Goal: Task Accomplishment & Management: Complete application form

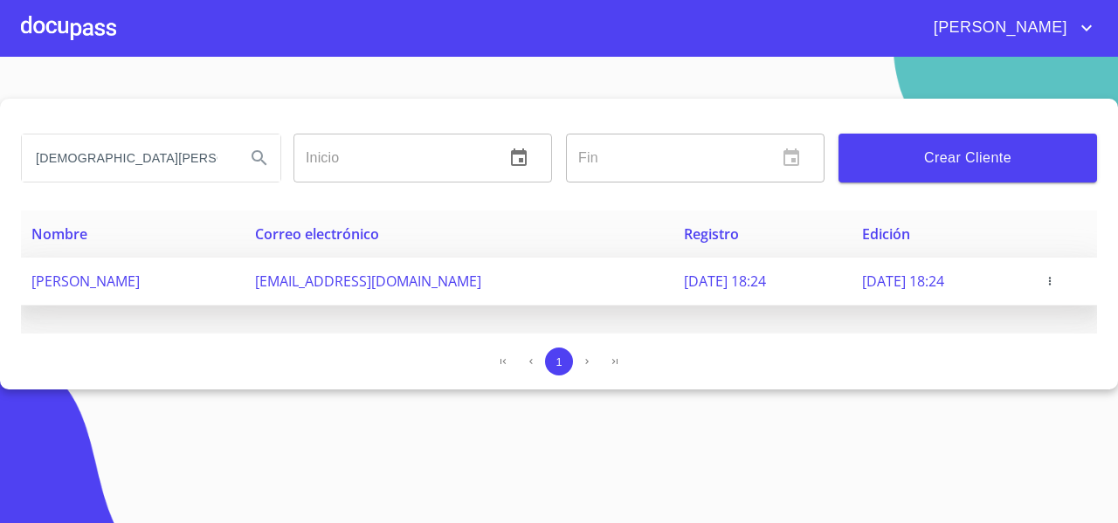
click at [1056, 280] on icon "button" at bounding box center [1050, 281] width 12 height 12
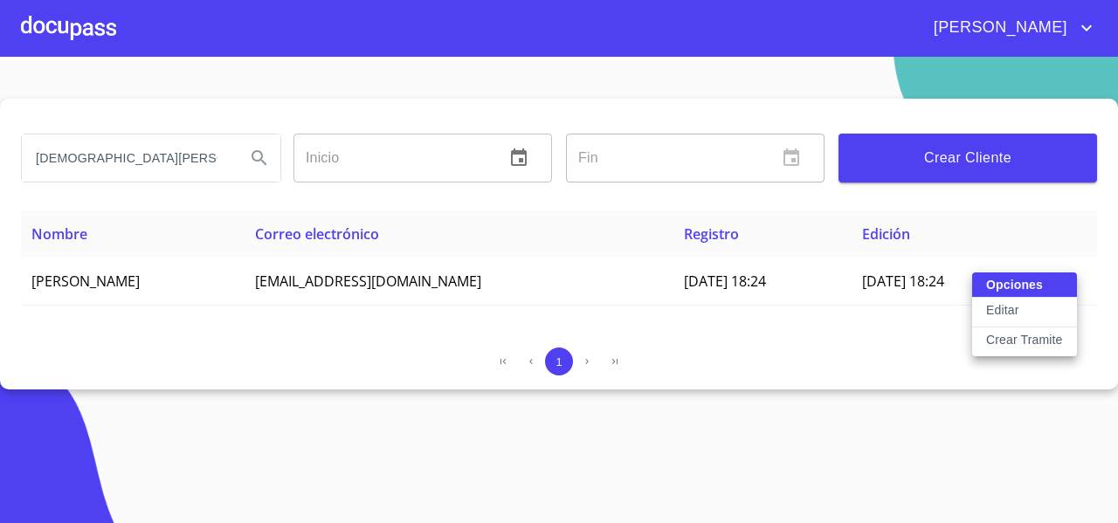
click at [992, 310] on p "Editar" at bounding box center [1002, 309] width 32 height 17
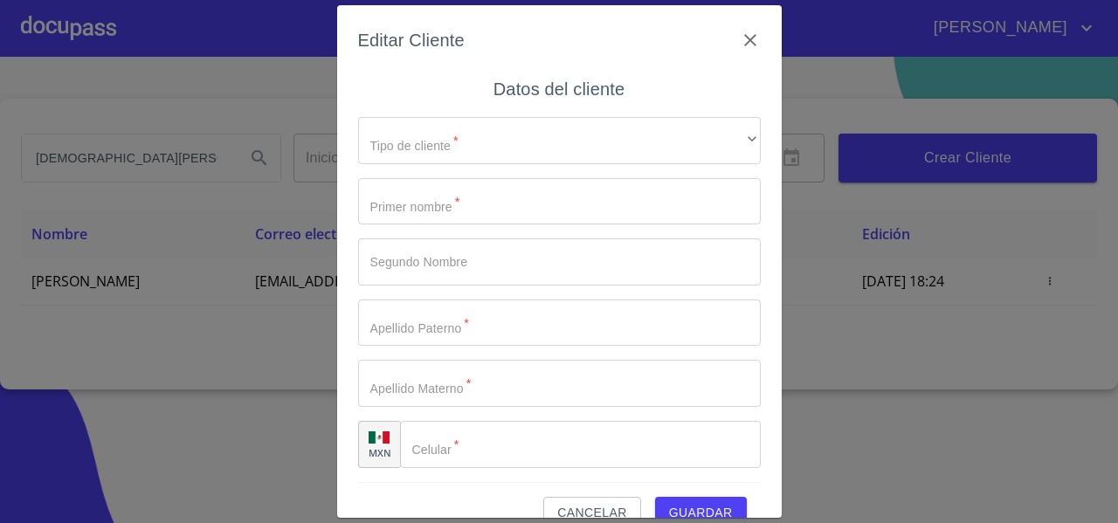
type input "[DEMOGRAPHIC_DATA]"
type input "NOE"
type input "[PERSON_NAME]"
type input "[PHONE_NUMBER]"
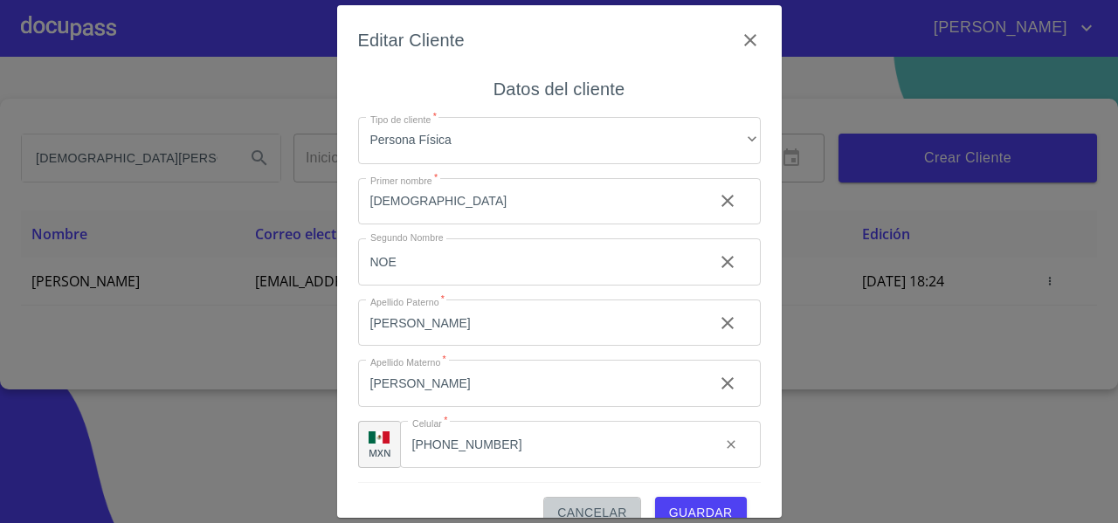
click at [570, 501] on button "Cancelar" at bounding box center [591, 513] width 97 height 32
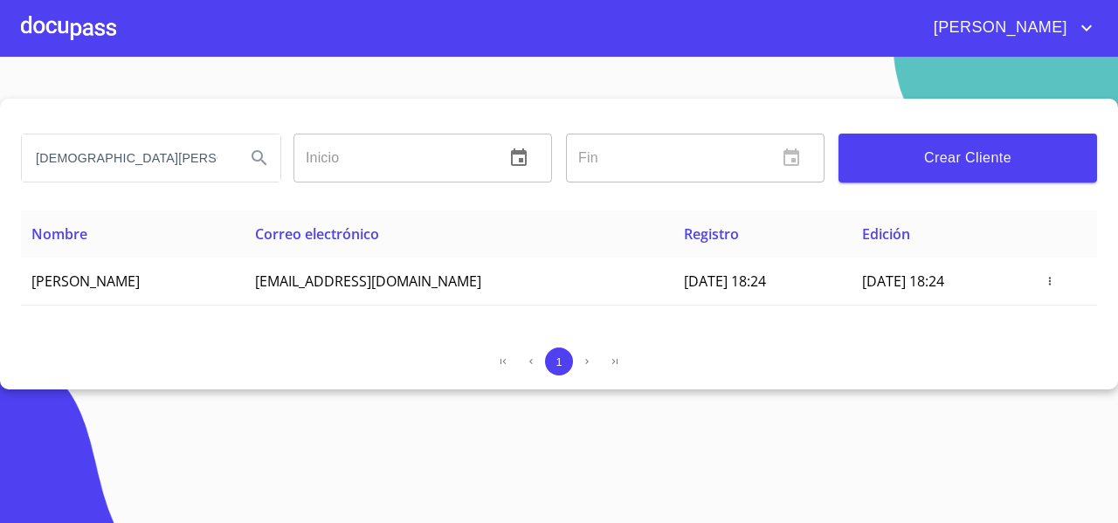
click at [415, 408] on section "[DEMOGRAPHIC_DATA][PERSON_NAME] Inicio ​ Fin ​ Crear Cliente Nombre Correo elec…" at bounding box center [559, 290] width 1118 height 466
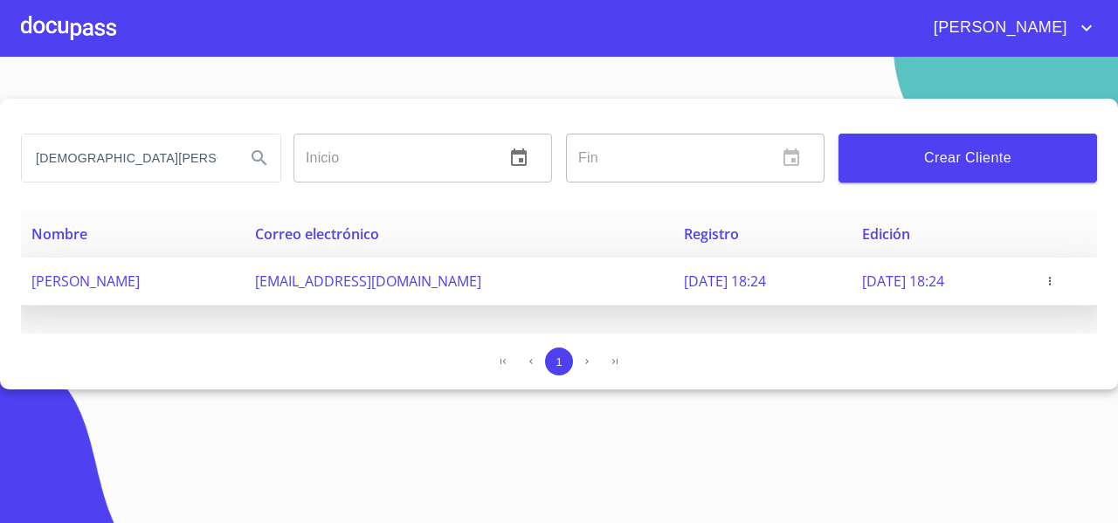
click at [1056, 279] on icon "button" at bounding box center [1050, 281] width 12 height 12
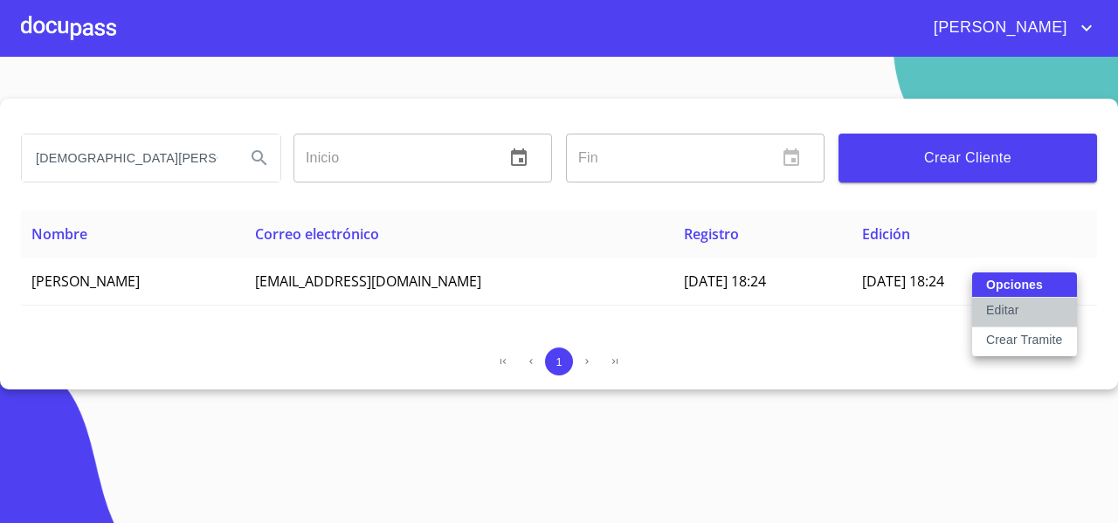
click at [1019, 313] on button "Editar" at bounding box center [1024, 313] width 105 height 30
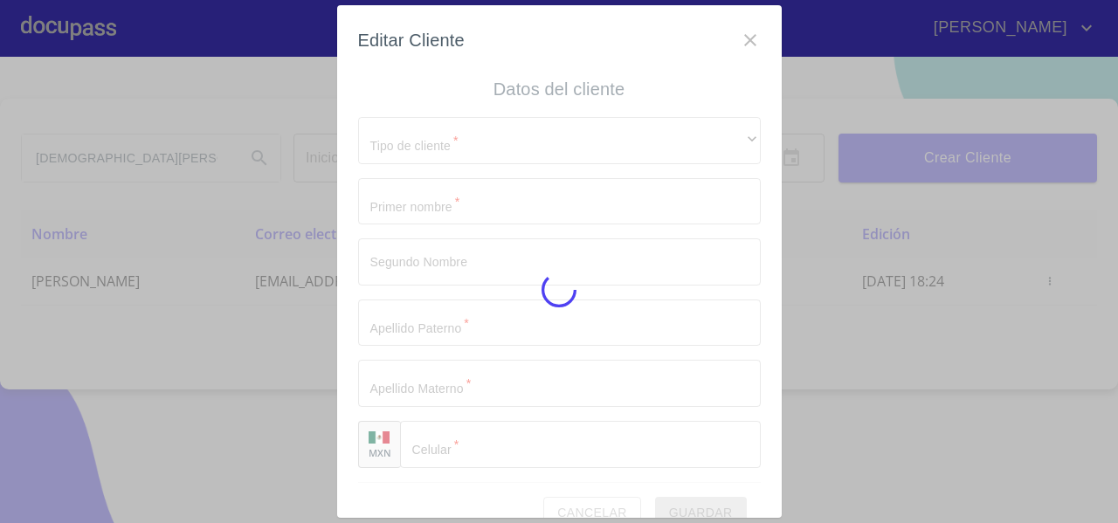
type input "[DEMOGRAPHIC_DATA]"
type input "NOE"
type input "[PERSON_NAME]"
type input "[PHONE_NUMBER]"
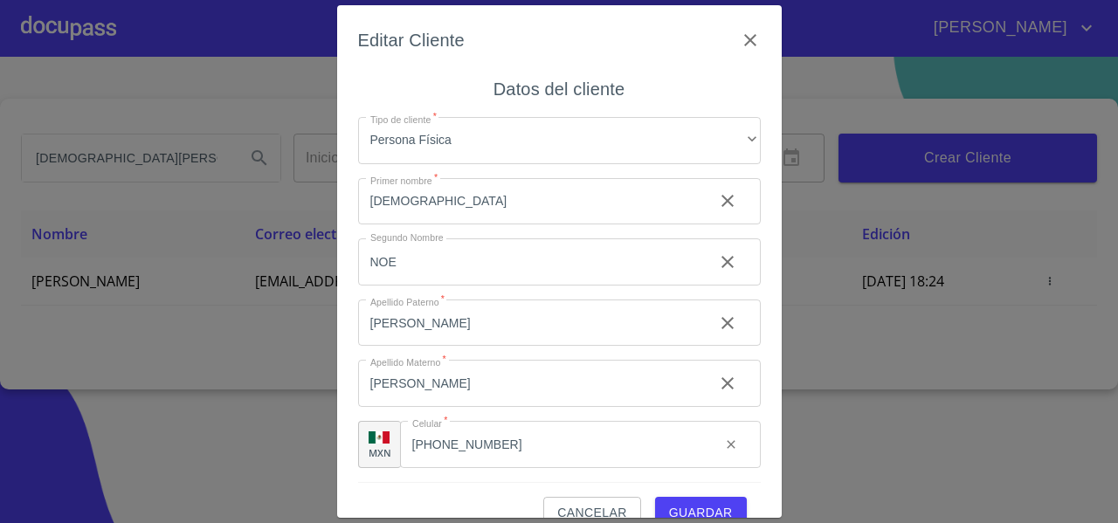
scroll to position [31, 0]
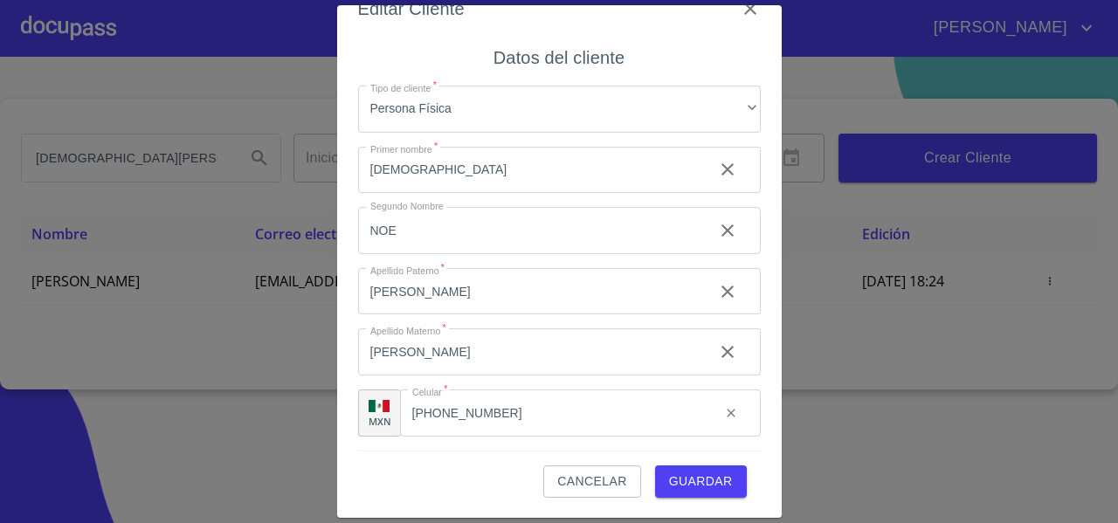
click at [439, 468] on div "Cancelar Guardar" at bounding box center [559, 474] width 403 height 47
click at [169, 372] on div "Editar Cliente Datos del cliente Tipo de cliente   * Persona Física ​ Primer no…" at bounding box center [559, 261] width 1118 height 523
click at [740, 10] on icon "button" at bounding box center [750, 8] width 21 height 21
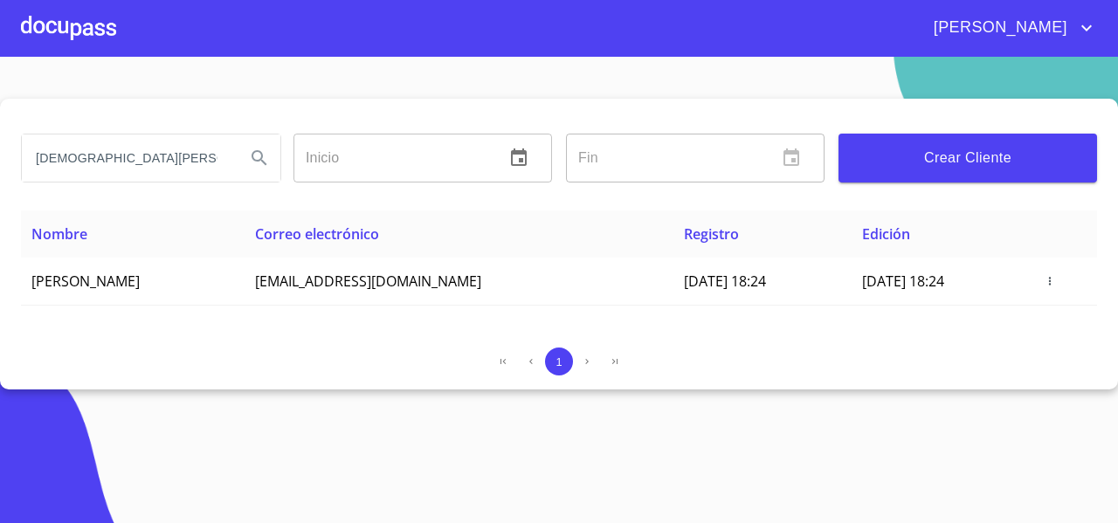
click at [934, 169] on span "Crear Cliente" at bounding box center [968, 158] width 231 height 24
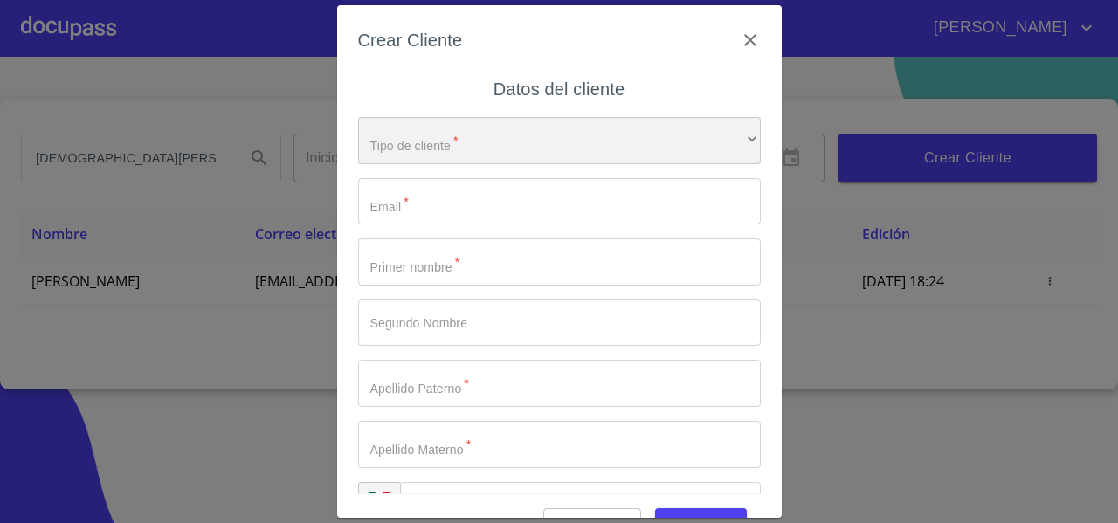
click at [439, 146] on div "​" at bounding box center [559, 140] width 403 height 47
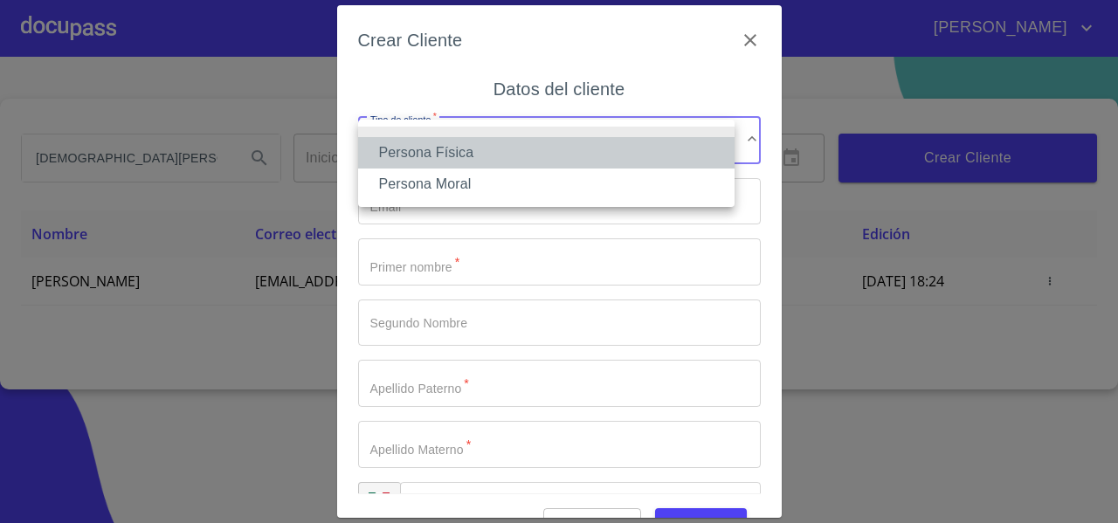
click at [421, 150] on li "Persona Física" at bounding box center [546, 152] width 377 height 31
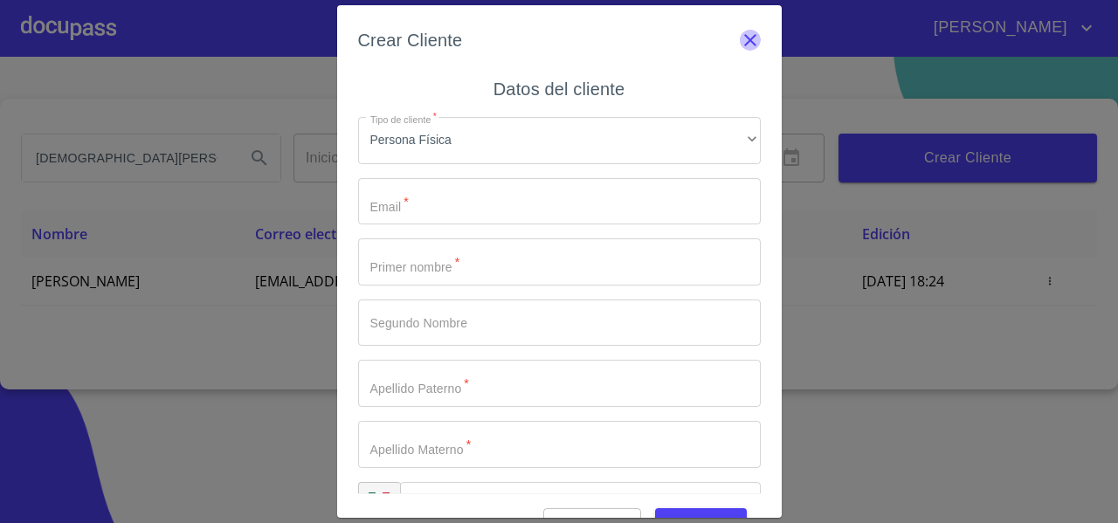
click at [740, 43] on icon "button" at bounding box center [750, 40] width 21 height 21
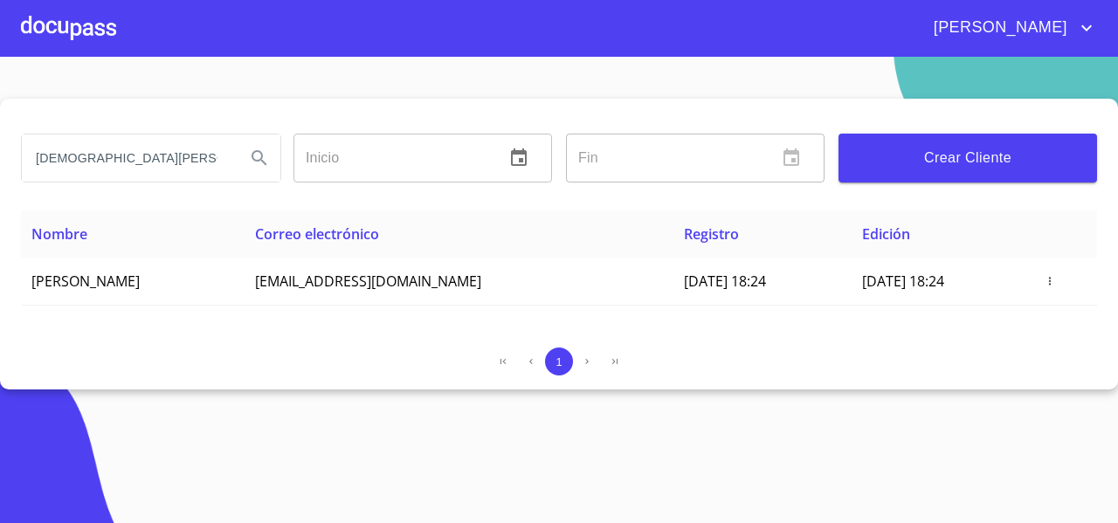
click at [60, 36] on div at bounding box center [68, 28] width 95 height 56
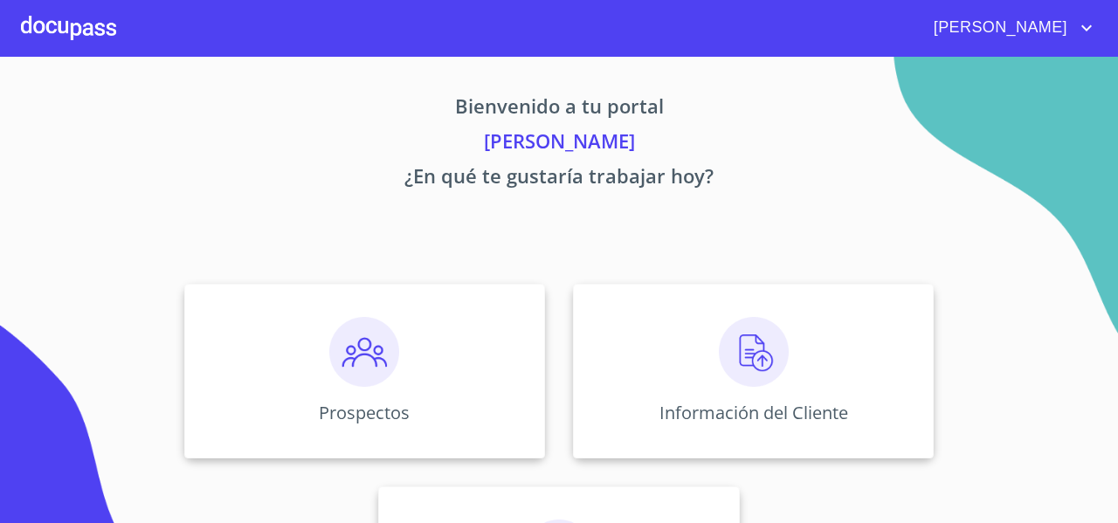
click at [246, 196] on p "¿En qué te gustaría trabajar hoy?" at bounding box center [559, 179] width 1076 height 35
click at [314, 329] on div "Prospectos" at bounding box center [364, 371] width 361 height 175
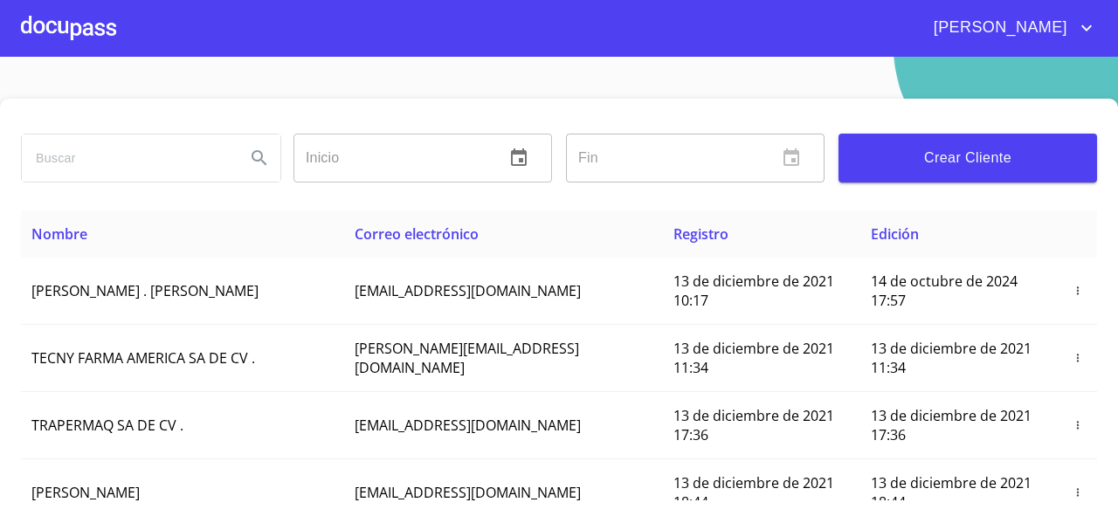
click at [911, 156] on span "Crear Cliente" at bounding box center [968, 158] width 231 height 24
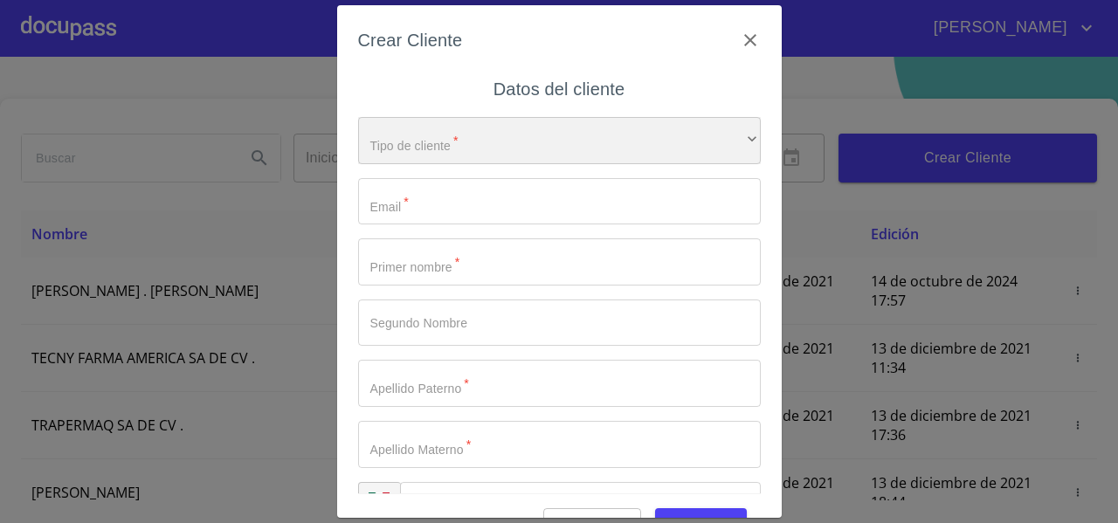
click at [542, 154] on div "​" at bounding box center [559, 140] width 403 height 47
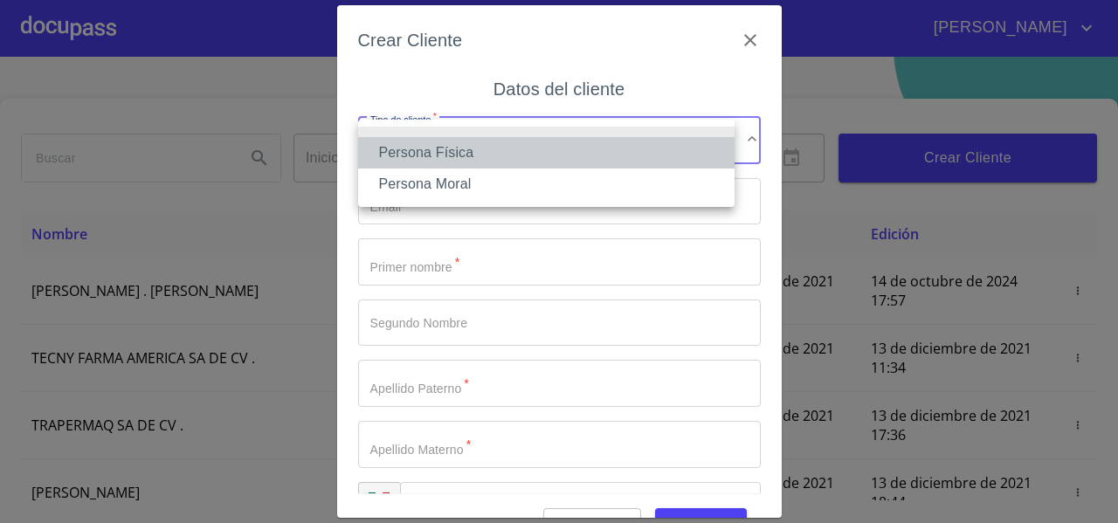
click at [495, 159] on li "Persona Física" at bounding box center [546, 152] width 377 height 31
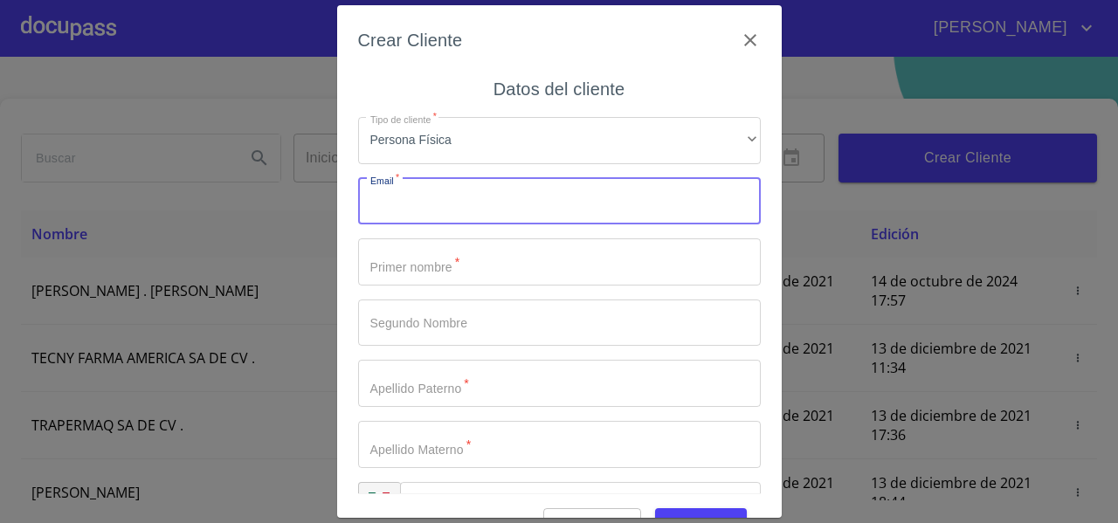
click at [433, 208] on input "Tipo de cliente   *" at bounding box center [559, 201] width 403 height 47
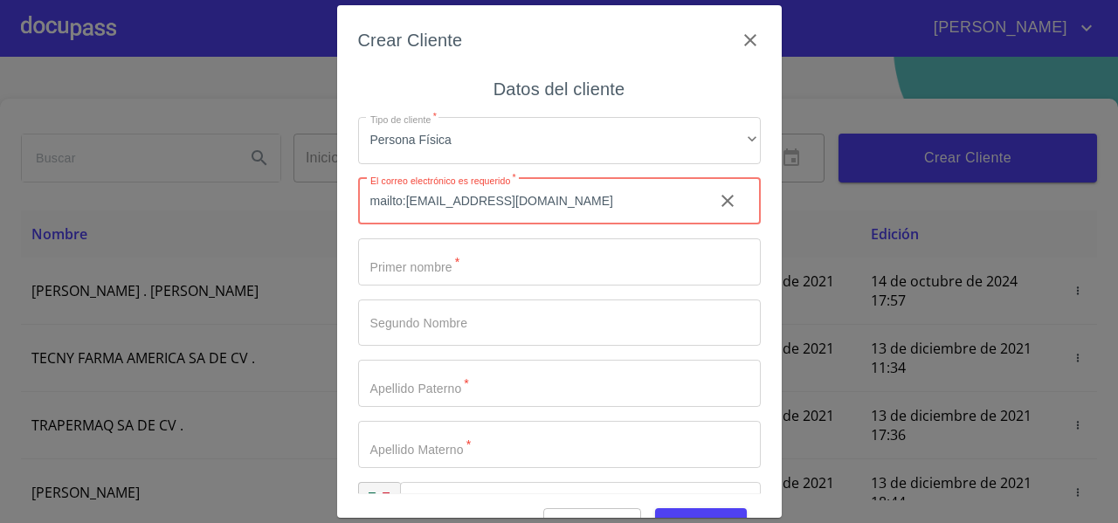
click at [407, 203] on input "mailto:[EMAIL_ADDRESS][DOMAIN_NAME]" at bounding box center [529, 201] width 342 height 47
type input "[EMAIL_ADDRESS][DOMAIN_NAME]"
click at [373, 260] on input "Tipo de cliente   *" at bounding box center [559, 261] width 403 height 47
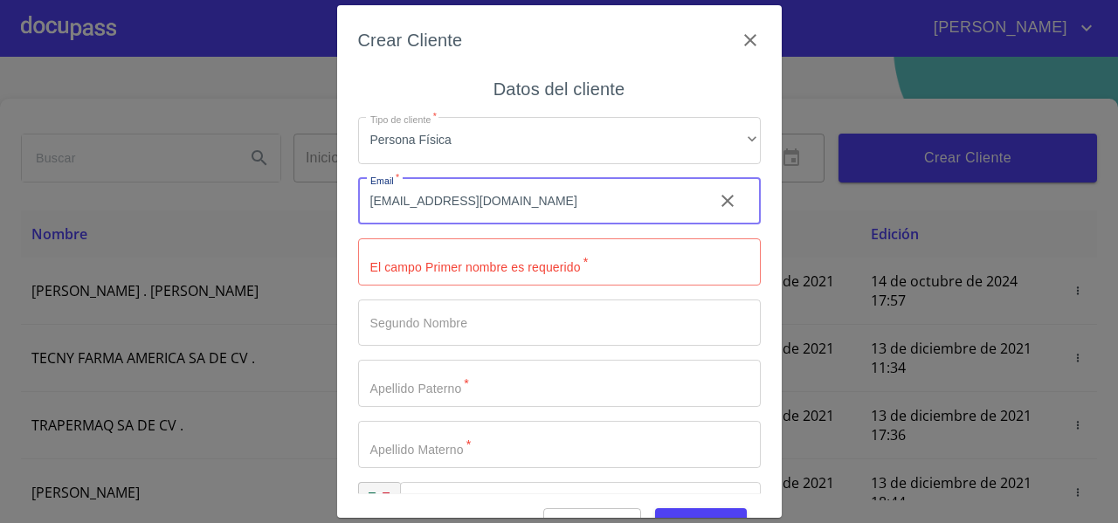
click at [578, 202] on input "[EMAIL_ADDRESS][DOMAIN_NAME]" at bounding box center [529, 201] width 342 height 47
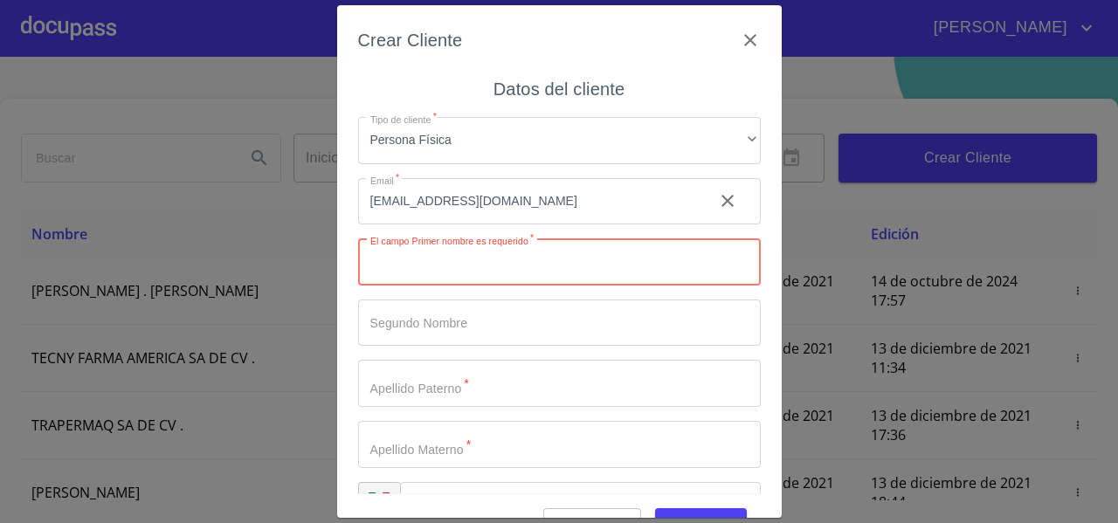
click at [417, 258] on input "Tipo de cliente   *" at bounding box center [559, 261] width 403 height 47
click at [440, 266] on input "Tipo de cliente   *" at bounding box center [559, 261] width 403 height 47
paste input "[PERSON_NAME]"
drag, startPoint x: 439, startPoint y: 265, endPoint x: 663, endPoint y: 314, distance: 229.8
click at [663, 314] on div "Tipo de cliente   * Persona Física ​ Email   * [EMAIL_ADDRESS][DOMAIN_NAME] ​ E…" at bounding box center [559, 323] width 403 height 440
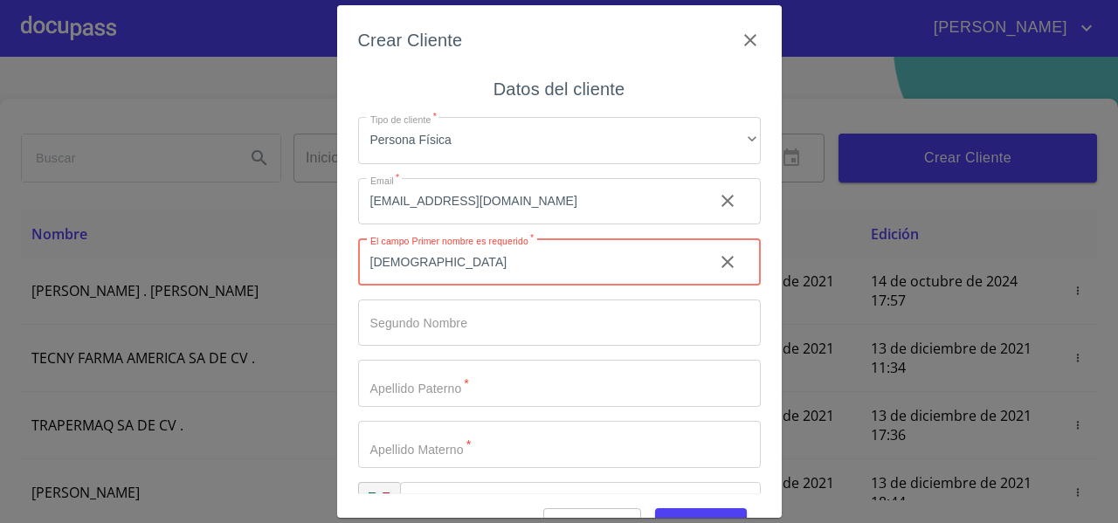
type input "[DEMOGRAPHIC_DATA]"
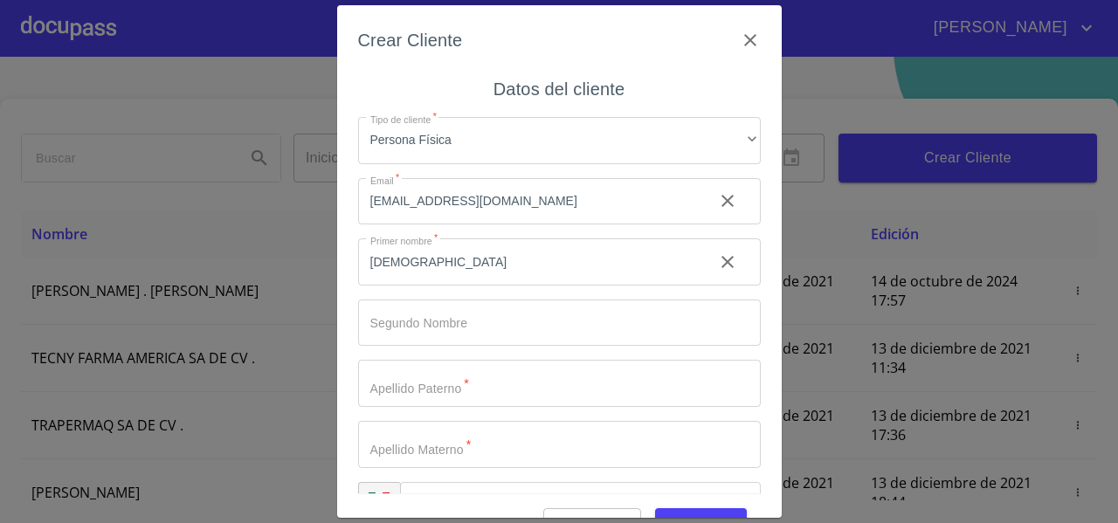
click at [520, 356] on div "Tipo de cliente   * Persona Física ​ Email   * [EMAIL_ADDRESS][DOMAIN_NAME] ​ P…" at bounding box center [559, 323] width 403 height 440
click at [479, 329] on input "Tipo de cliente   *" at bounding box center [559, 323] width 403 height 47
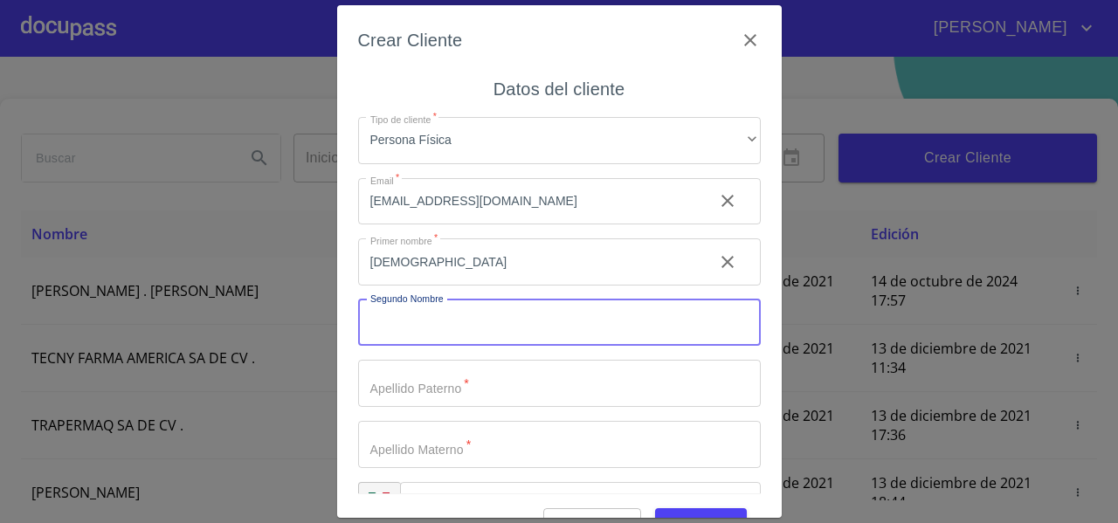
paste input "[PERSON_NAME]"
drag, startPoint x: 404, startPoint y: 321, endPoint x: 536, endPoint y: 319, distance: 132.8
click at [536, 319] on input "[PERSON_NAME]" at bounding box center [529, 323] width 342 height 47
type input "NOE"
click at [454, 381] on input "Tipo de cliente   *" at bounding box center [559, 383] width 403 height 47
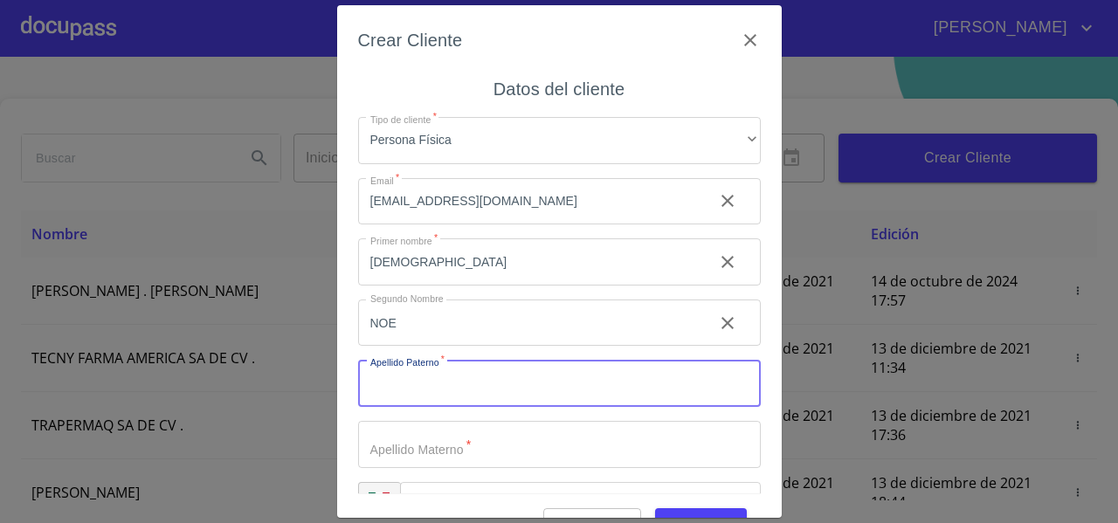
paste input "[PERSON_NAME]"
drag, startPoint x: 412, startPoint y: 384, endPoint x: 521, endPoint y: 389, distance: 108.5
click at [521, 389] on input "[PERSON_NAME]" at bounding box center [529, 383] width 342 height 47
type input "[PERSON_NAME]"
click at [417, 431] on input "Tipo de cliente   *" at bounding box center [559, 444] width 403 height 47
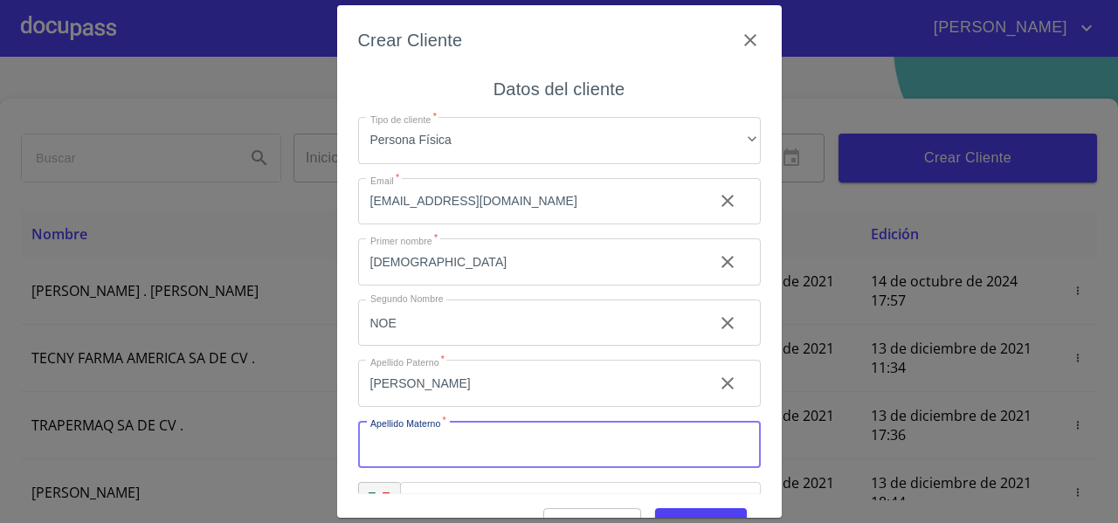
paste input "[PERSON_NAME]"
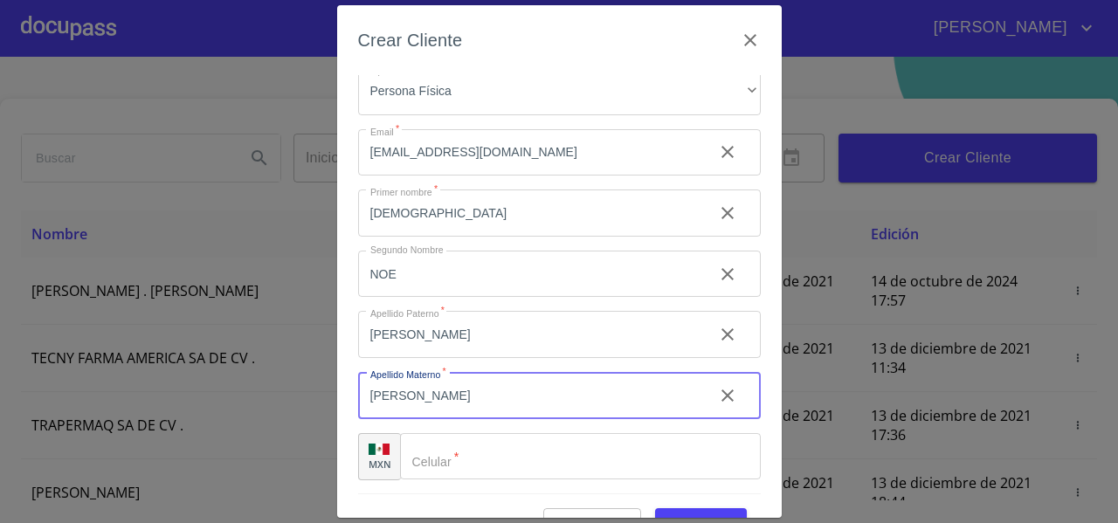
type input "[PERSON_NAME]"
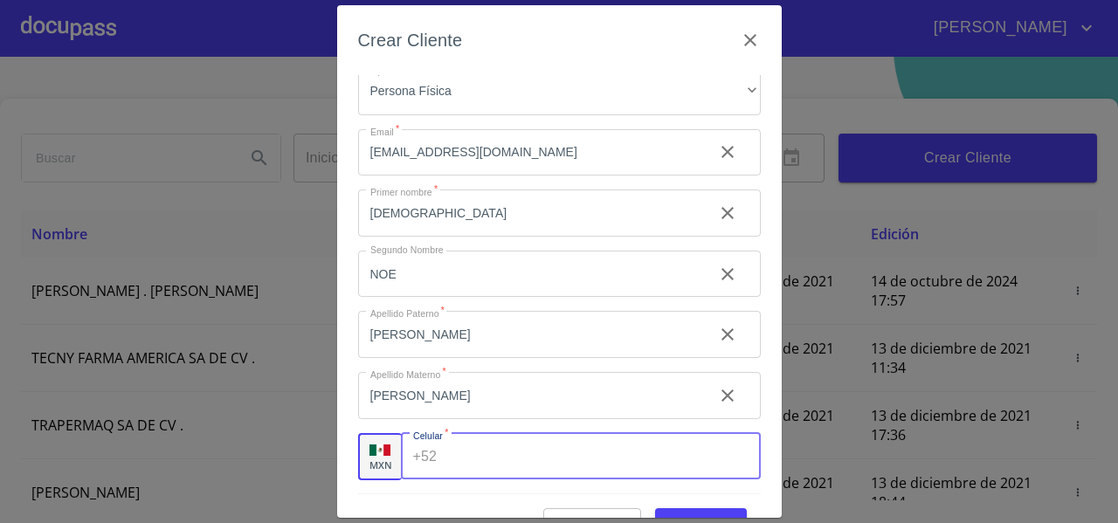
click at [450, 450] on input "Tipo de cliente   *" at bounding box center [602, 456] width 316 height 47
paste input "[PHONE_NUMBER]"
type input "[PHONE_NUMBER]"
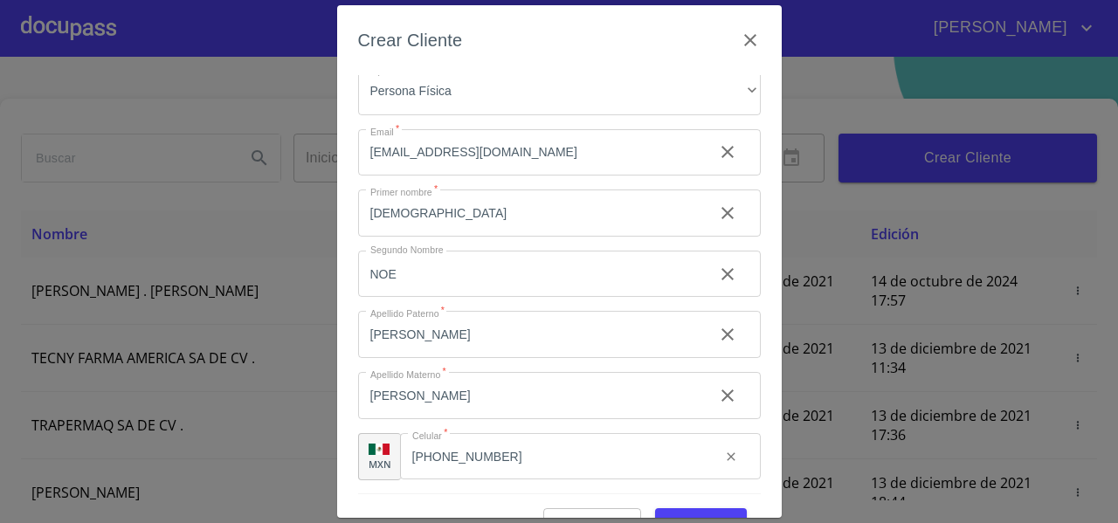
click at [349, 404] on div "Crear Cliente Datos del cliente Tipo de cliente   * Persona Física ​ Email   * …" at bounding box center [559, 261] width 445 height 513
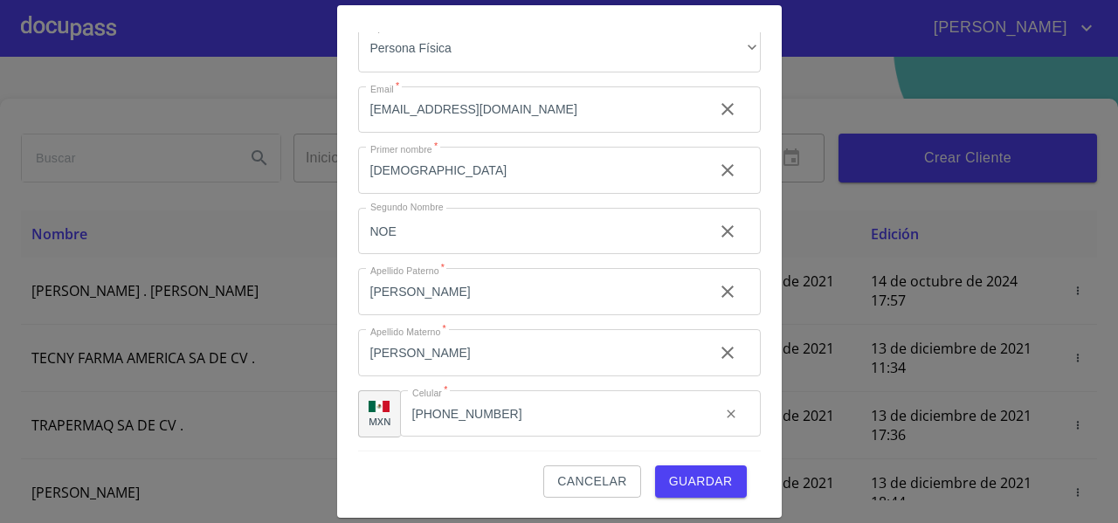
click at [384, 484] on div "Cancelar Guardar" at bounding box center [559, 474] width 403 height 47
click at [694, 492] on button "Guardar" at bounding box center [701, 482] width 92 height 32
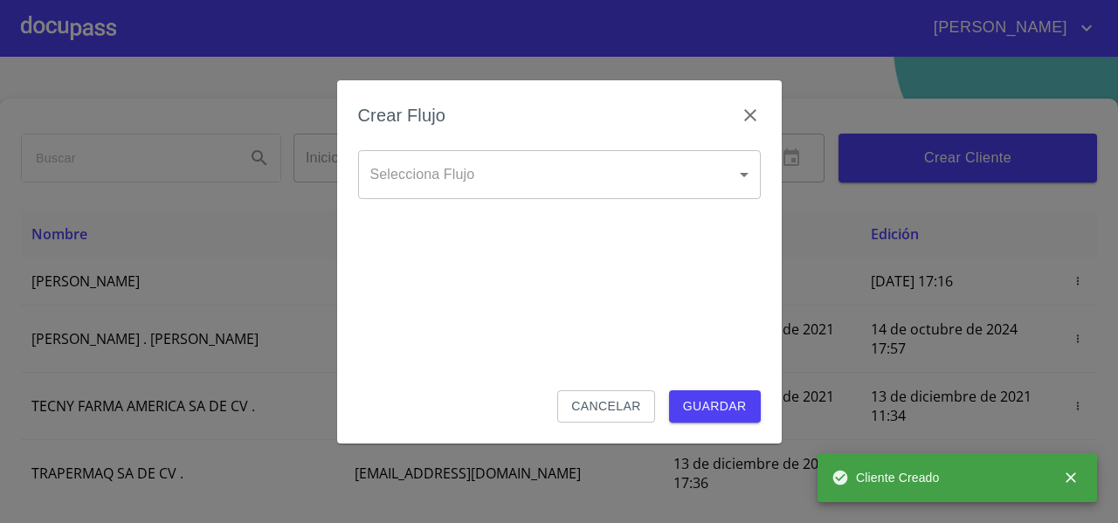
click at [411, 172] on body "[PERSON_NAME] ​ Fin ​ Crear Cliente Nombre Correo electrónico Registro Edición …" at bounding box center [559, 261] width 1118 height 523
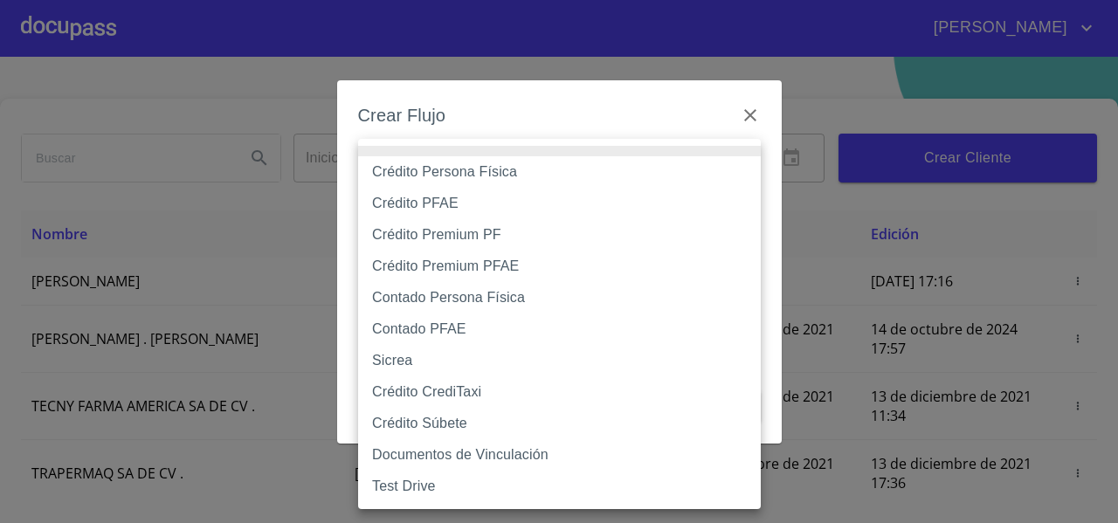
click at [374, 114] on div at bounding box center [559, 261] width 1118 height 523
click at [461, 177] on body "[PERSON_NAME] ​ Fin ​ Crear Cliente Nombre Correo electrónico Registro Edición …" at bounding box center [559, 261] width 1118 height 523
click at [454, 174] on li "Crédito Persona Física" at bounding box center [559, 171] width 403 height 31
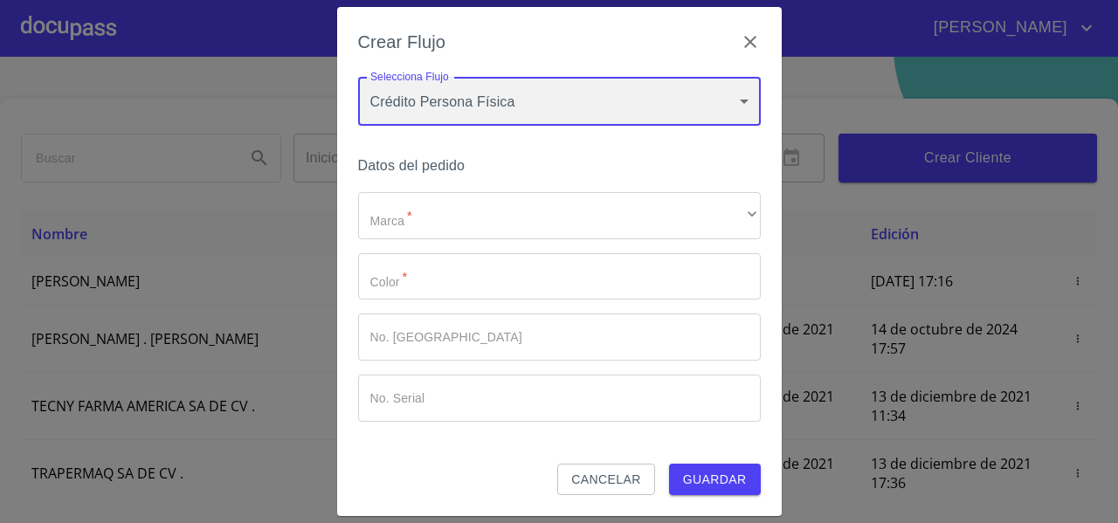
type input "61b033e49b8c202ad5bb7912"
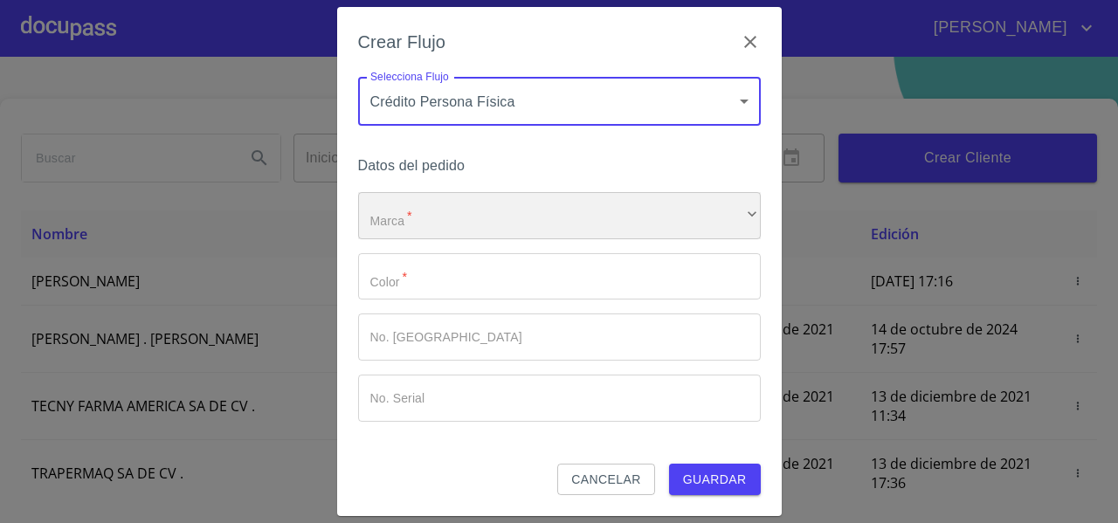
click at [428, 207] on div "​" at bounding box center [559, 215] width 403 height 47
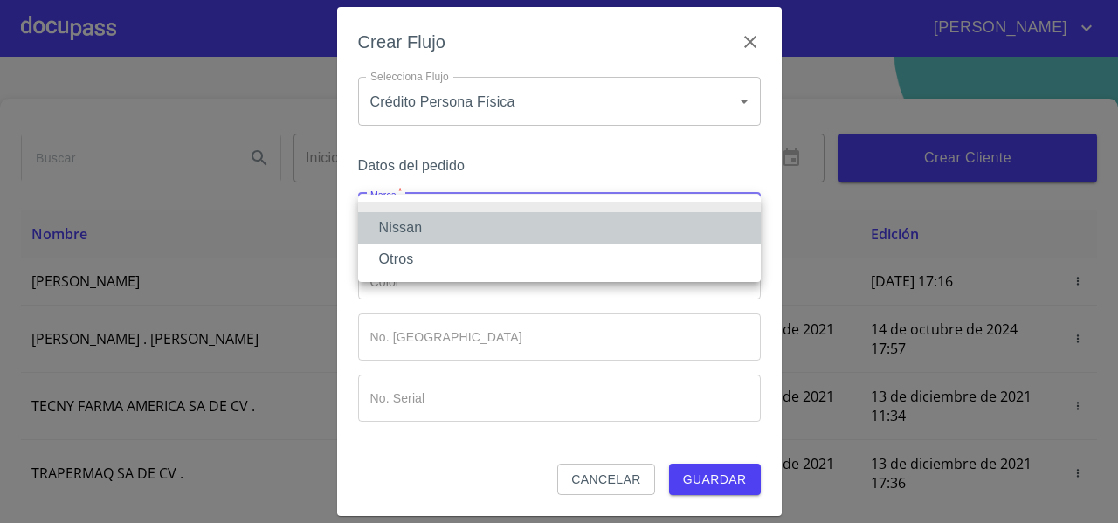
click at [419, 218] on li "Nissan" at bounding box center [559, 227] width 403 height 31
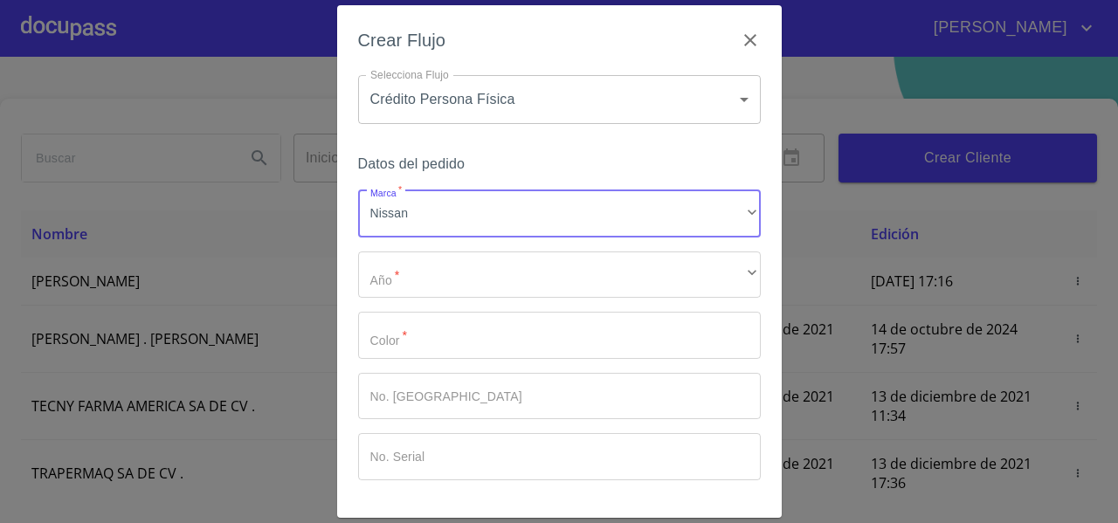
click at [390, 299] on div "Marca   * Nissan ​ Año   * ​ ​ Color   * ​ No. Pedido ​ No. Serial ​" at bounding box center [559, 335] width 403 height 290
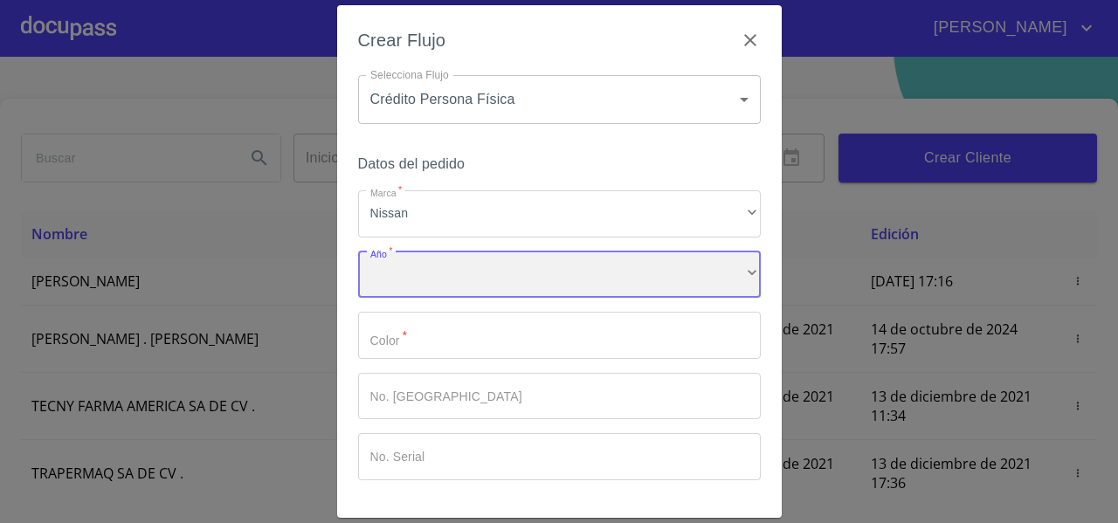
click at [388, 286] on div "​" at bounding box center [559, 275] width 403 height 47
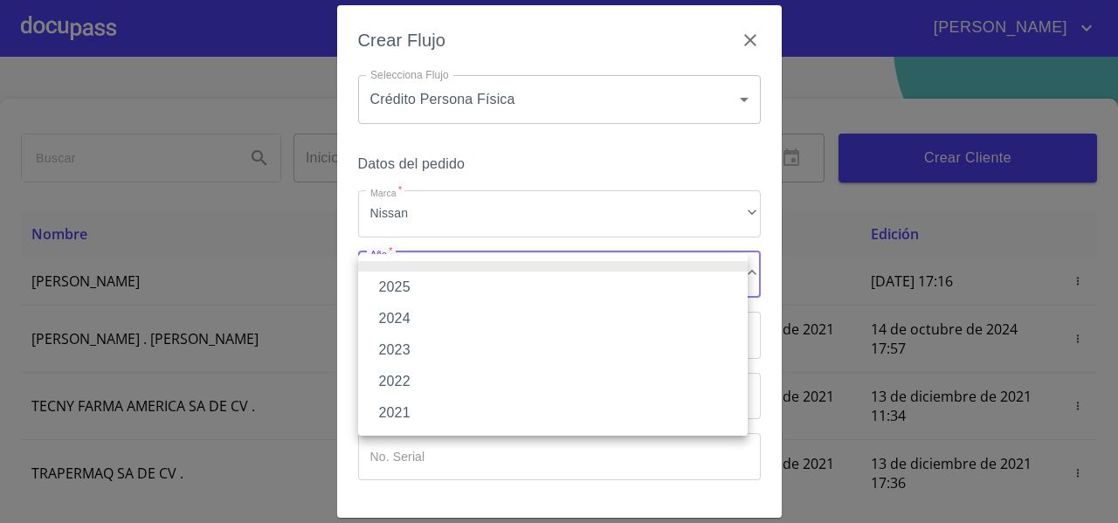
click at [388, 285] on li "2025" at bounding box center [553, 287] width 390 height 31
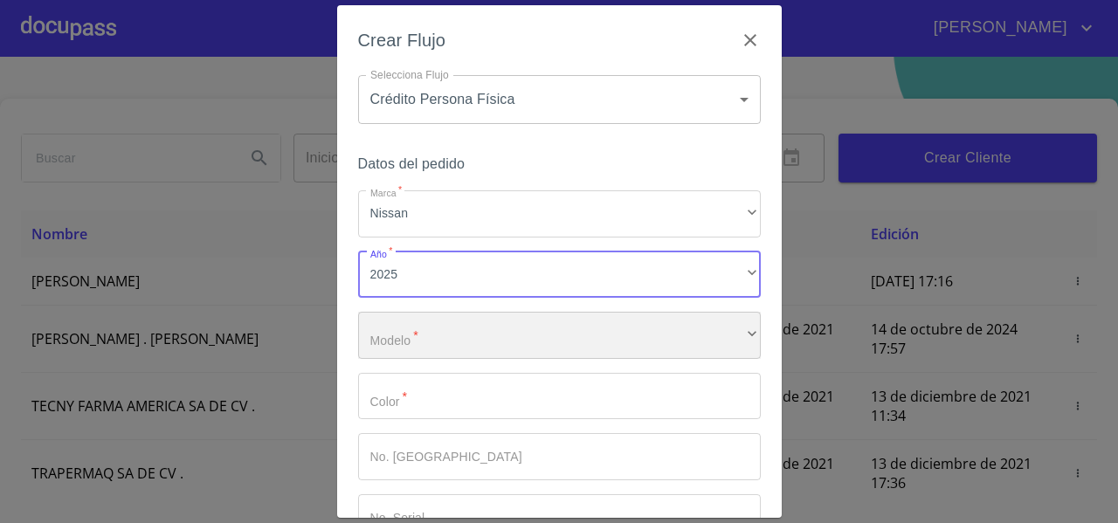
click at [398, 358] on div "​" at bounding box center [559, 335] width 403 height 47
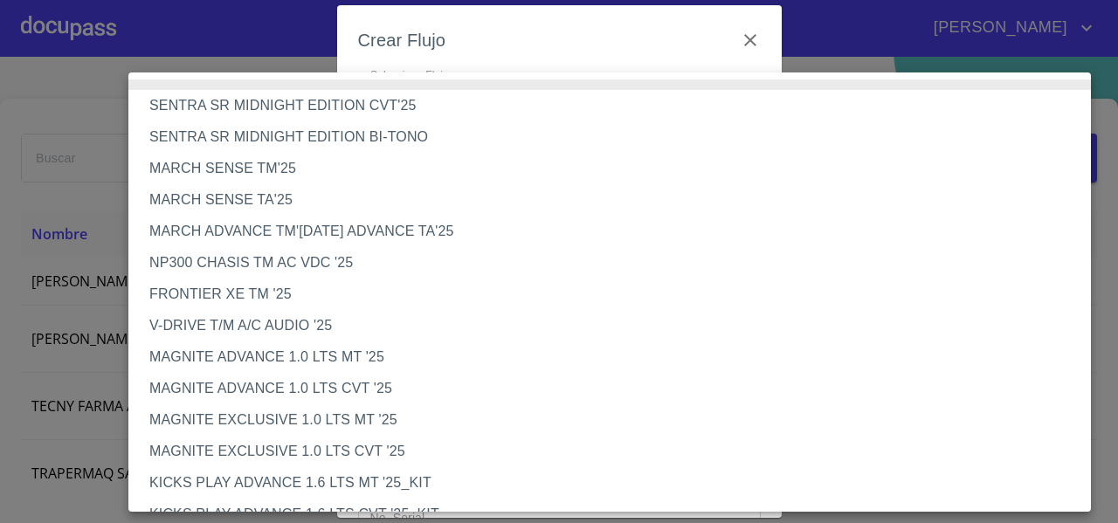
click at [493, 50] on div at bounding box center [559, 261] width 1118 height 523
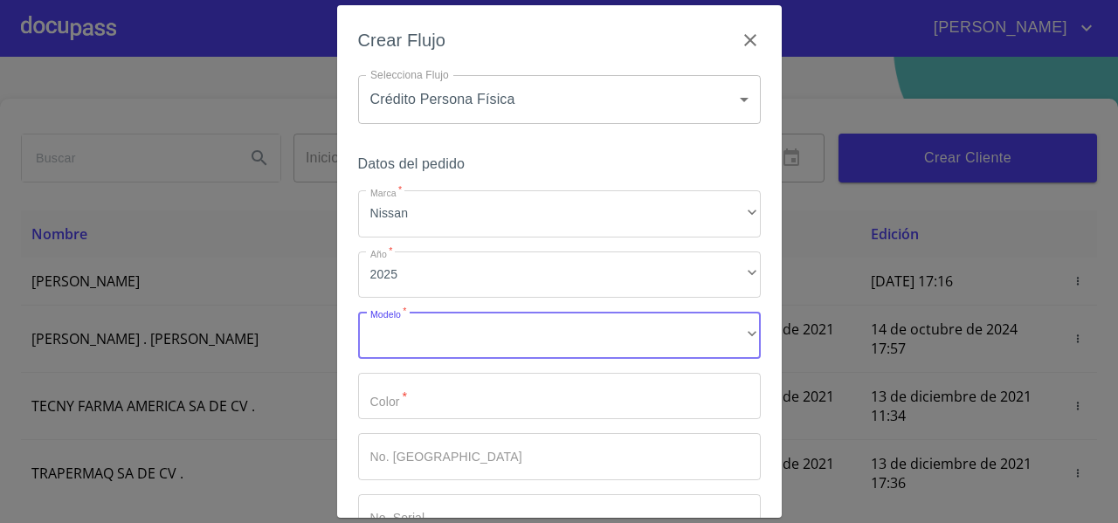
click at [493, 85] on body "[PERSON_NAME] ​ Fin ​ Crear Cliente Nombre Correo electrónico Registro Edición …" at bounding box center [559, 261] width 1118 height 523
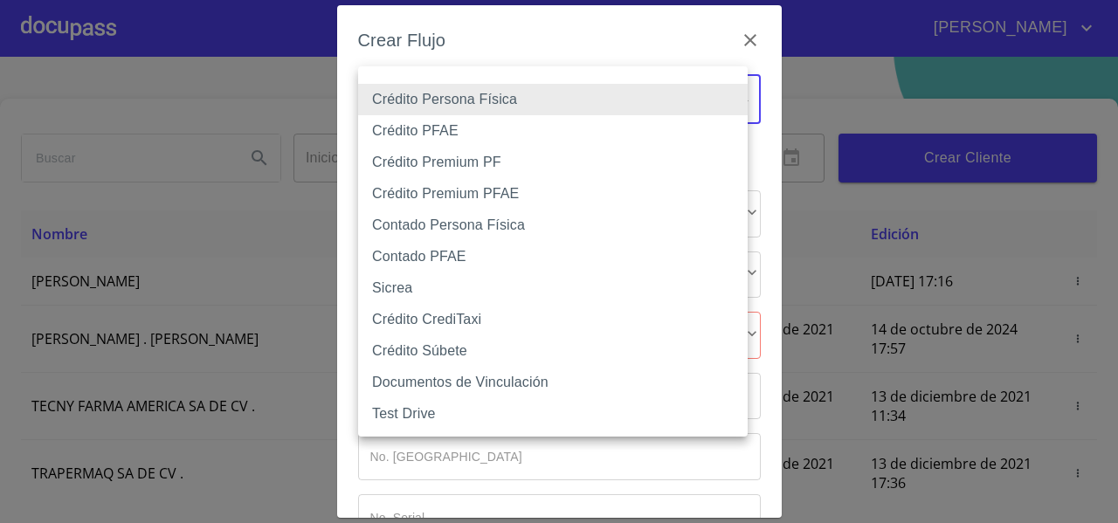
click at [433, 105] on li "Crédito Persona Física" at bounding box center [553, 99] width 390 height 31
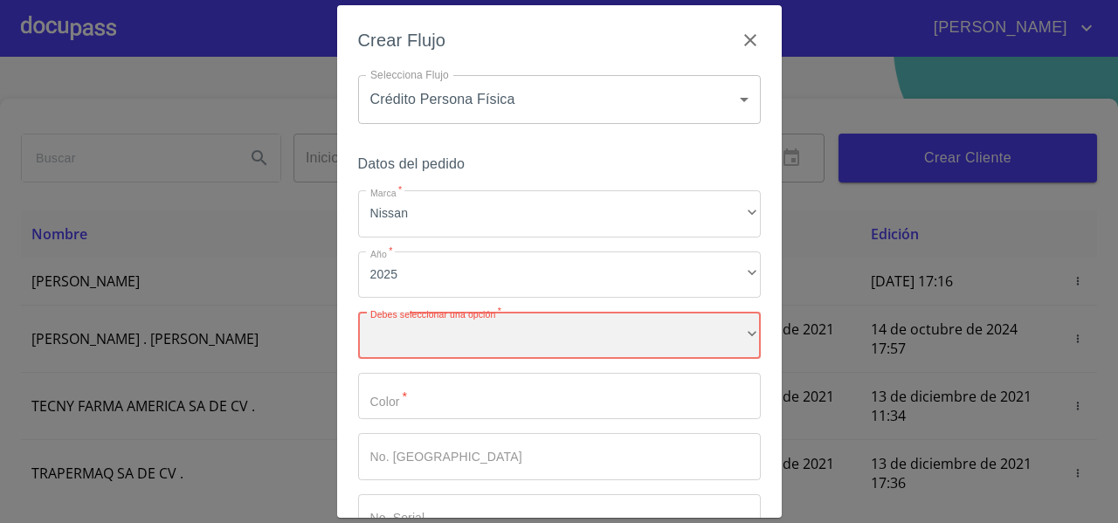
click at [425, 331] on div "​" at bounding box center [559, 335] width 403 height 47
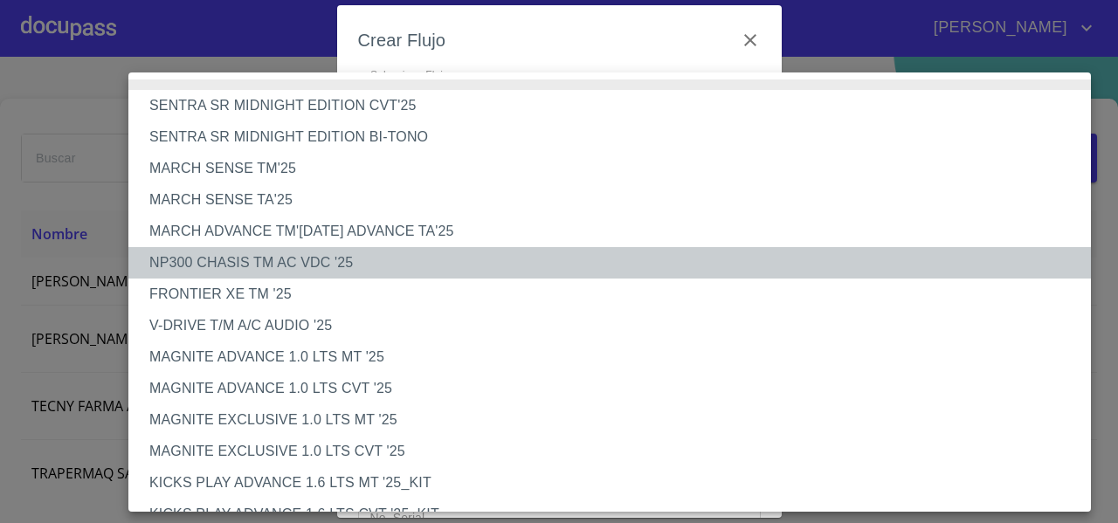
click at [252, 268] on li "NP300 CHASIS TM AC VDC '25" at bounding box center [616, 262] width 976 height 31
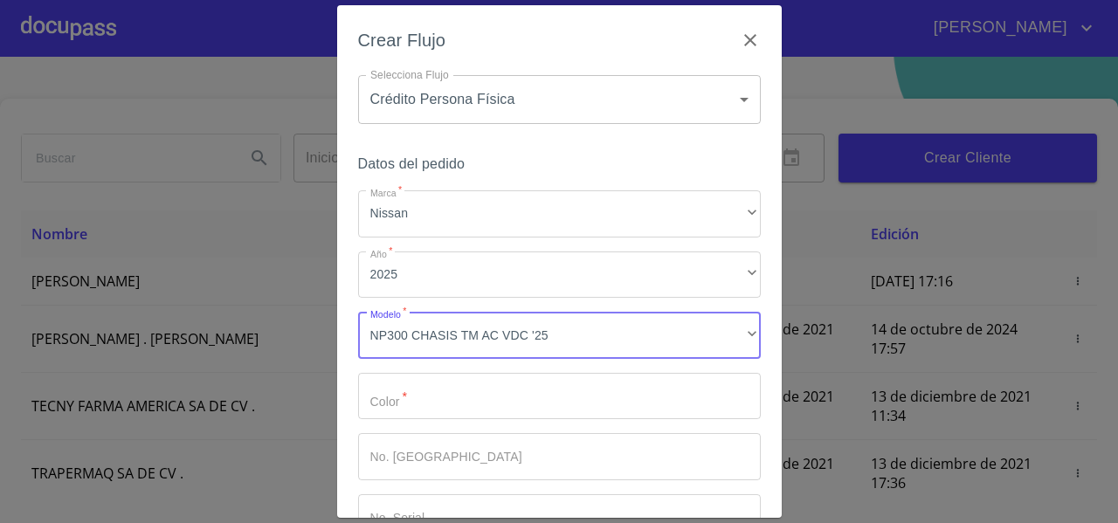
click at [418, 394] on input "Marca   *" at bounding box center [559, 396] width 403 height 47
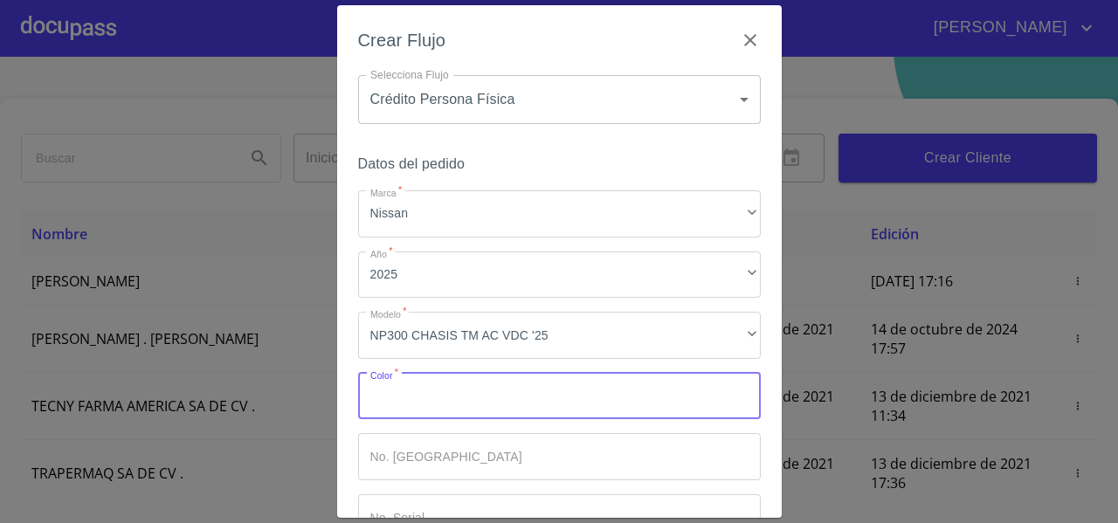
click at [432, 390] on input "Marca   *" at bounding box center [559, 396] width 403 height 47
click at [432, 390] on input "blanco" at bounding box center [529, 396] width 342 height 47
type input "blanco"
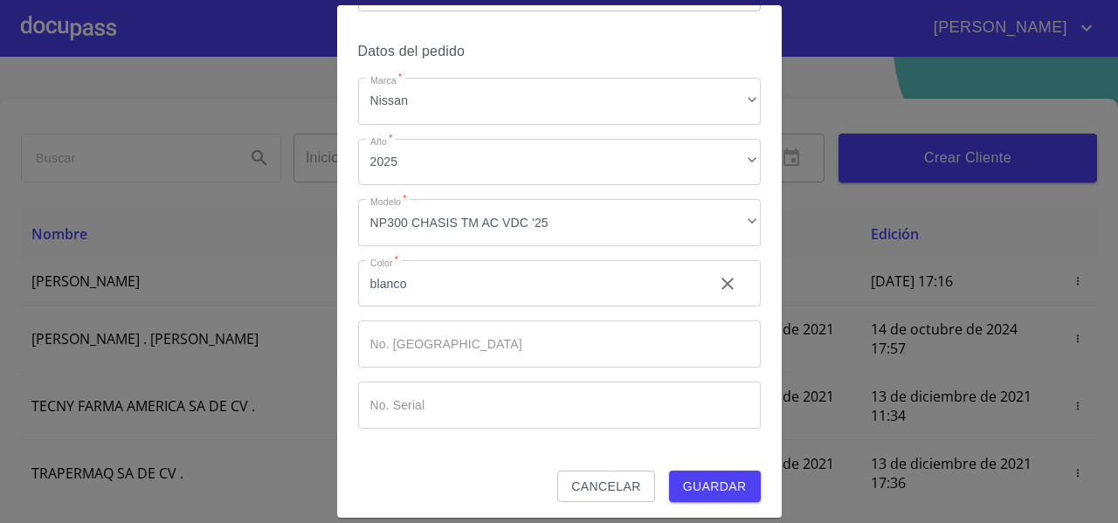
scroll to position [118, 0]
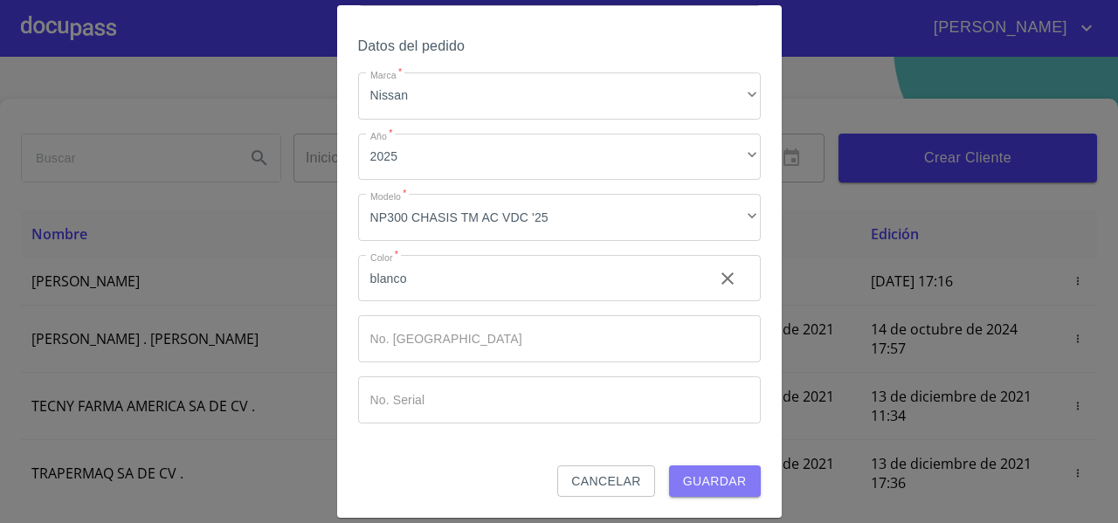
click at [699, 480] on span "Guardar" at bounding box center [715, 482] width 64 height 22
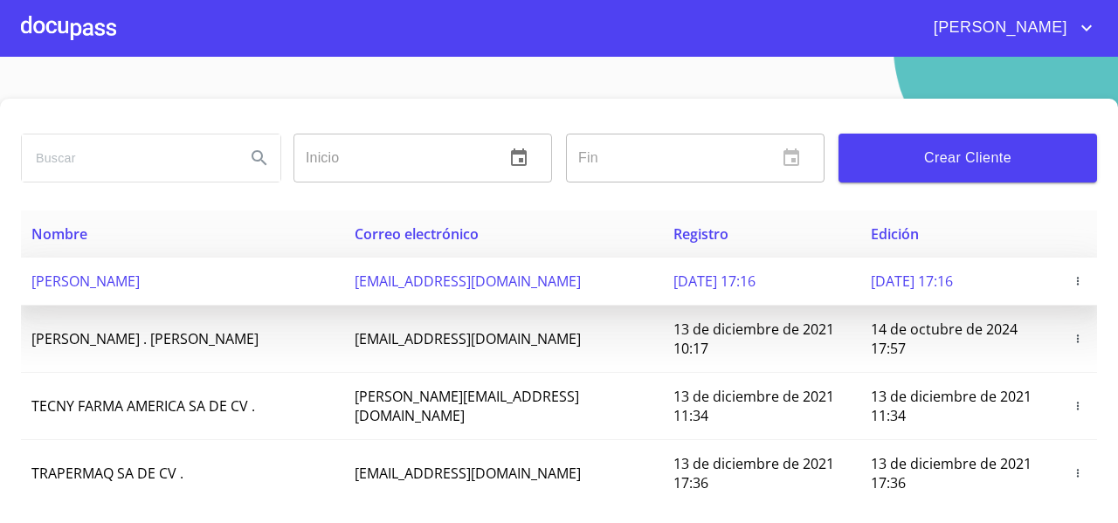
click at [140, 290] on span "[PERSON_NAME]" at bounding box center [85, 281] width 108 height 19
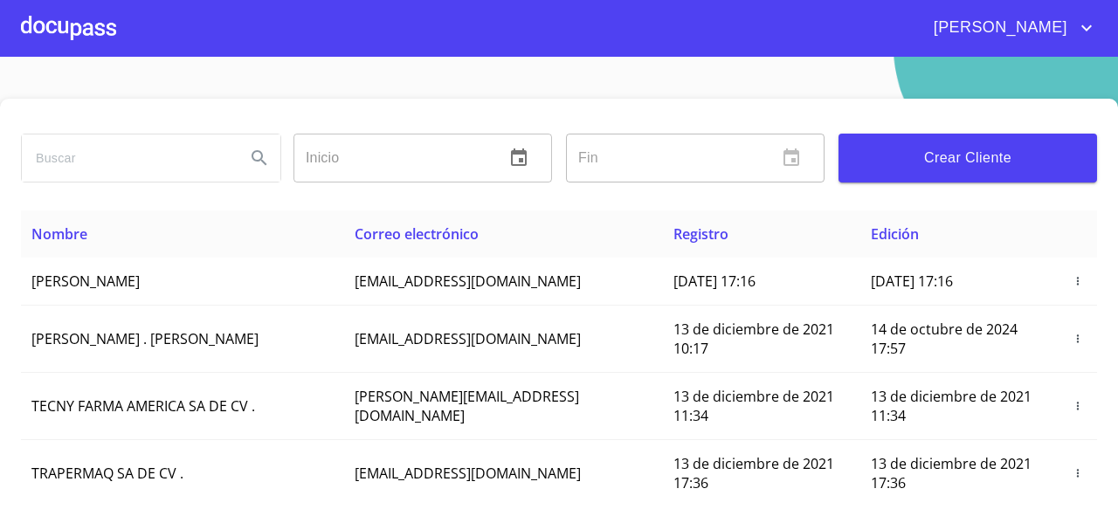
click at [89, 26] on div at bounding box center [68, 28] width 95 height 56
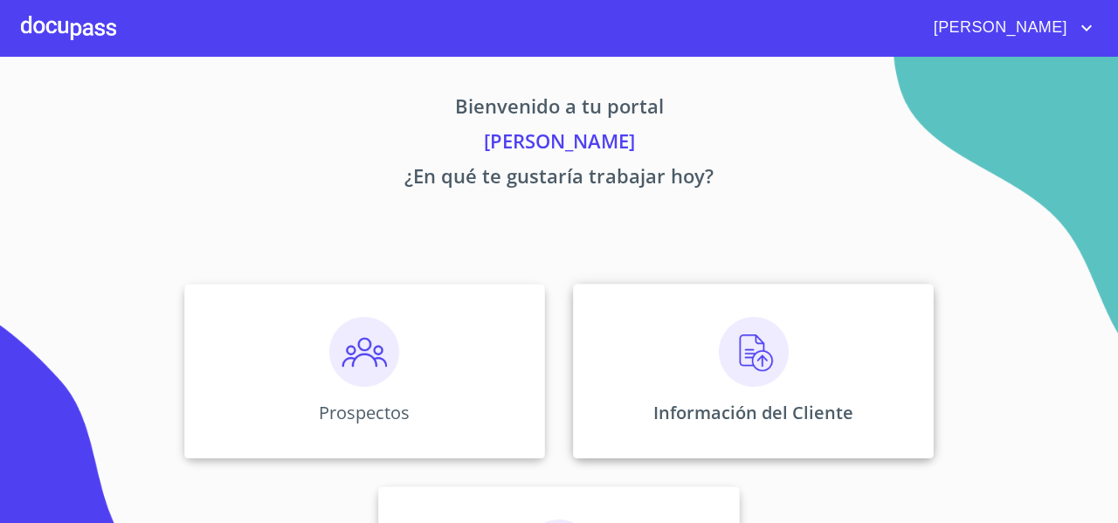
click at [589, 315] on div "Información del Cliente" at bounding box center [753, 371] width 361 height 175
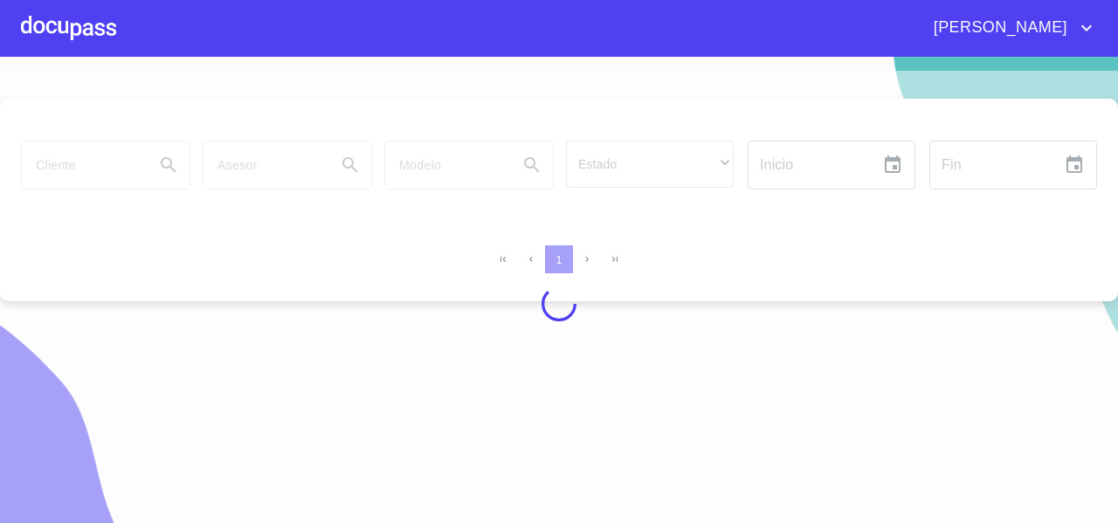
click at [78, 171] on div at bounding box center [559, 304] width 1118 height 466
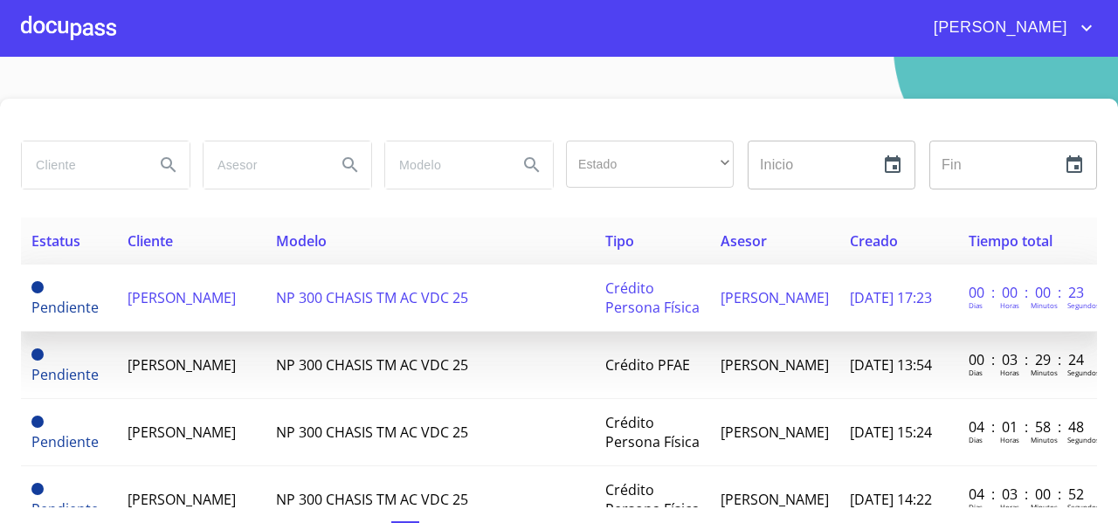
click at [146, 296] on span "[PERSON_NAME]" at bounding box center [182, 297] width 108 height 19
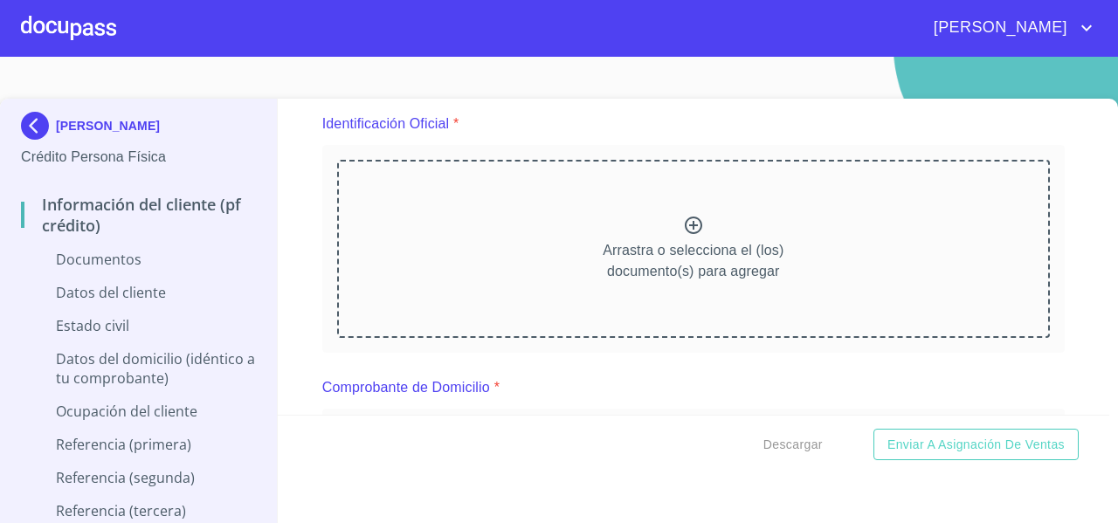
scroll to position [205, 0]
click at [445, 210] on div "Arrastra o selecciona el (los) documento(s) para agregar" at bounding box center [693, 248] width 713 height 178
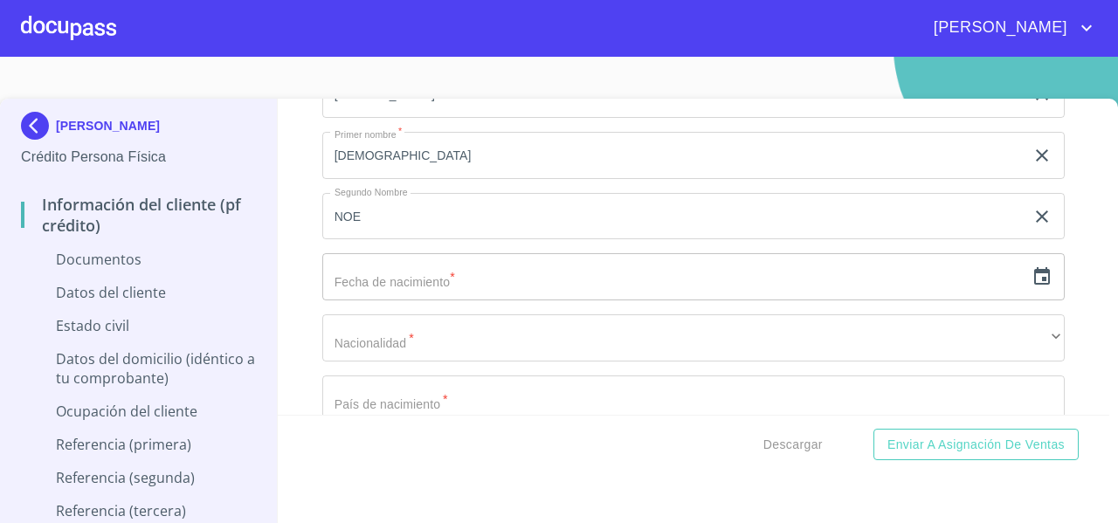
scroll to position [2737, 0]
click at [1032, 275] on icon "button" at bounding box center [1042, 277] width 21 height 21
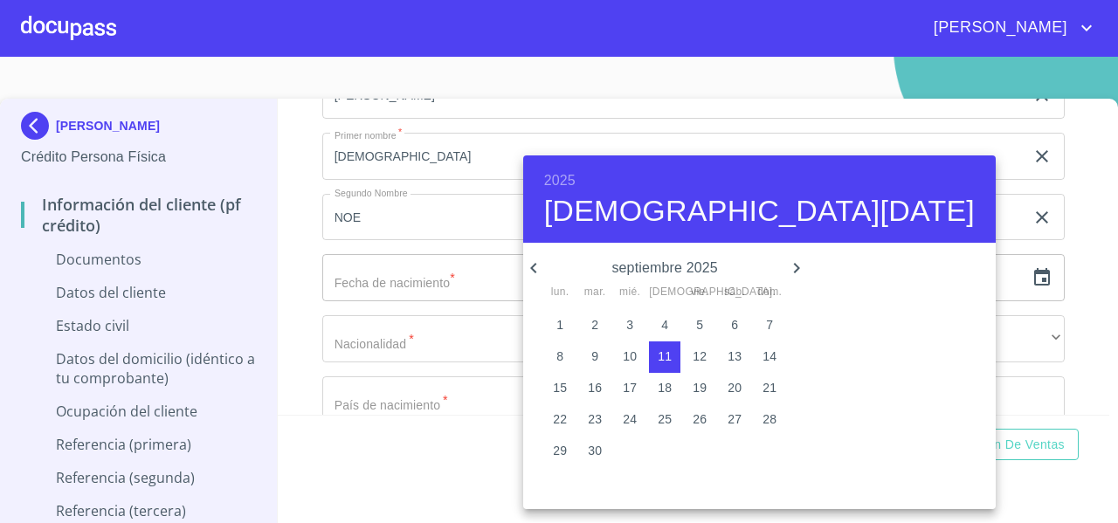
click at [557, 182] on h6 "2025" at bounding box center [559, 181] width 31 height 24
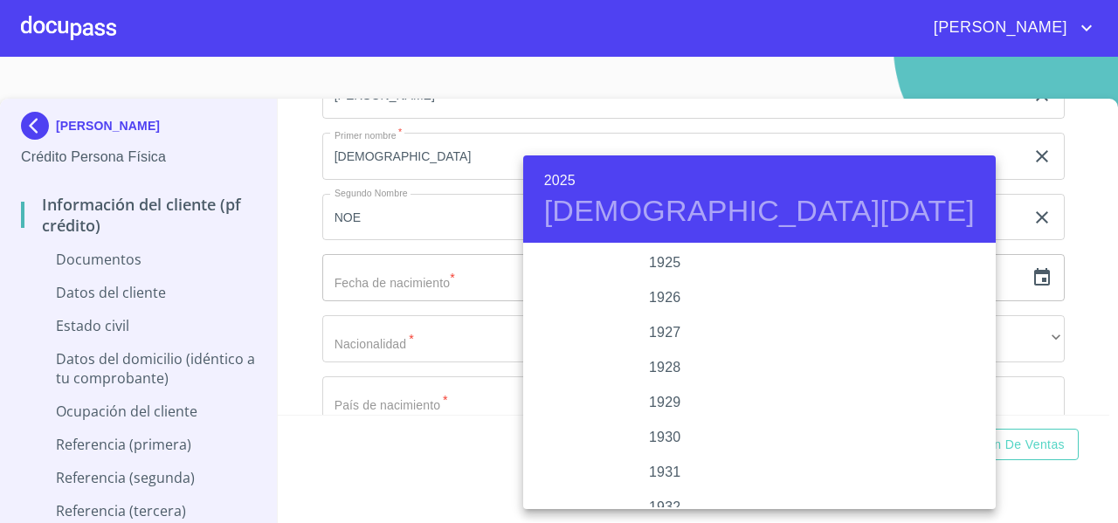
scroll to position [3389, 0]
click at [549, 176] on h6 "2025" at bounding box center [559, 181] width 31 height 24
click at [691, 263] on div "1993" at bounding box center [665, 263] width 284 height 35
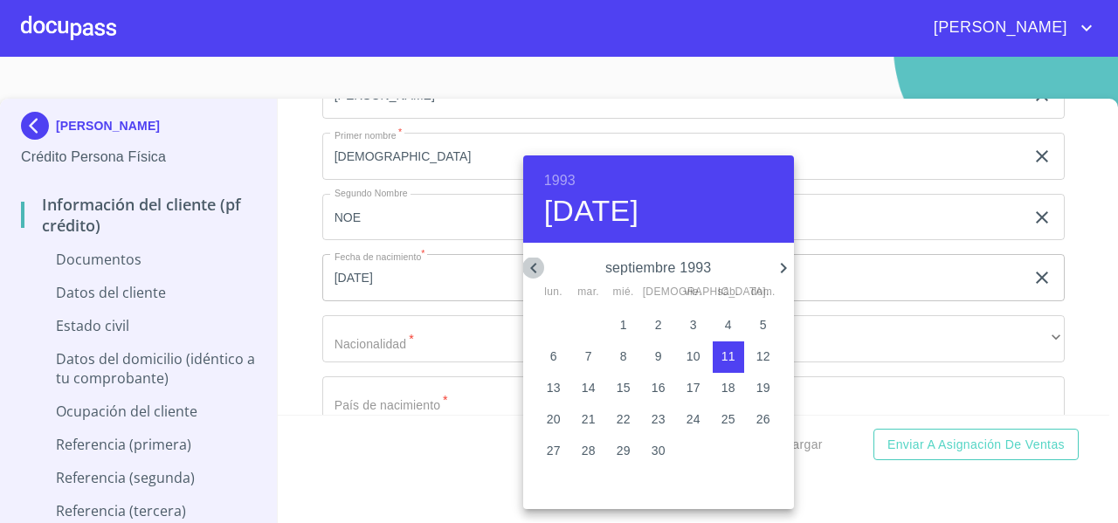
click at [539, 270] on icon "button" at bounding box center [533, 268] width 21 height 21
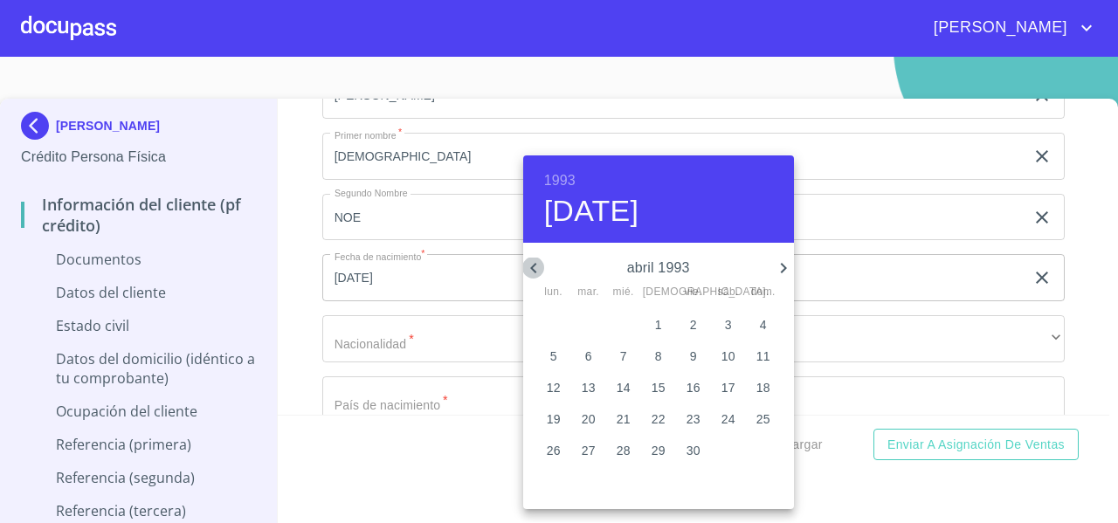
click at [539, 270] on icon "button" at bounding box center [533, 268] width 21 height 21
click at [770, 453] on span "31" at bounding box center [763, 450] width 31 height 17
type input "31 de ene. de 1993"
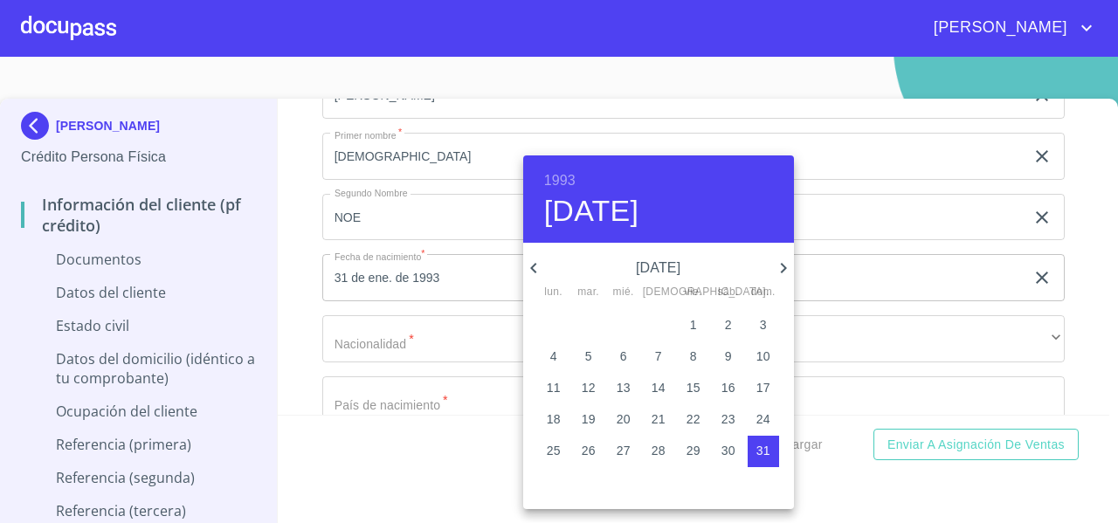
click at [294, 280] on div at bounding box center [559, 261] width 1118 height 523
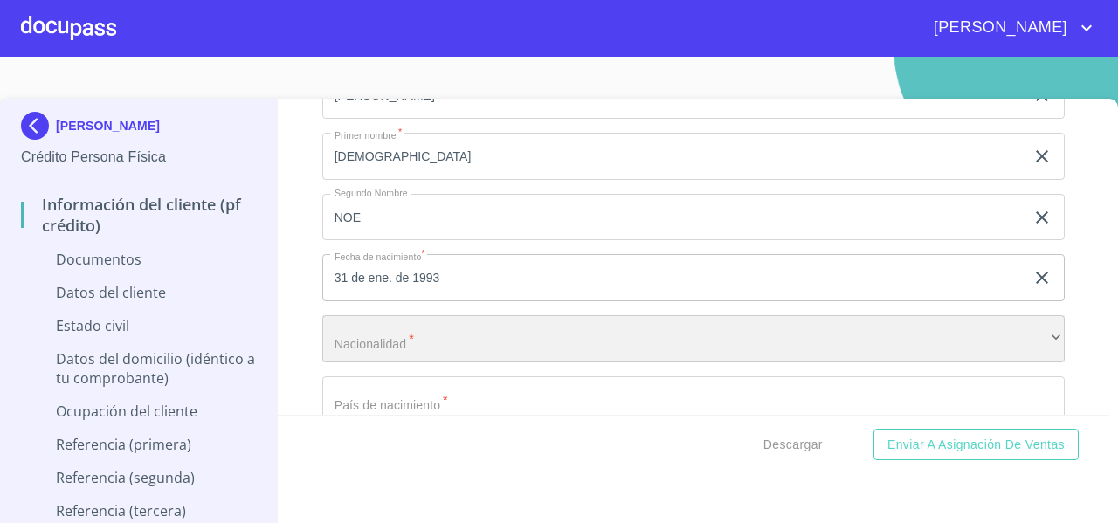
click at [477, 343] on div "​" at bounding box center [693, 338] width 743 height 47
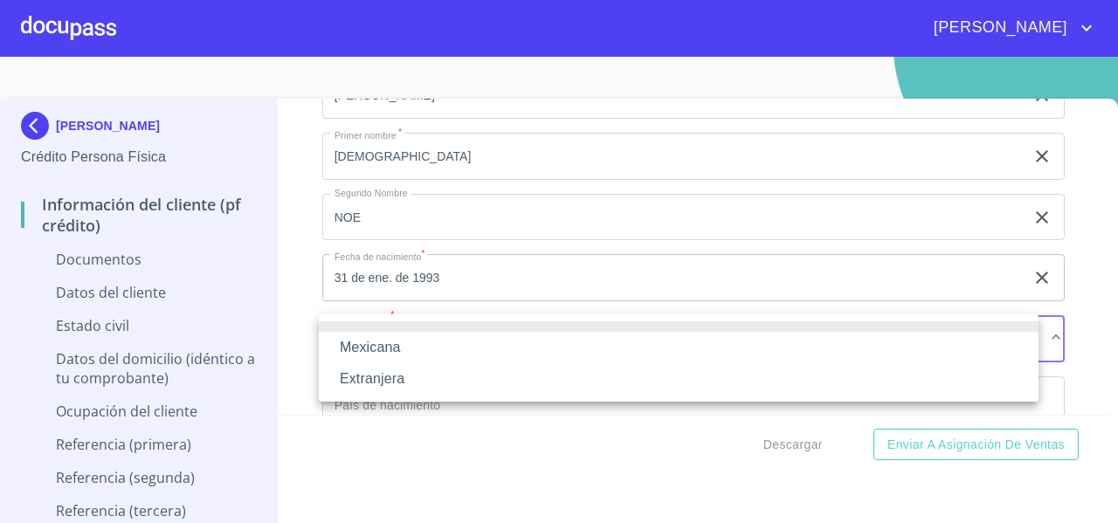
click at [404, 342] on li "Mexicana" at bounding box center [679, 347] width 720 height 31
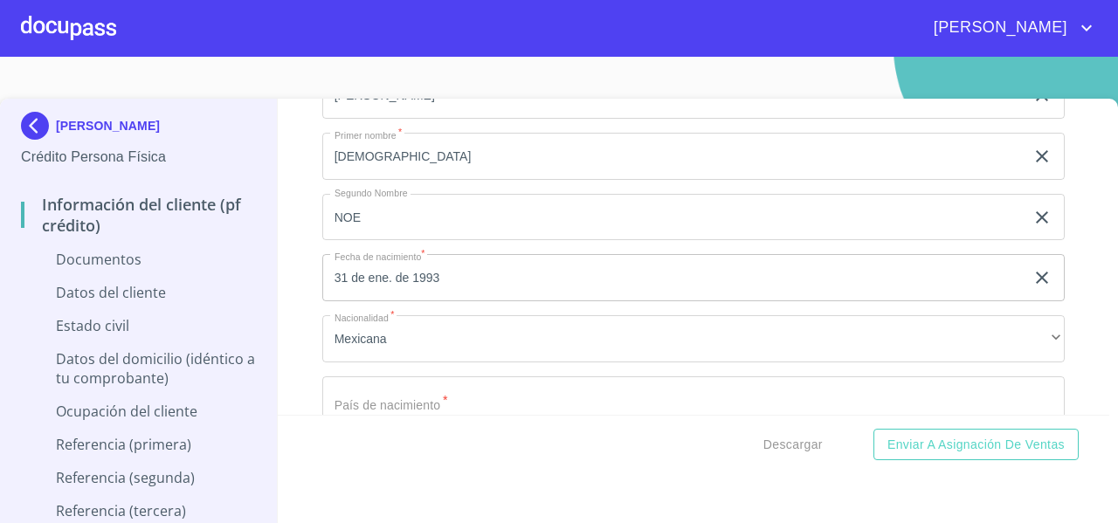
click at [300, 280] on div "Información del cliente (PF crédito) Documentos Documento de identificación   *…" at bounding box center [694, 257] width 833 height 316
click at [278, 308] on div "Información del cliente (PF crédito) Documentos Documento de identificación   *…" at bounding box center [694, 257] width 833 height 316
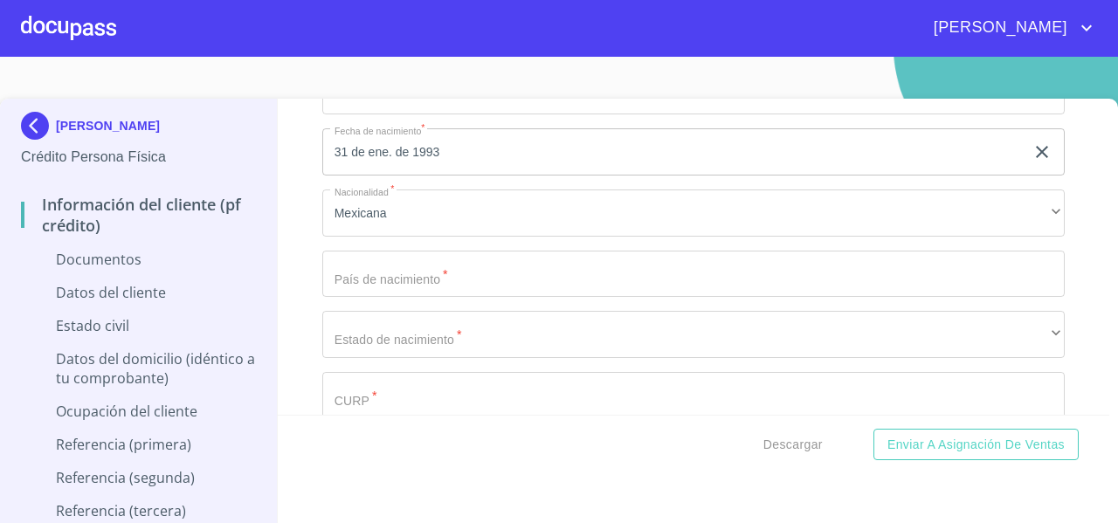
scroll to position [2947, 0]
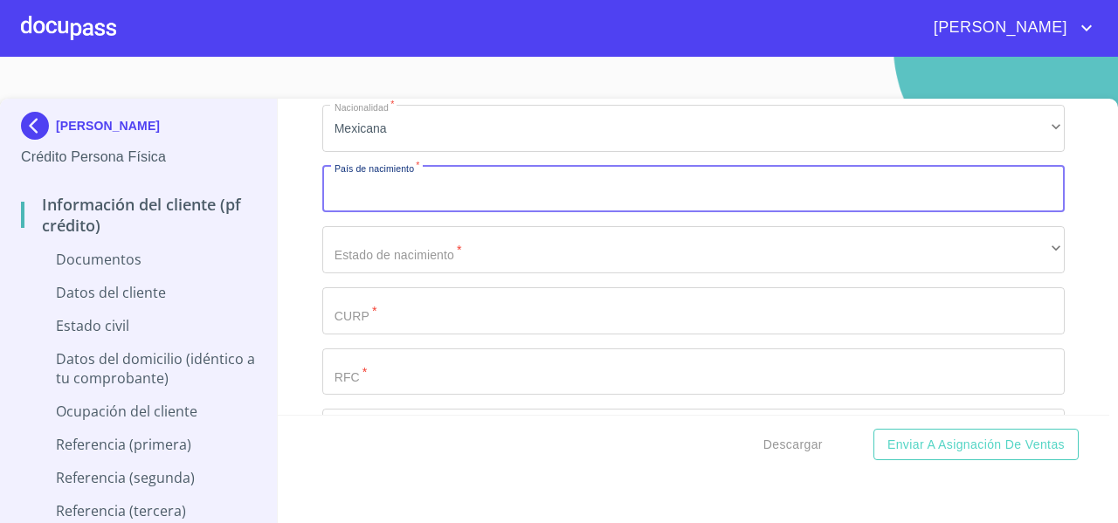
click at [365, 186] on input "Documento de identificación   *" at bounding box center [693, 189] width 743 height 47
type input "[GEOGRAPHIC_DATA]"
click at [241, 262] on div "[PERSON_NAME] Persona Física Información del cliente (PF crédito) Documentos Da…" at bounding box center [139, 321] width 278 height 445
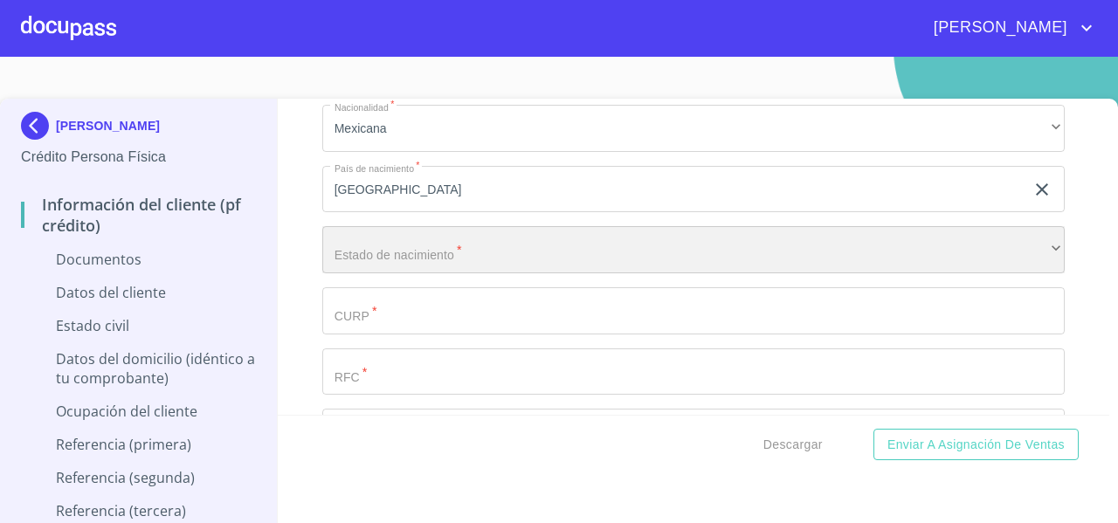
click at [328, 264] on div "​" at bounding box center [693, 249] width 743 height 47
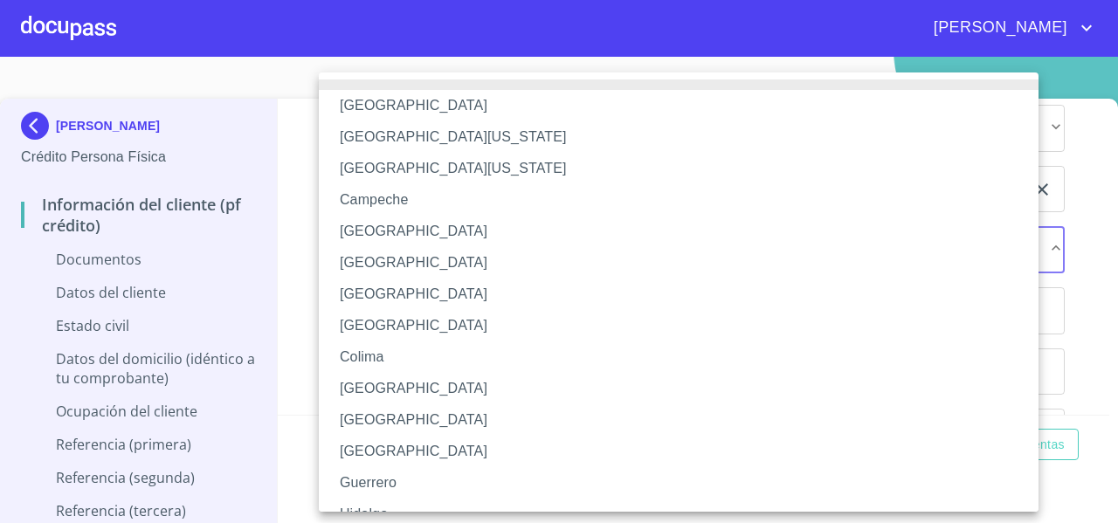
scroll to position [285, 0]
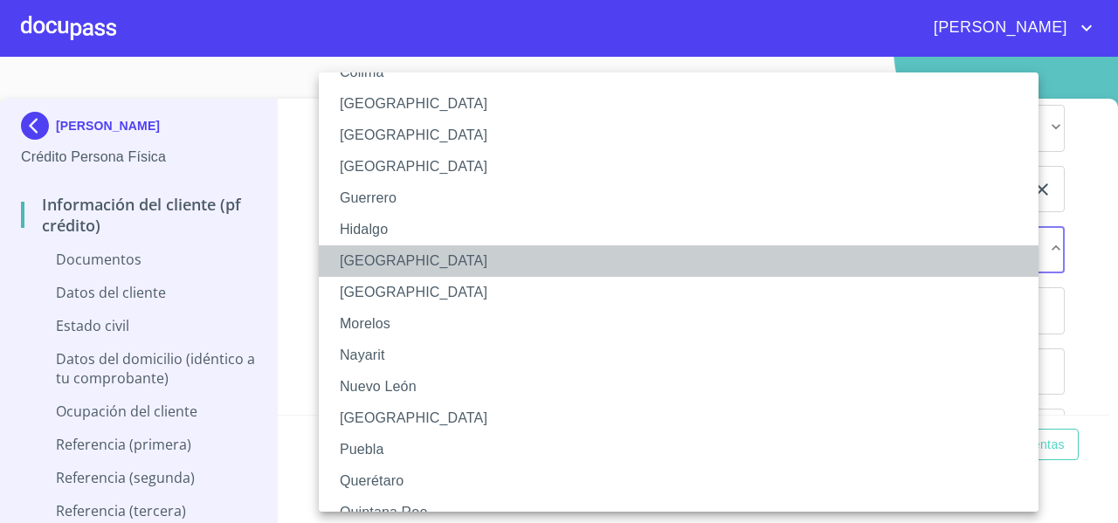
click at [356, 271] on li "[GEOGRAPHIC_DATA]" at bounding box center [685, 260] width 733 height 31
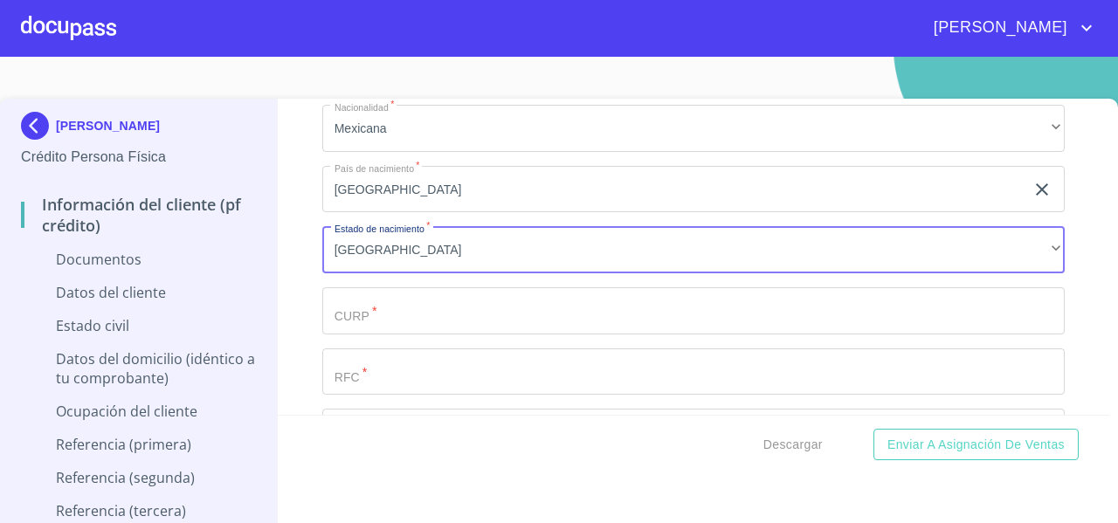
click at [302, 258] on div "Información del cliente (PF crédito) Documentos Documento de identificación   *…" at bounding box center [694, 257] width 833 height 316
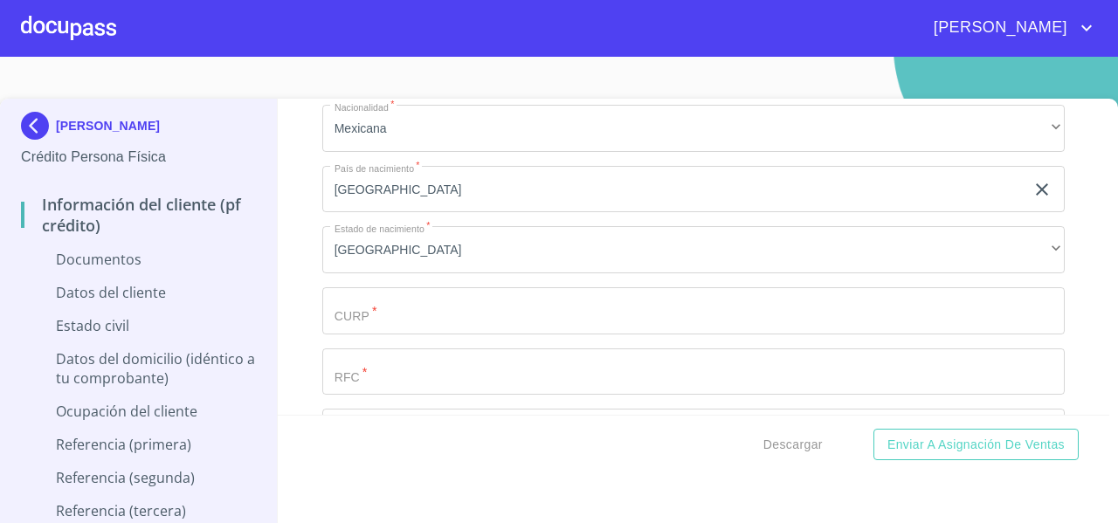
scroll to position [2982, 0]
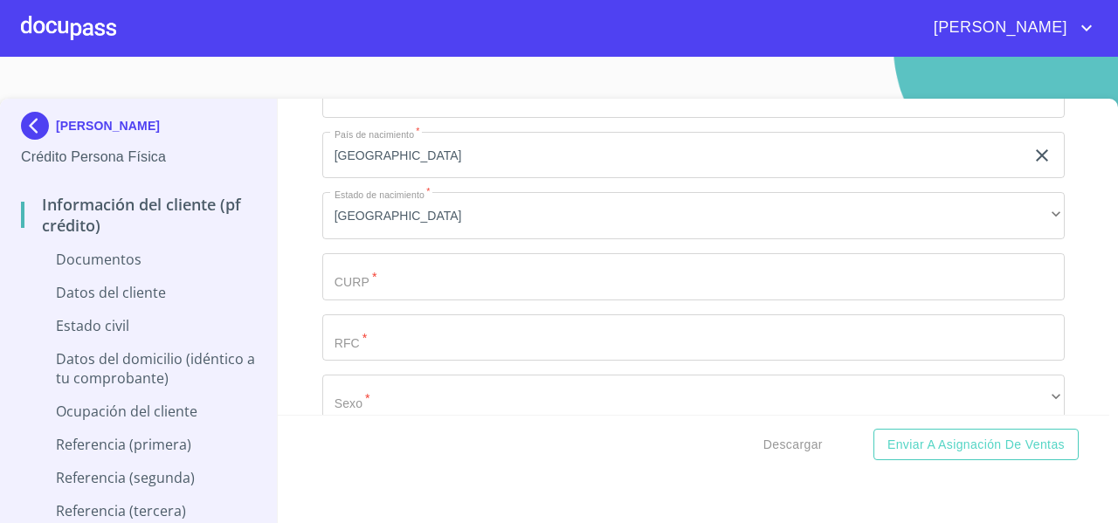
click at [345, 237] on div "Apellido Paterno   * [PERSON_NAME]   * FRANCO ​ Primer nombre   * [DEMOGRAPHIC_…" at bounding box center [693, 155] width 743 height 805
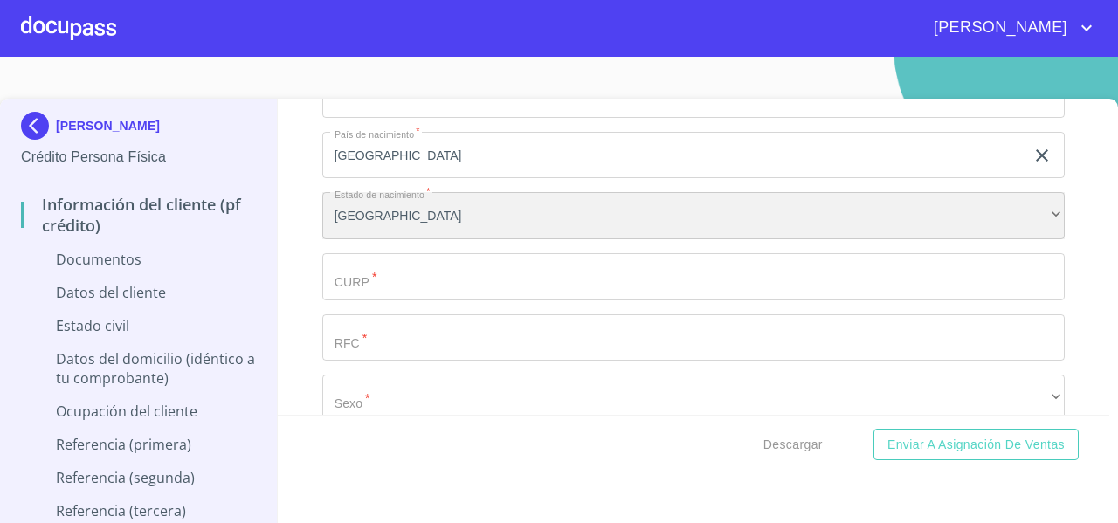
click at [346, 225] on div "[GEOGRAPHIC_DATA]" at bounding box center [693, 215] width 743 height 47
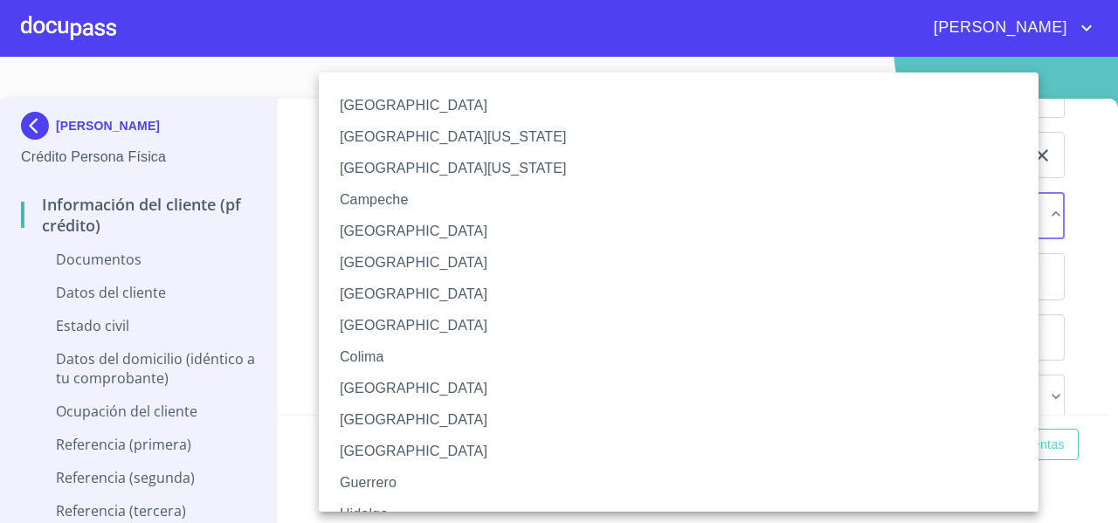
scroll to position [253, 0]
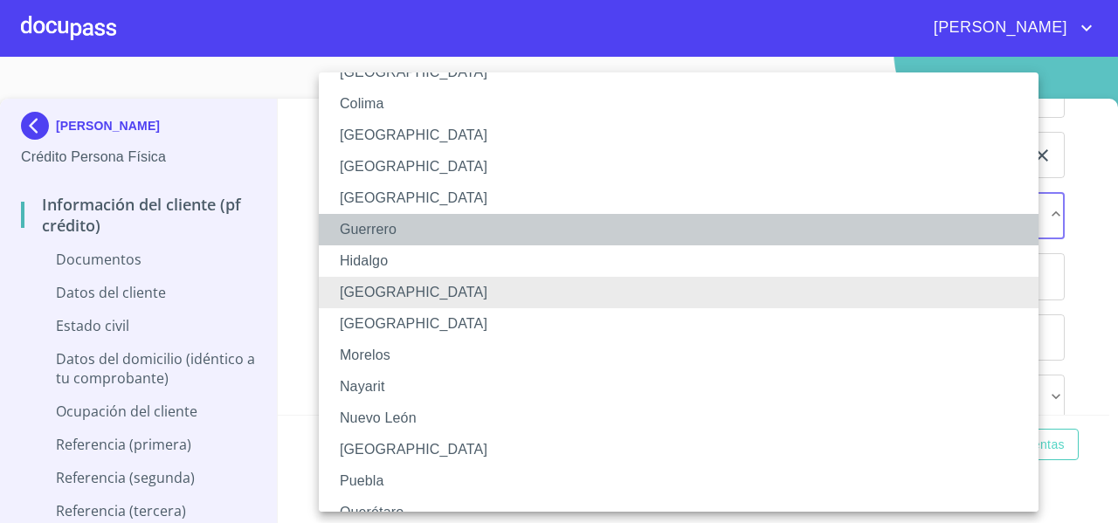
click at [346, 225] on li "Guerrero" at bounding box center [685, 229] width 733 height 31
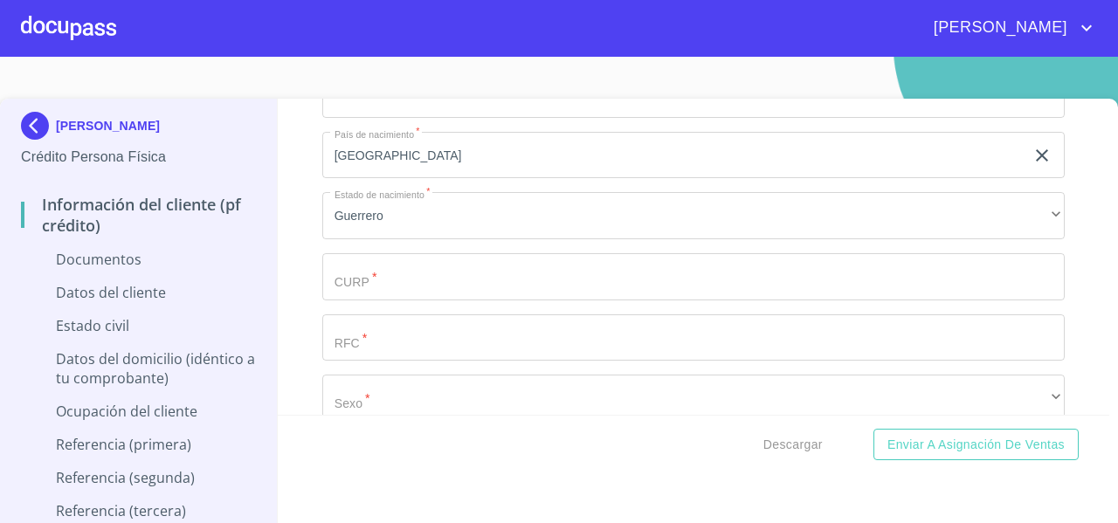
click at [316, 220] on div "Información del cliente (PF crédito) Documentos Documento de identificación   *…" at bounding box center [694, 257] width 833 height 316
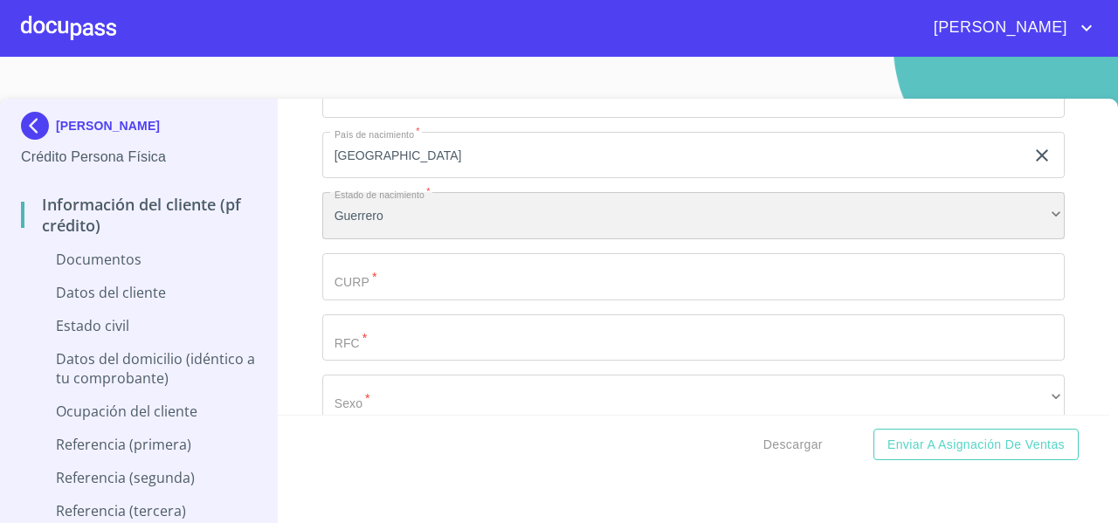
click at [415, 221] on div "Guerrero" at bounding box center [693, 215] width 743 height 47
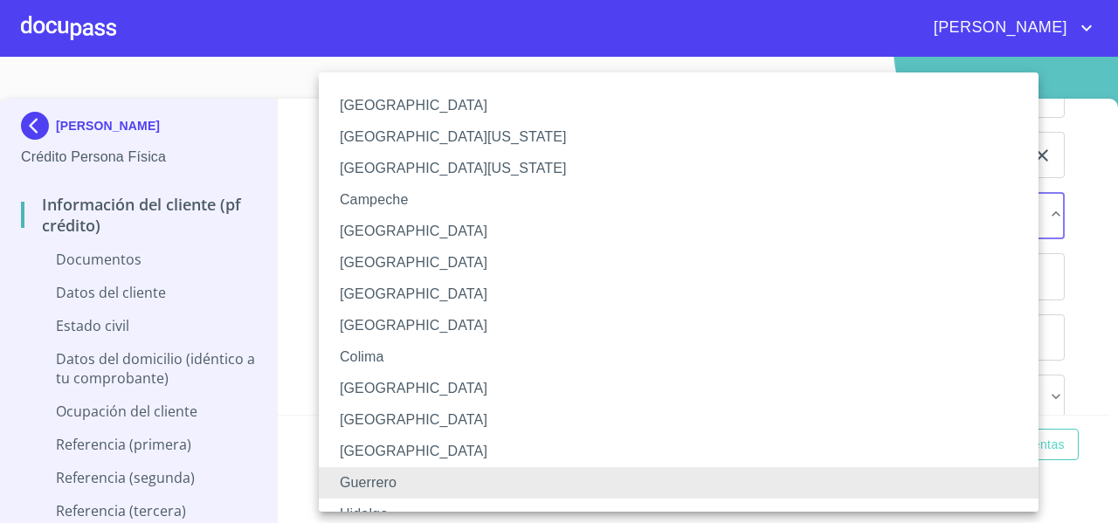
scroll to position [411, 0]
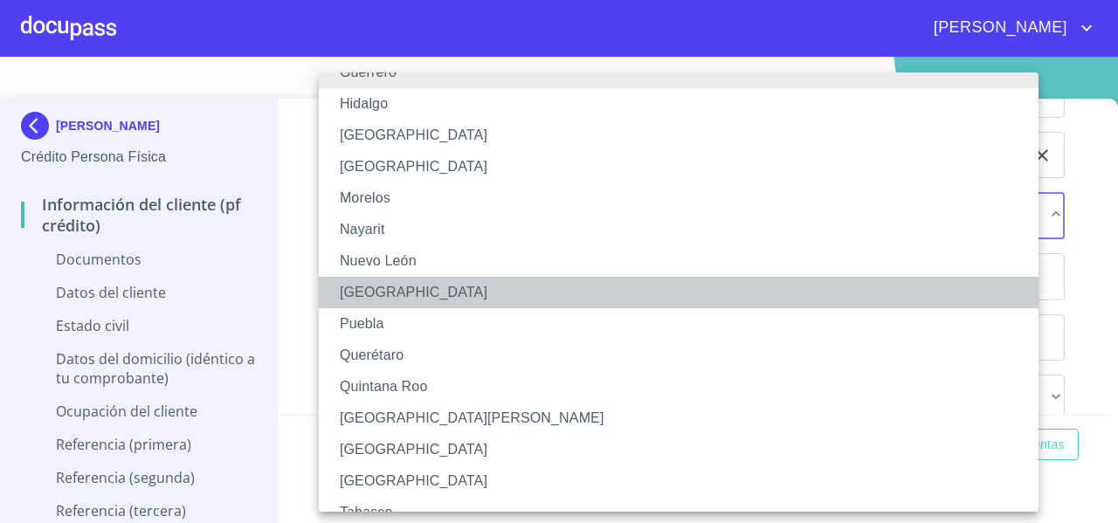
click at [382, 283] on li "[GEOGRAPHIC_DATA]" at bounding box center [685, 292] width 733 height 31
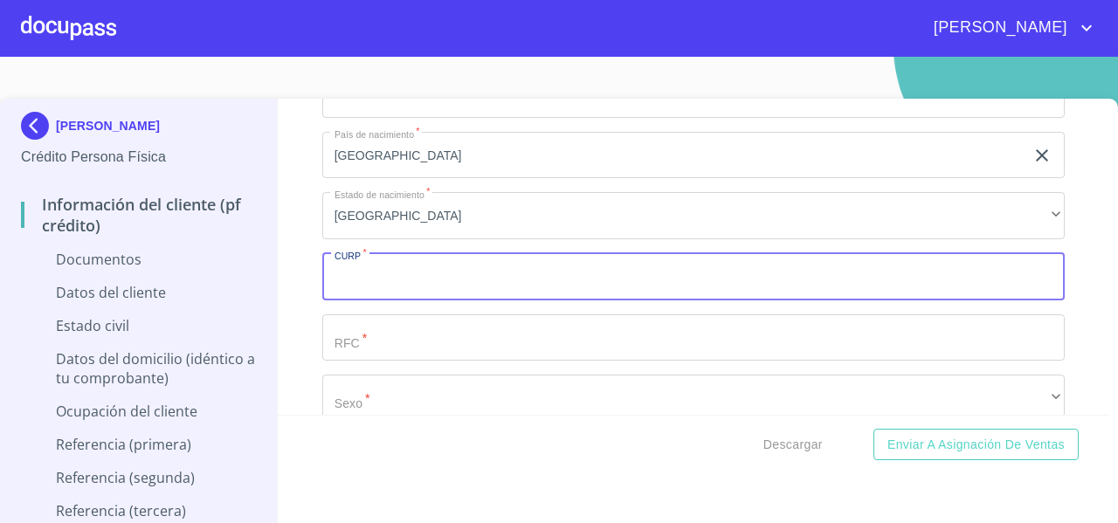
click at [369, 281] on input "Documento de identificación   *" at bounding box center [693, 276] width 743 height 47
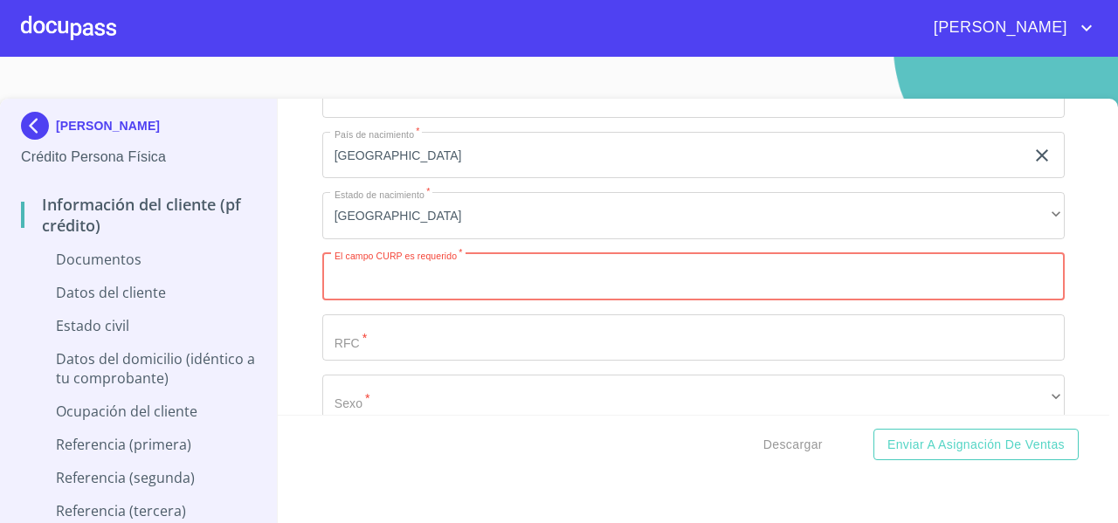
paste input "OIFC930131HOCRRH03"
type input "OIFC930131HOCRRH03"
click at [297, 292] on div "Información del cliente (PF crédito) Documentos Documento de identificación   *…" at bounding box center [694, 257] width 833 height 316
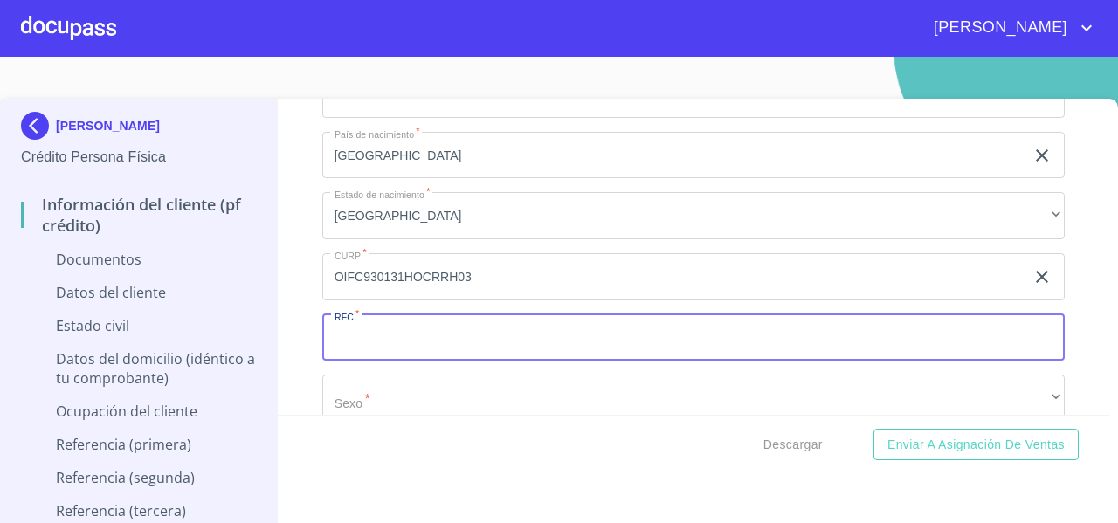
click at [344, 333] on input "Documento de identificación   *" at bounding box center [693, 337] width 743 height 47
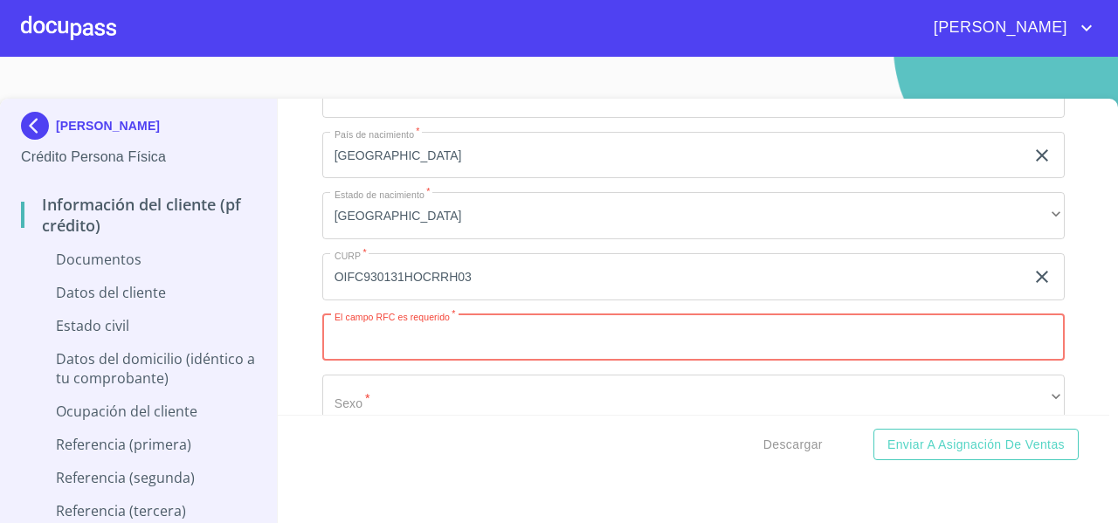
paste input "OIFC9301316K9"
type input "OIFC9301316K9"
click at [296, 294] on div "Información del cliente (PF crédito) Documentos Documento de identificación   *…" at bounding box center [694, 257] width 833 height 316
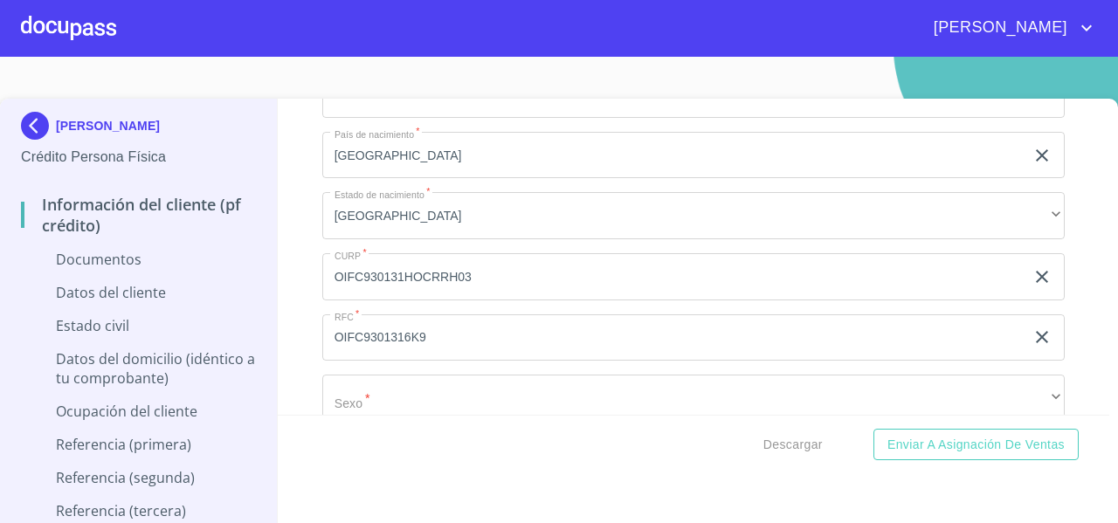
scroll to position [3128, 0]
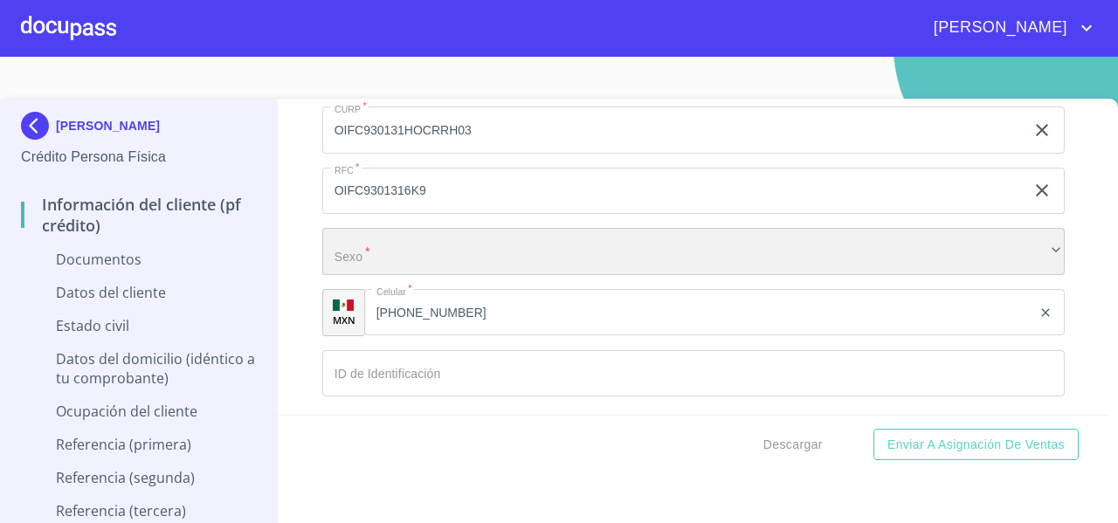
click at [340, 235] on div "​" at bounding box center [693, 251] width 743 height 47
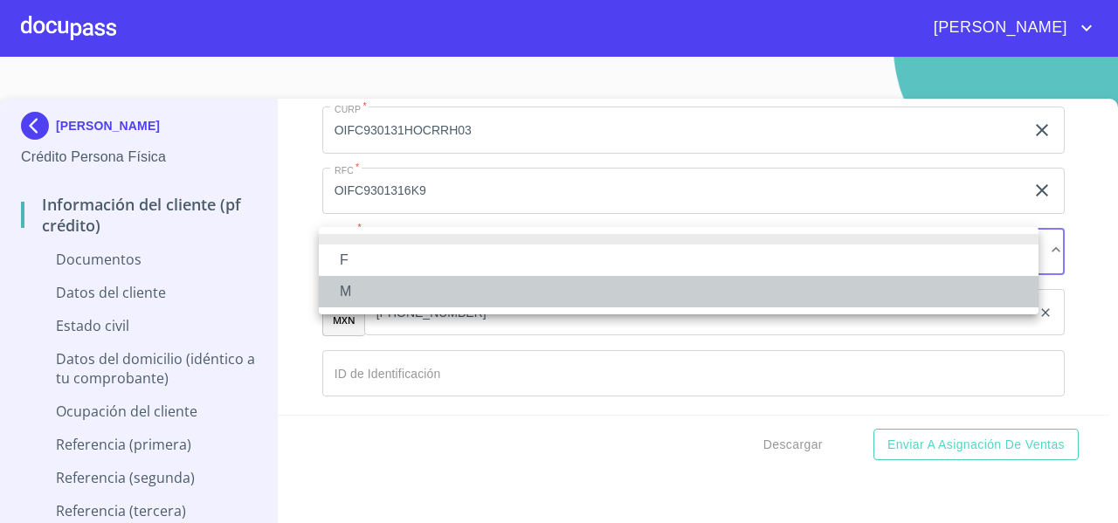
click at [342, 282] on li "M" at bounding box center [679, 291] width 720 height 31
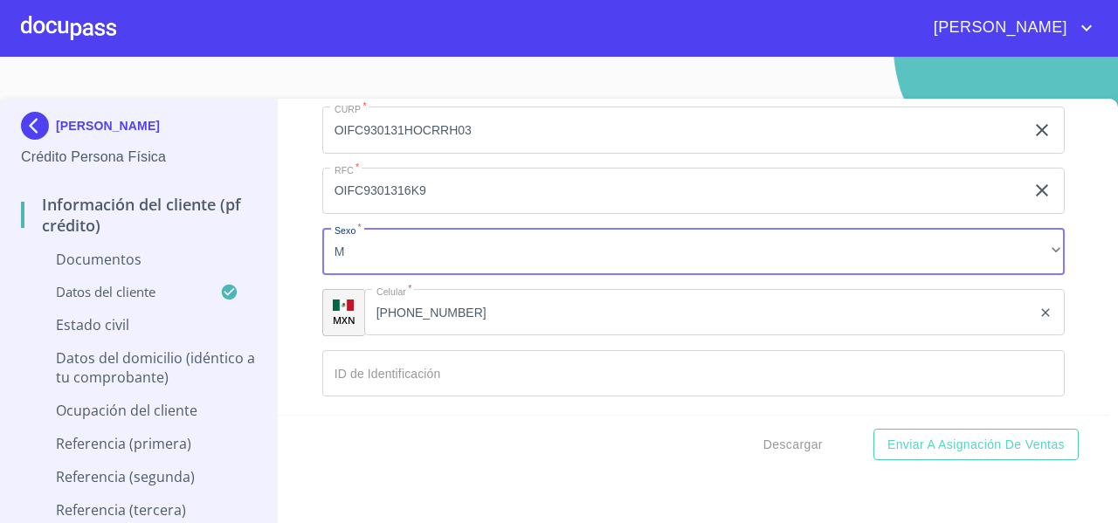
click at [301, 262] on div "Información del cliente (PF crédito) Documentos Documento de identificación   *…" at bounding box center [694, 257] width 833 height 316
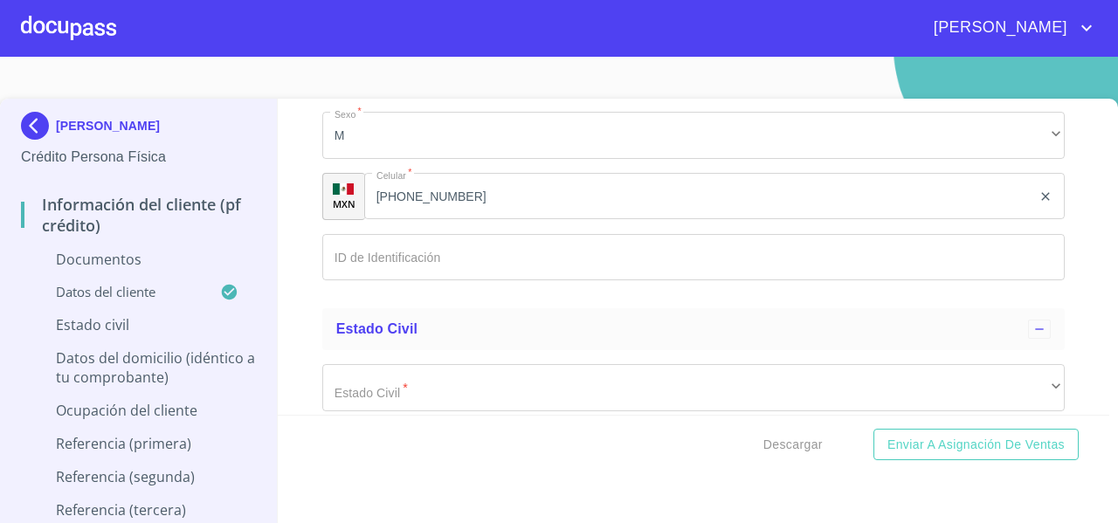
scroll to position [3247, 0]
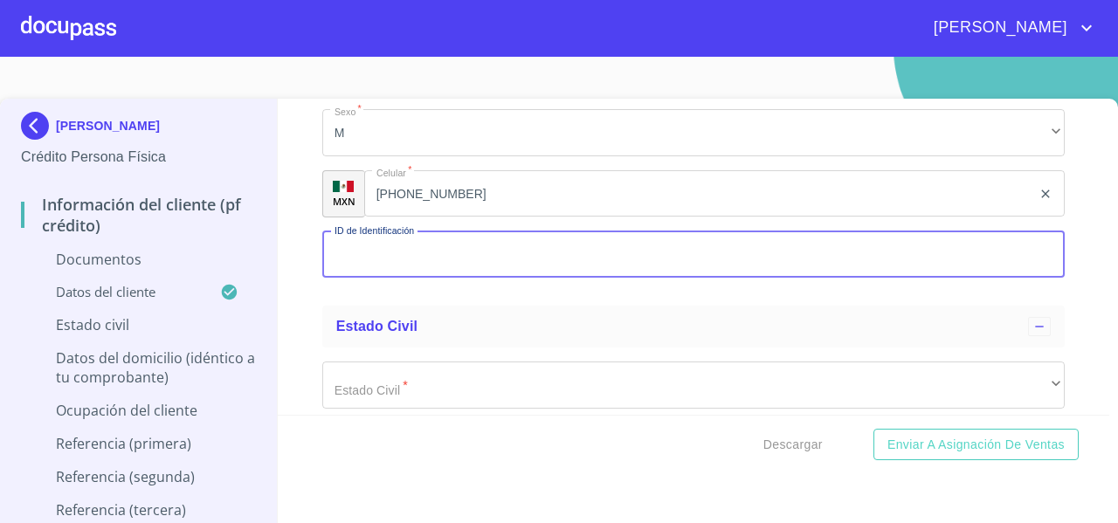
click at [608, 249] on input "Documento de identificación   *" at bounding box center [693, 254] width 743 height 47
paste input "2589420303"
type input "2589420303"
click at [306, 325] on div "Información del cliente (PF crédito) Documentos Documento de identificación   *…" at bounding box center [694, 257] width 833 height 316
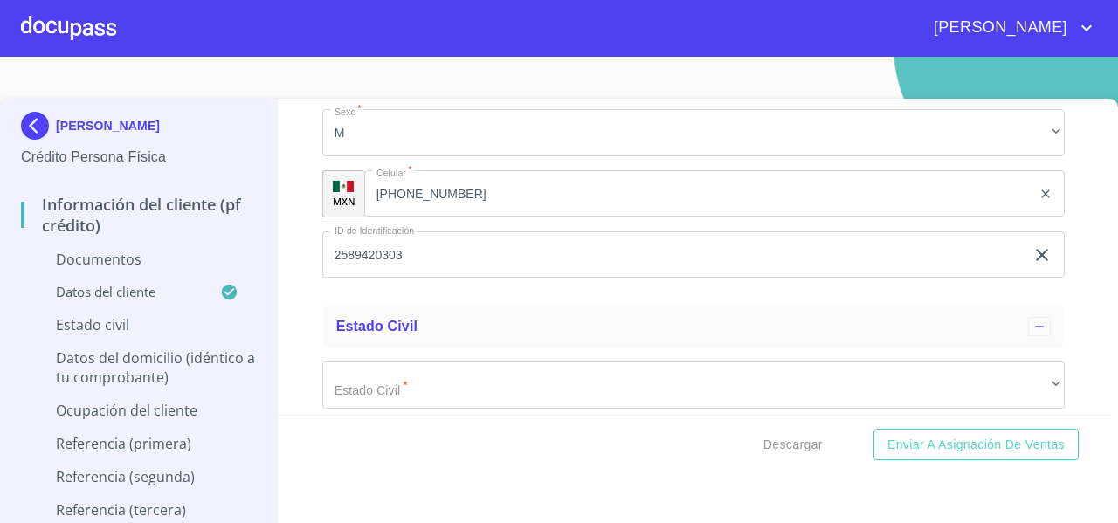
scroll to position [3424, 0]
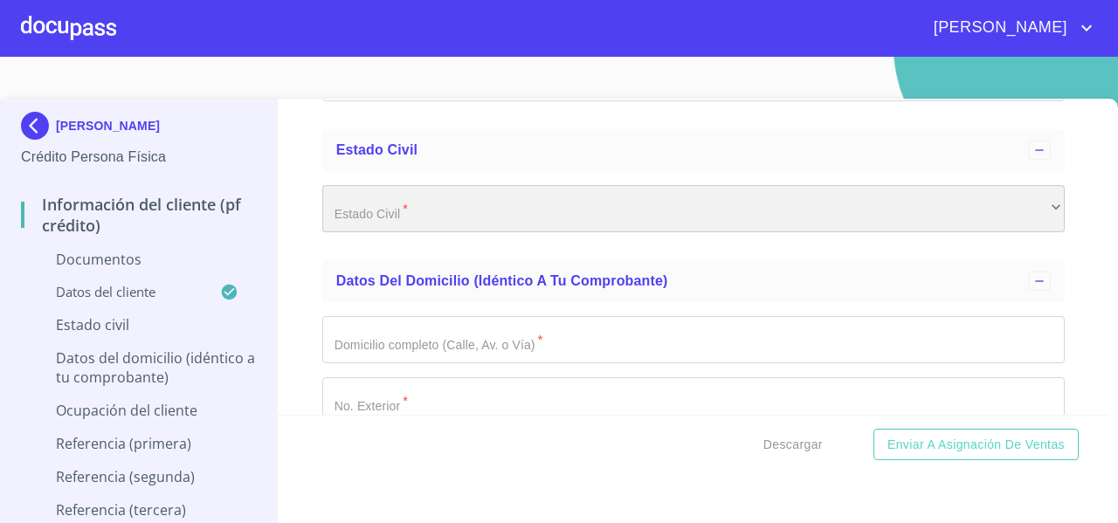
click at [386, 225] on div "​" at bounding box center [693, 208] width 743 height 47
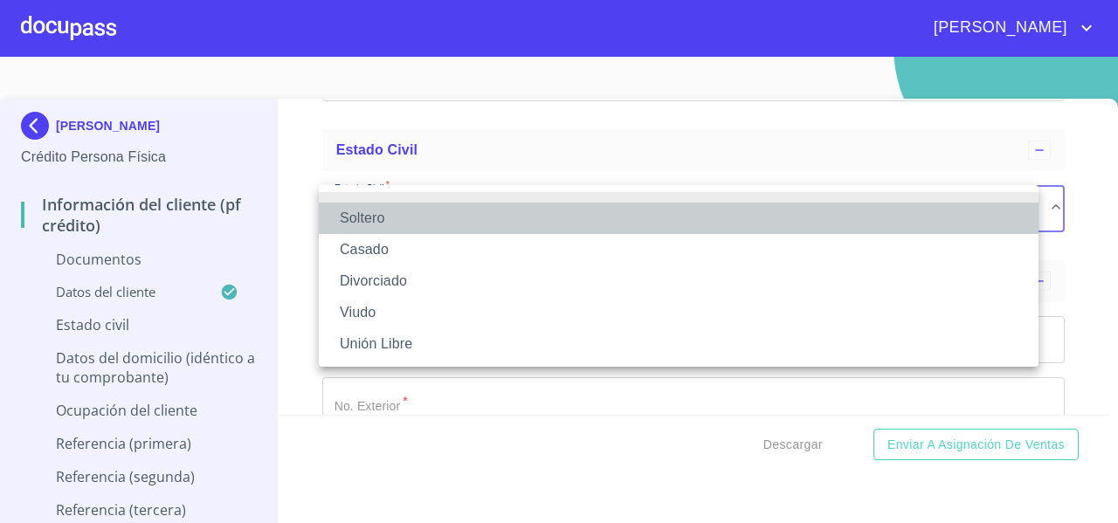
click at [350, 225] on li "Soltero" at bounding box center [679, 218] width 720 height 31
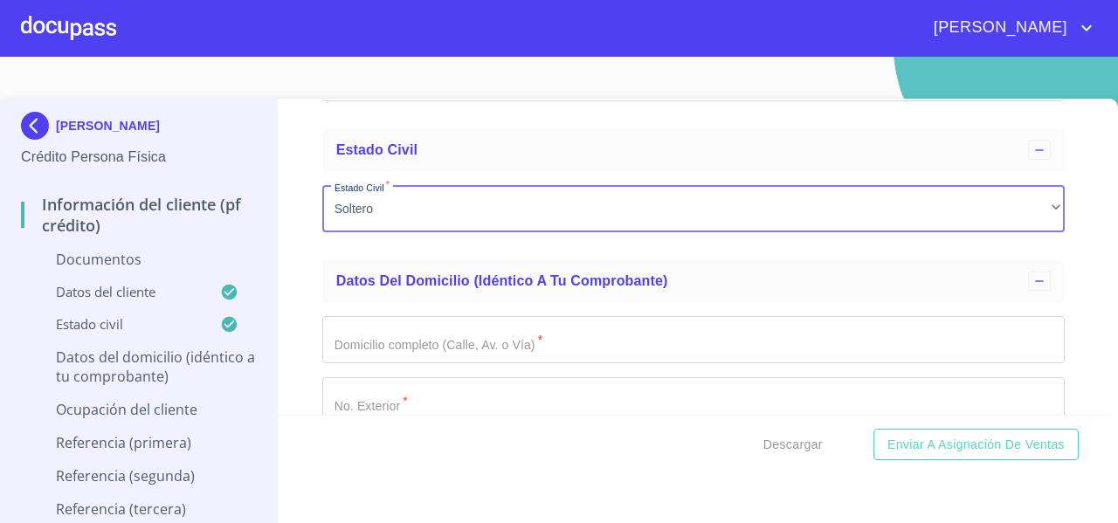
click at [287, 225] on div "Información del cliente (PF crédito) Documentos Documento de identificación   *…" at bounding box center [694, 257] width 833 height 316
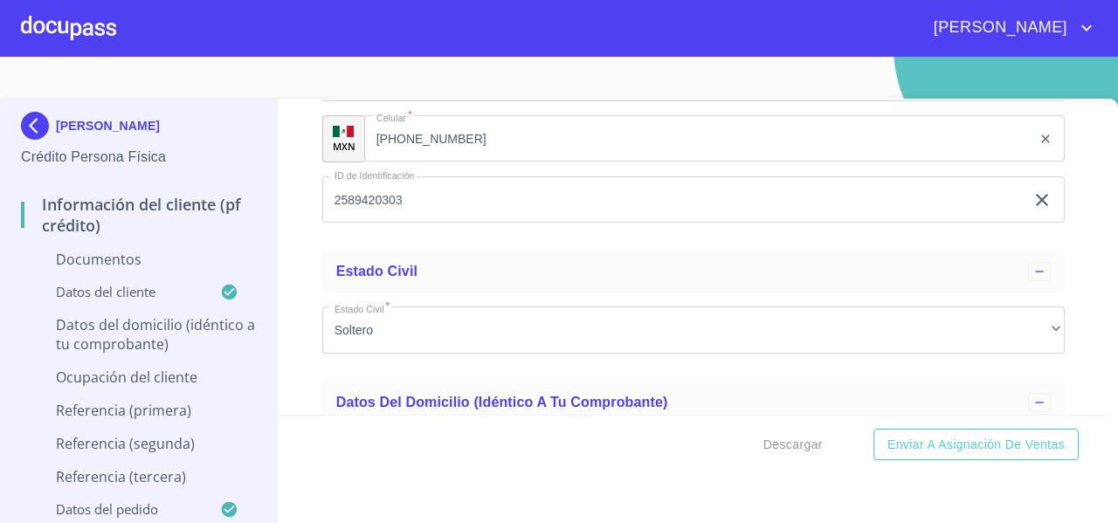
scroll to position [3536, 0]
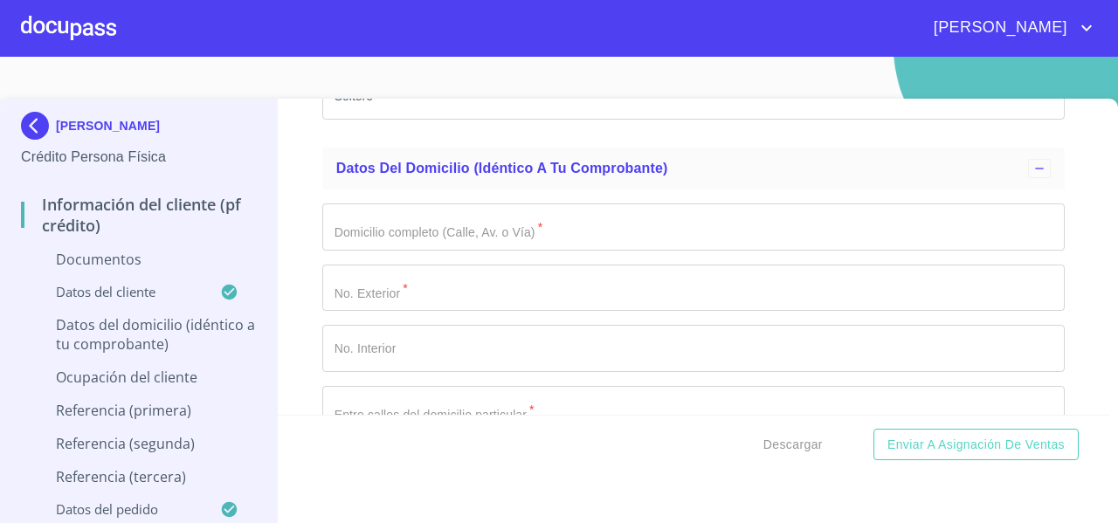
click at [388, 237] on input "Documento de identificación   *" at bounding box center [693, 227] width 743 height 47
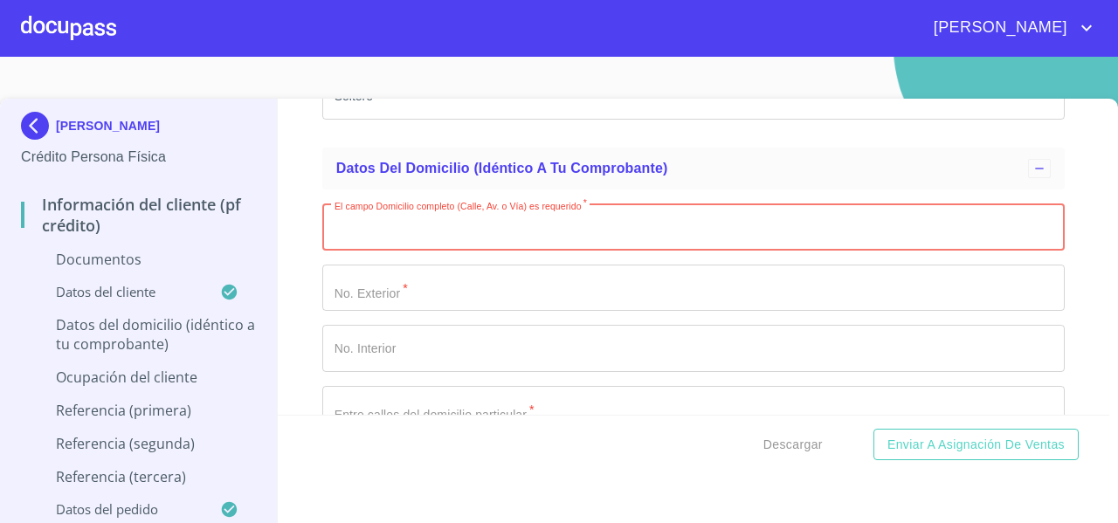
paste input "Clavel 2960"
drag, startPoint x: 370, startPoint y: 225, endPoint x: 426, endPoint y: 237, distance: 58.1
click at [426, 237] on input "Clavel 2960" at bounding box center [673, 227] width 702 height 47
type input "Clavel"
click at [359, 284] on input "Documento de identificación   *" at bounding box center [693, 288] width 743 height 47
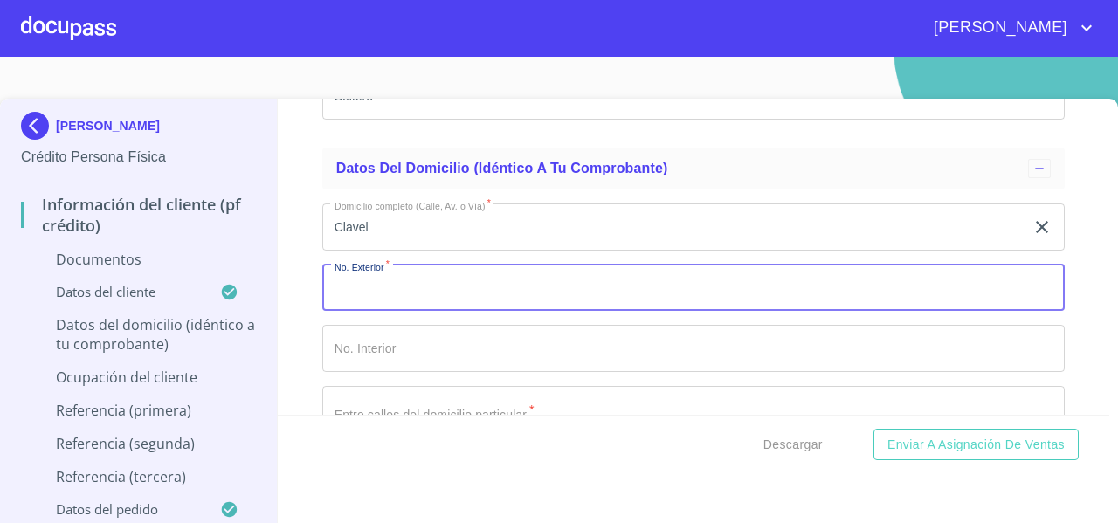
paste input "2960"
type input "2960"
click at [306, 321] on div "Información del cliente (PF crédito) Documentos Documento de identificación   *…" at bounding box center [694, 257] width 833 height 316
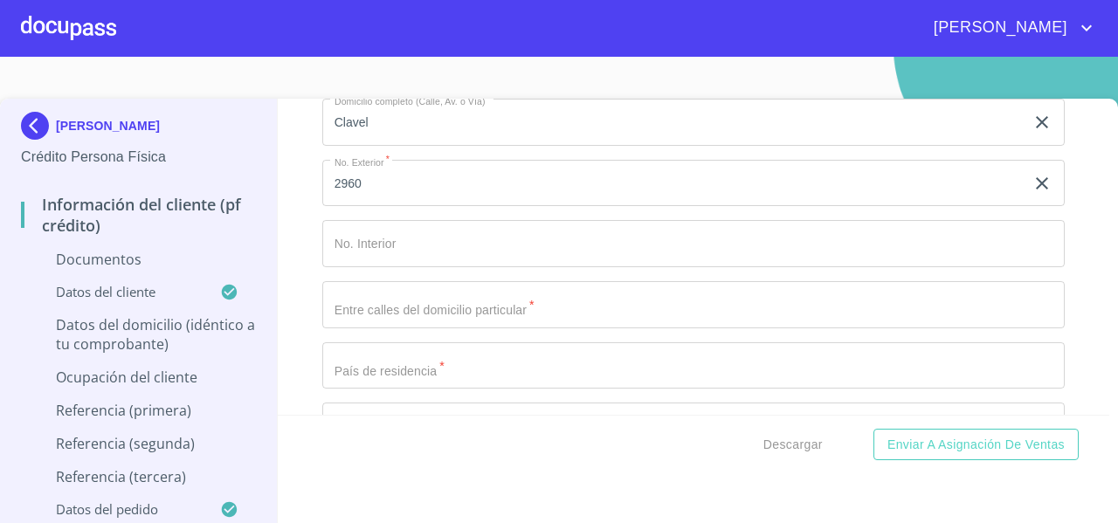
scroll to position [3650, 0]
click at [359, 296] on input "Documento de identificación   *" at bounding box center [693, 296] width 743 height 47
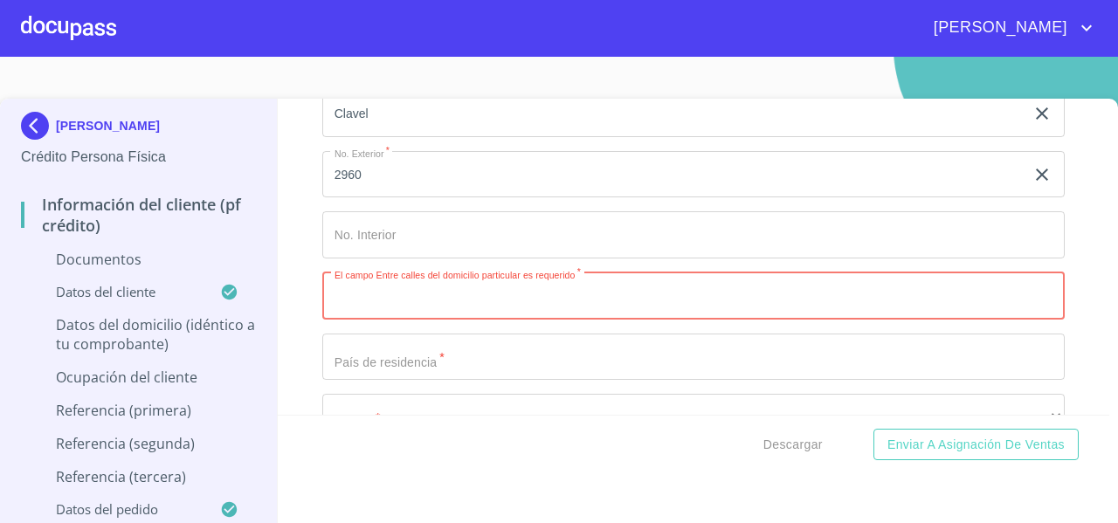
paste input "GERANIO Y GARDENIA"
type input "GERANIO Y GARDENIA"
click at [303, 268] on div "Información del cliente (PF crédito) Documentos Documento de identificación   *…" at bounding box center [694, 257] width 833 height 316
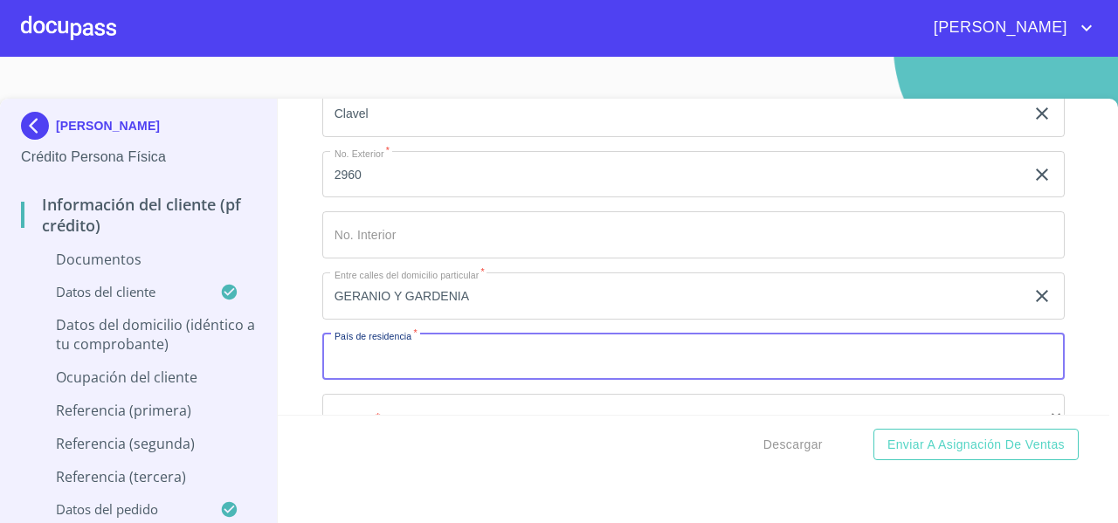
click at [379, 353] on input "Documento de identificación   *" at bounding box center [693, 357] width 743 height 47
type input "[GEOGRAPHIC_DATA]"
click at [297, 321] on div "Información del cliente (PF crédito) Documentos Documento de identificación   *…" at bounding box center [694, 257] width 833 height 316
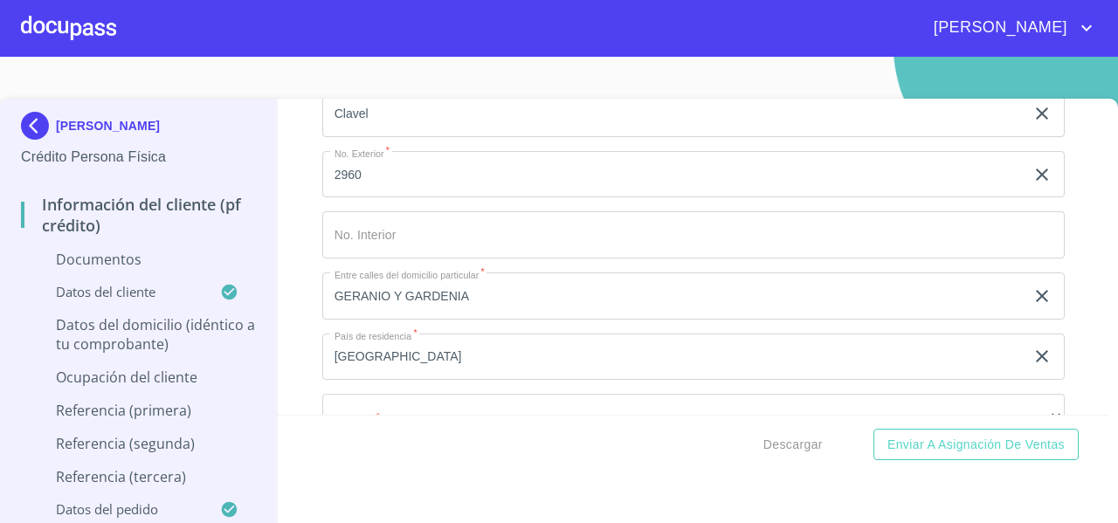
scroll to position [3835, 0]
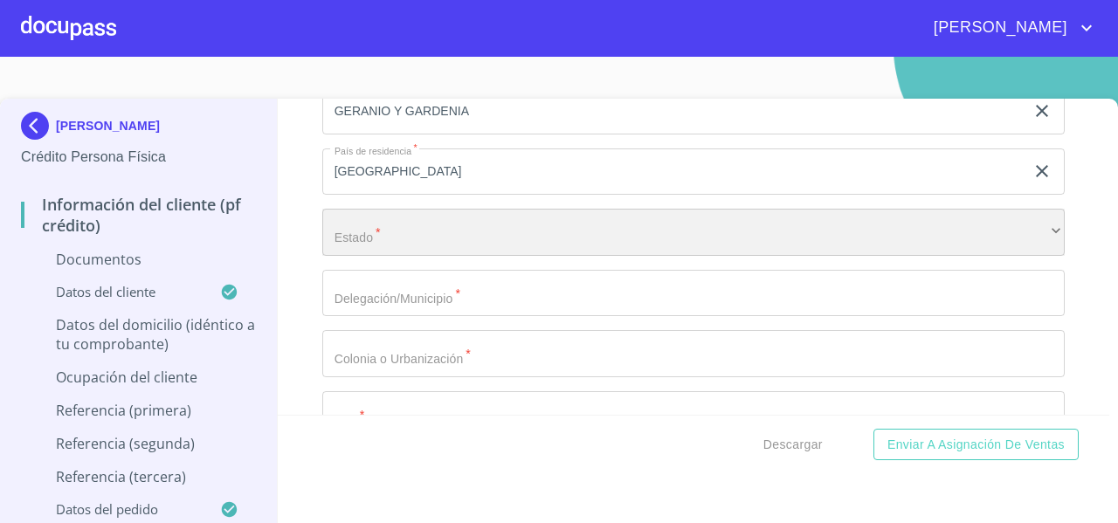
click at [370, 218] on div "​" at bounding box center [693, 232] width 743 height 47
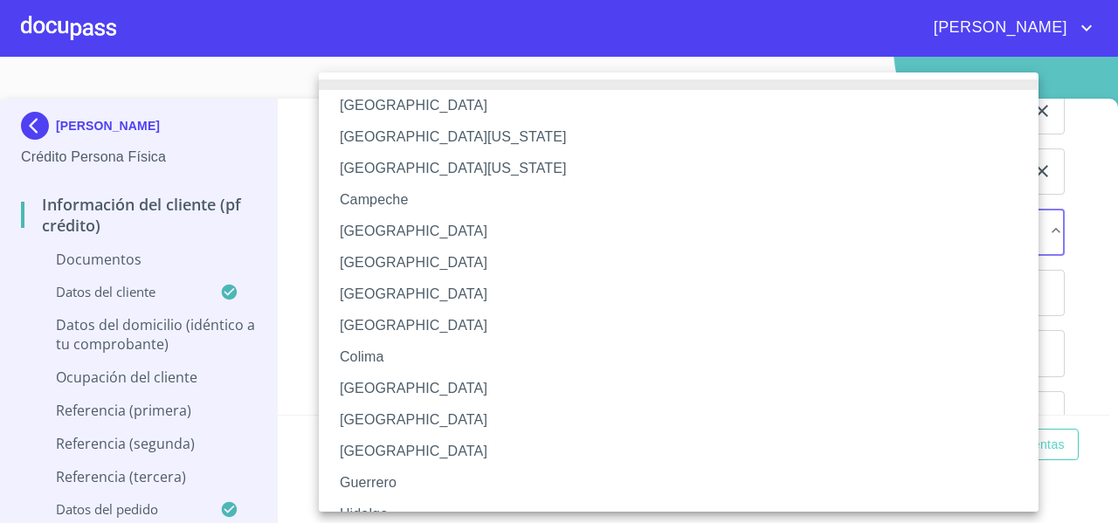
scroll to position [253, 0]
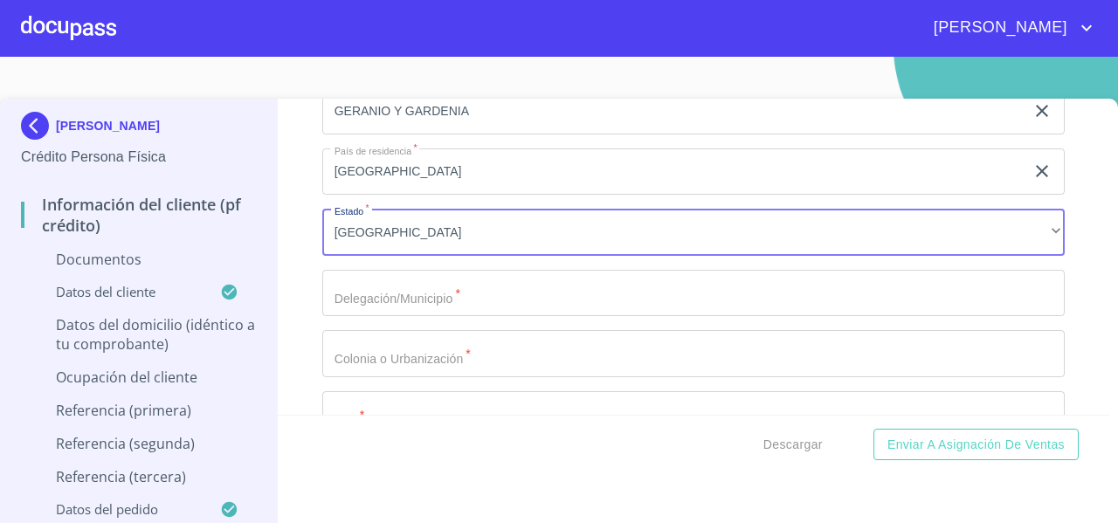
click at [337, 287] on input "Documento de identificación   *" at bounding box center [693, 293] width 743 height 47
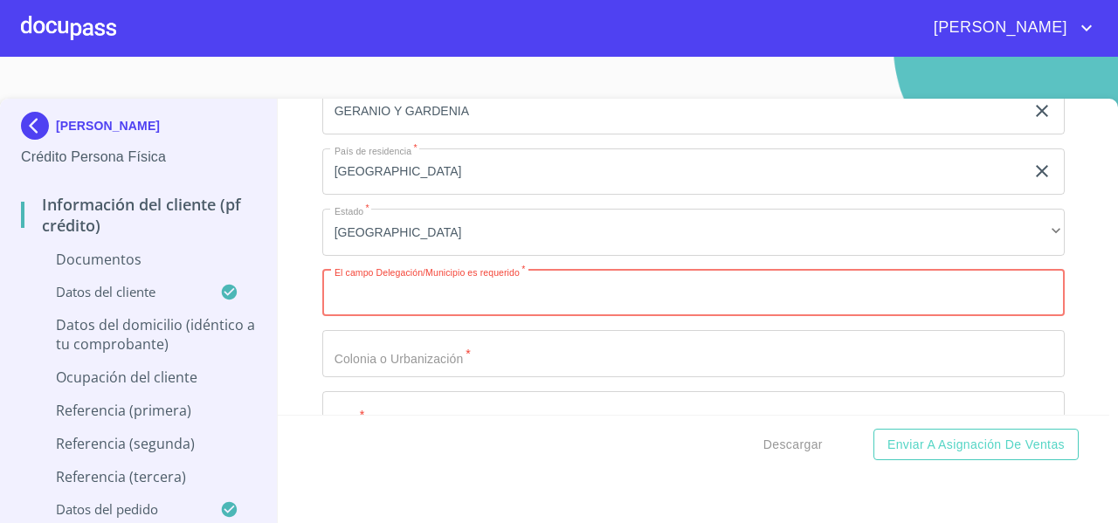
paste input "ZAPOPAN"
type input "ZAPOPAN"
click at [303, 341] on div "Información del cliente (PF crédito) Documentos Documento de identificación   *…" at bounding box center [694, 257] width 833 height 316
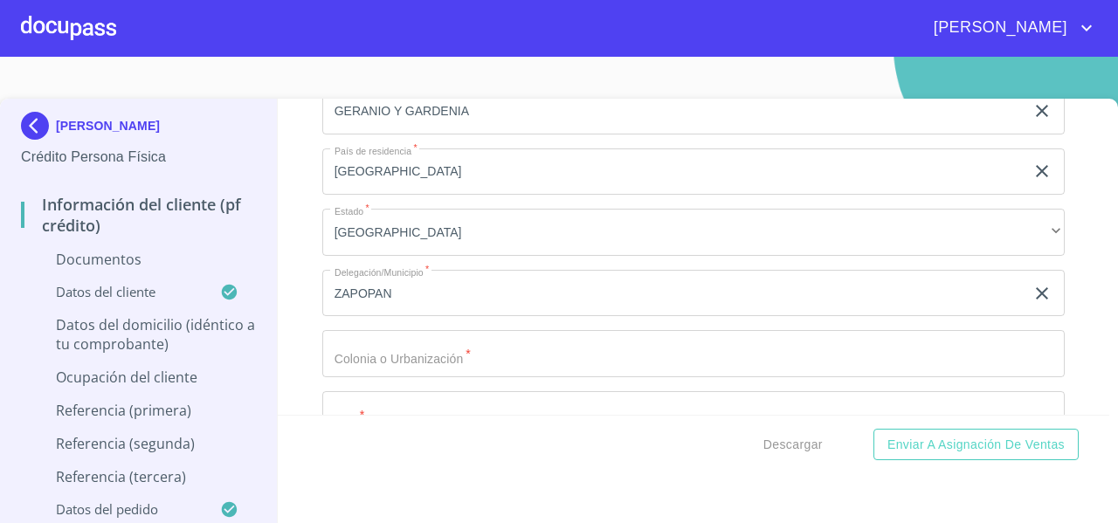
click at [353, 356] on input "Documento de identificación   *" at bounding box center [693, 353] width 743 height 47
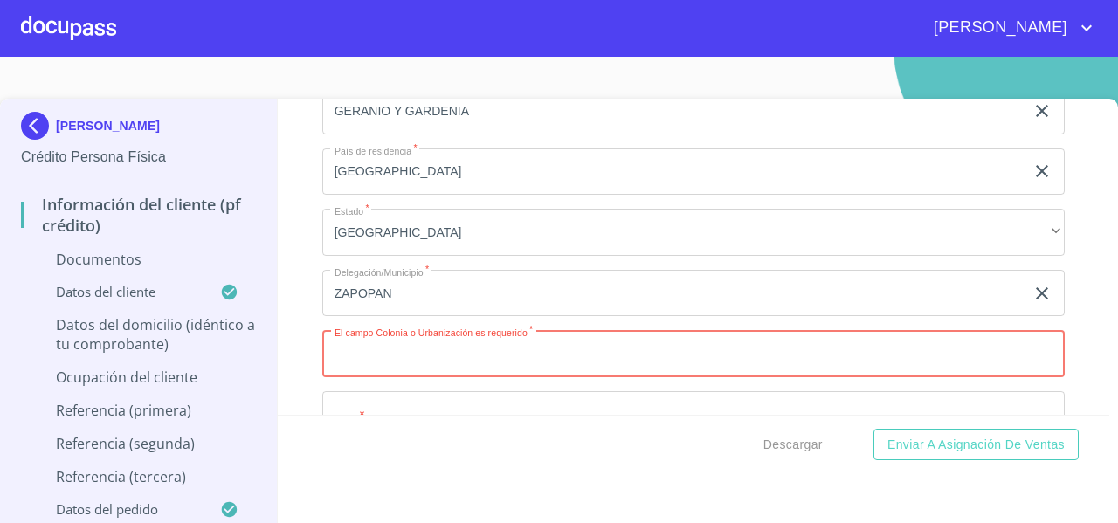
paste input "TULIPANES"
type input "TULIPANES"
click at [297, 327] on div "Información del cliente (PF crédito) Documentos Documento de identificación   *…" at bounding box center [694, 257] width 833 height 316
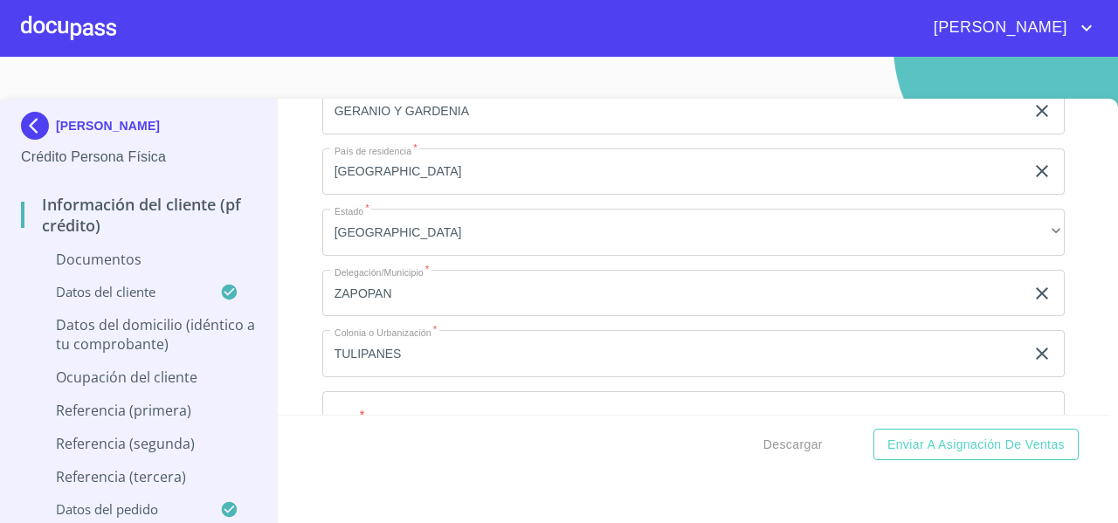
scroll to position [4004, 0]
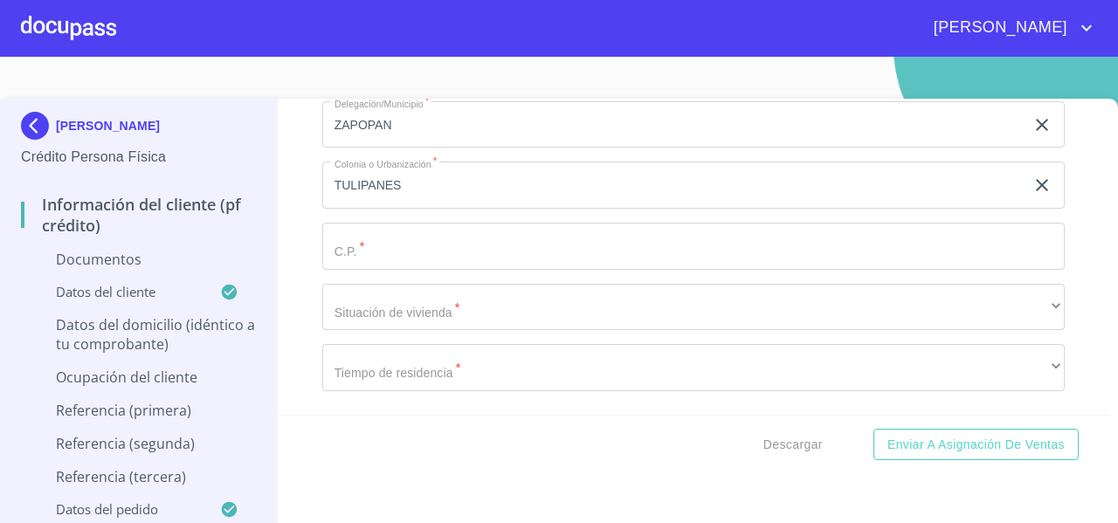
click at [349, 241] on input "Documento de identificación   *" at bounding box center [693, 246] width 743 height 47
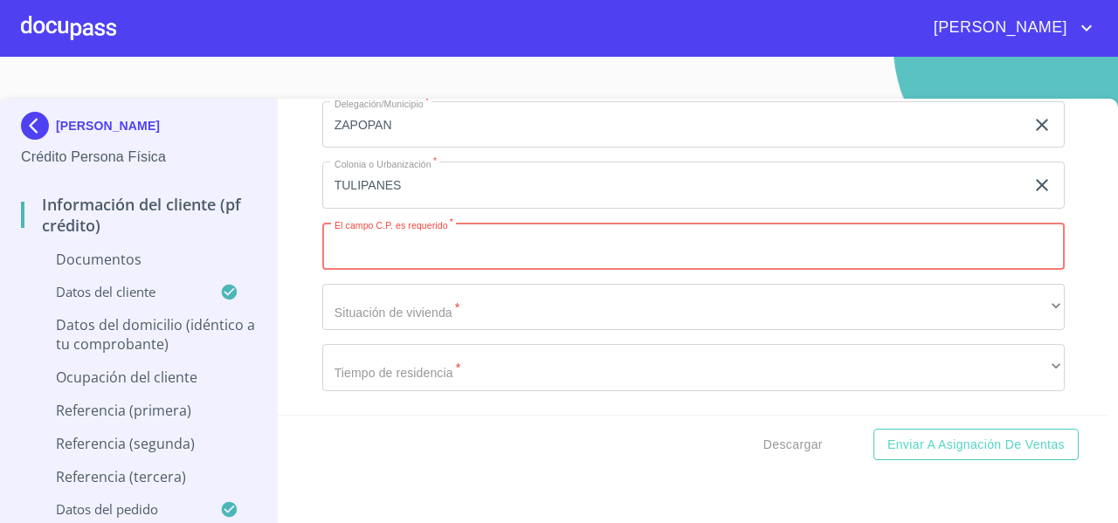
paste input "45647"
type input "45647"
click at [288, 290] on div "Información del cliente (PF crédito) Documentos Documento de identificación   *…" at bounding box center [694, 257] width 833 height 316
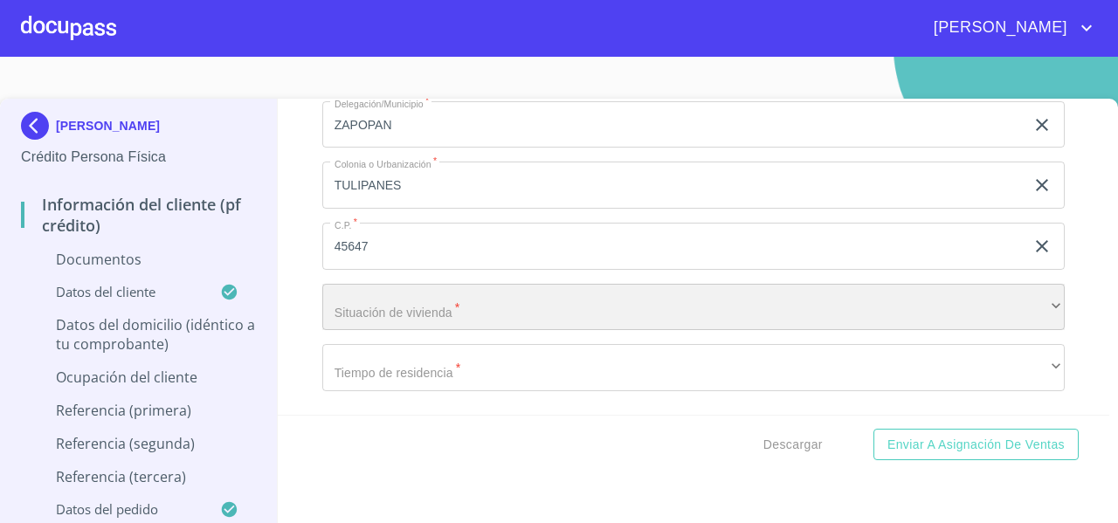
click at [353, 308] on div "​" at bounding box center [693, 307] width 743 height 47
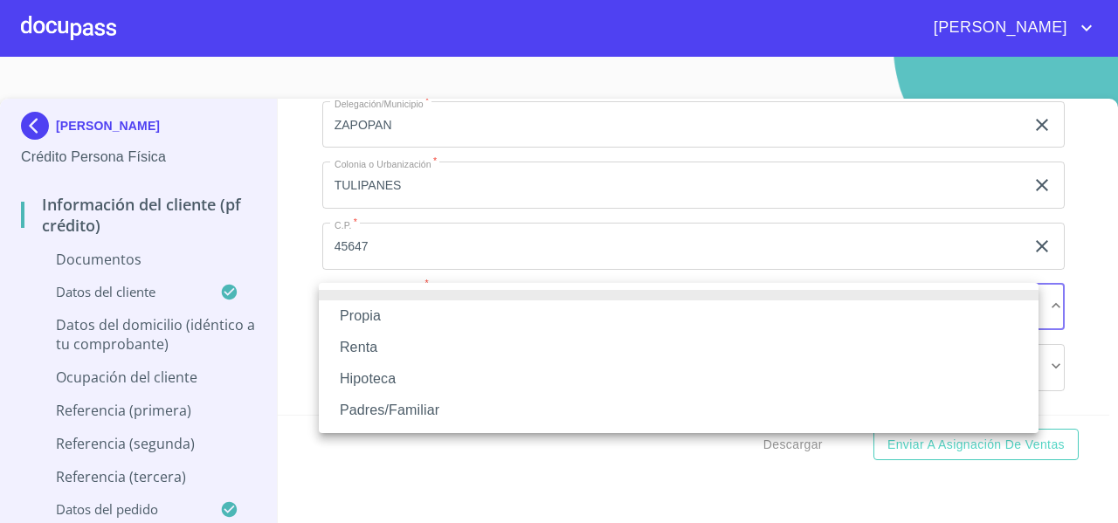
click at [346, 343] on li "Renta" at bounding box center [679, 347] width 720 height 31
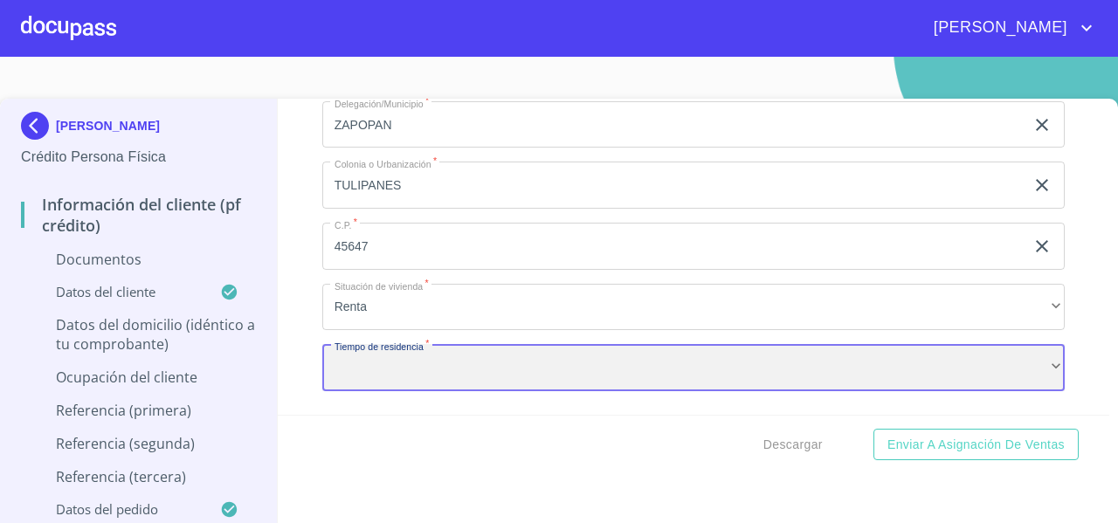
click at [337, 359] on div "​" at bounding box center [693, 367] width 743 height 47
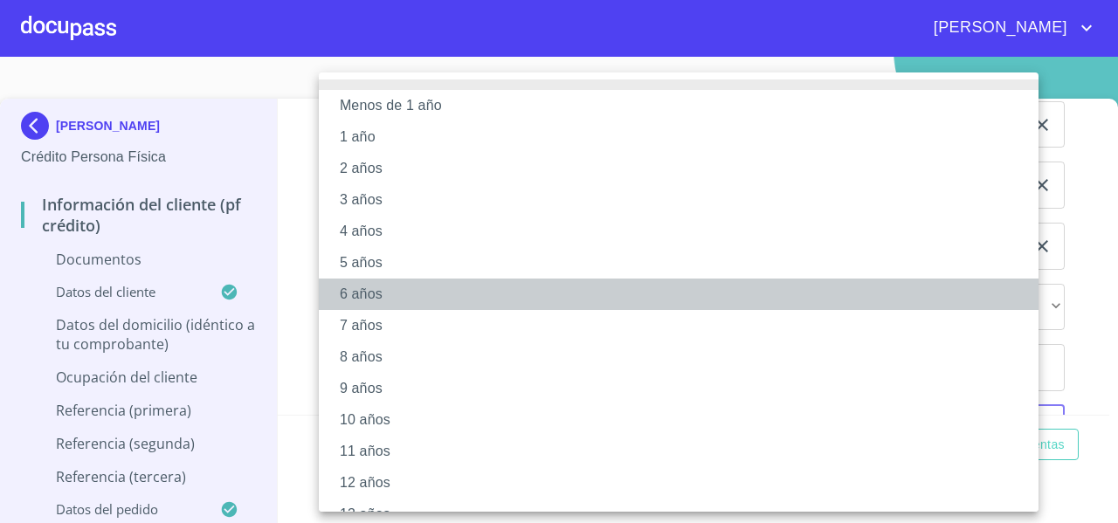
click at [368, 292] on li "6 años" at bounding box center [685, 294] width 733 height 31
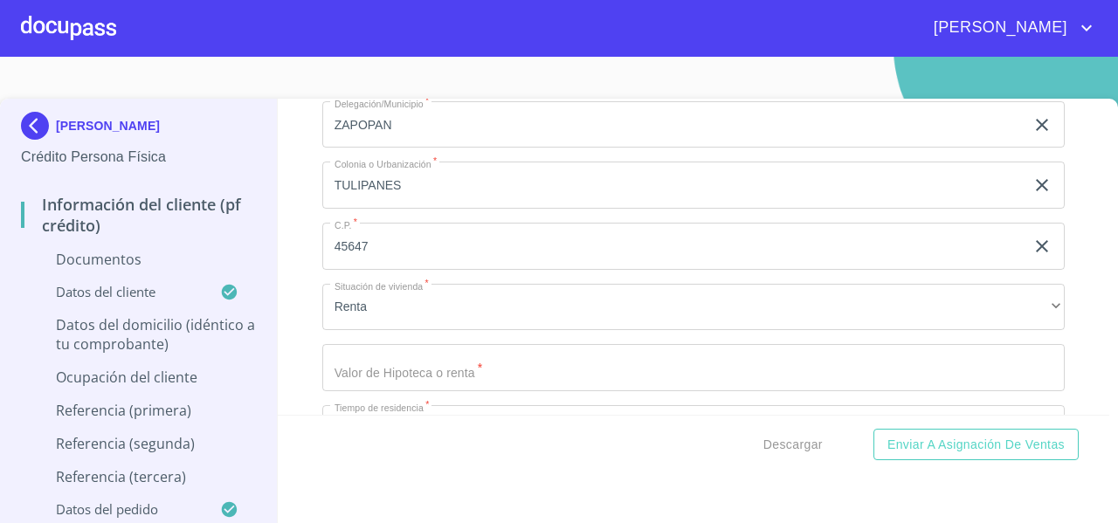
click at [314, 223] on div "Menos de 1 año 1 año 2 años 3 años 4 años 5 años 6 años 7 años 8 años 9 años 10…" at bounding box center [559, 261] width 1118 height 523
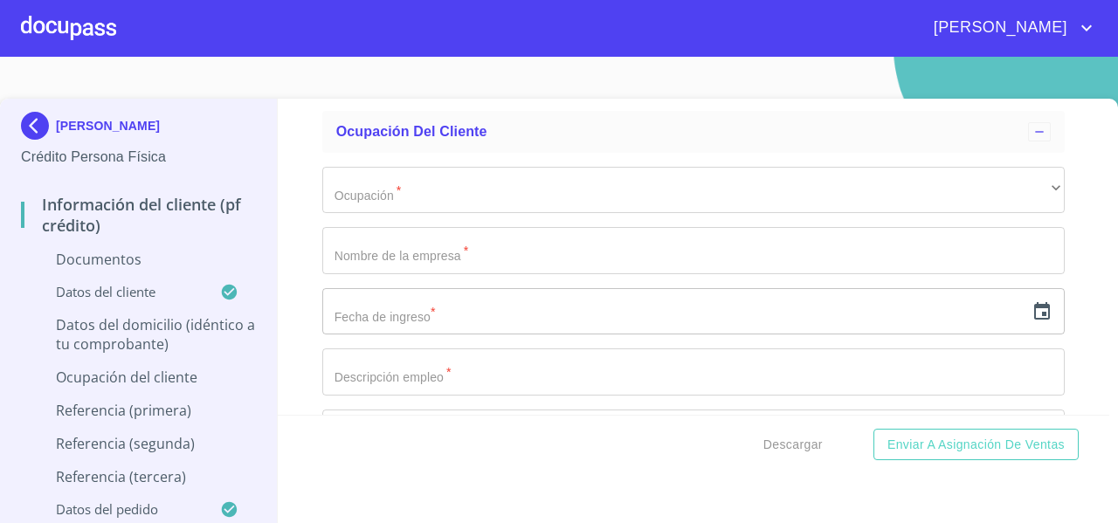
scroll to position [4375, 0]
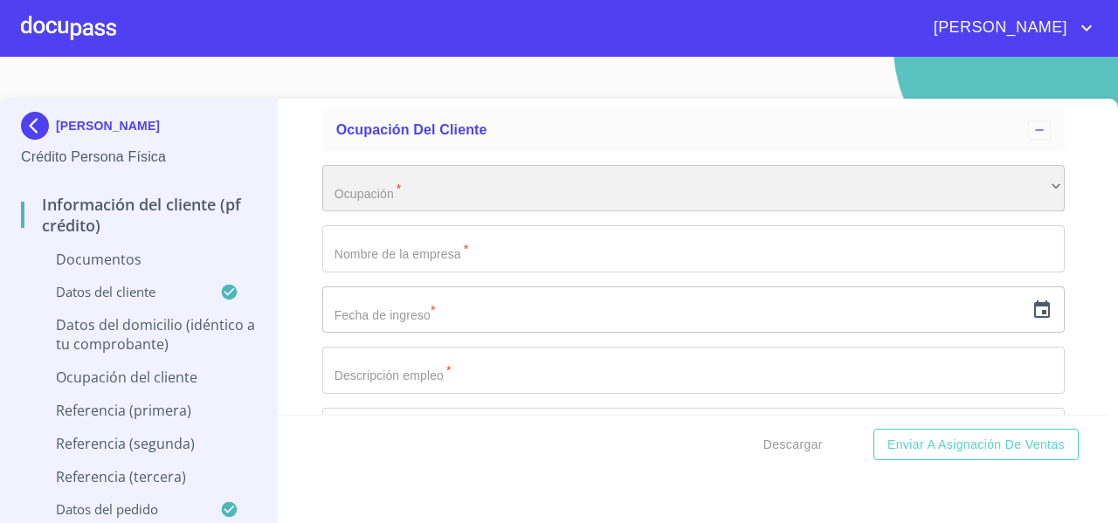
click at [353, 201] on div "​" at bounding box center [693, 188] width 743 height 47
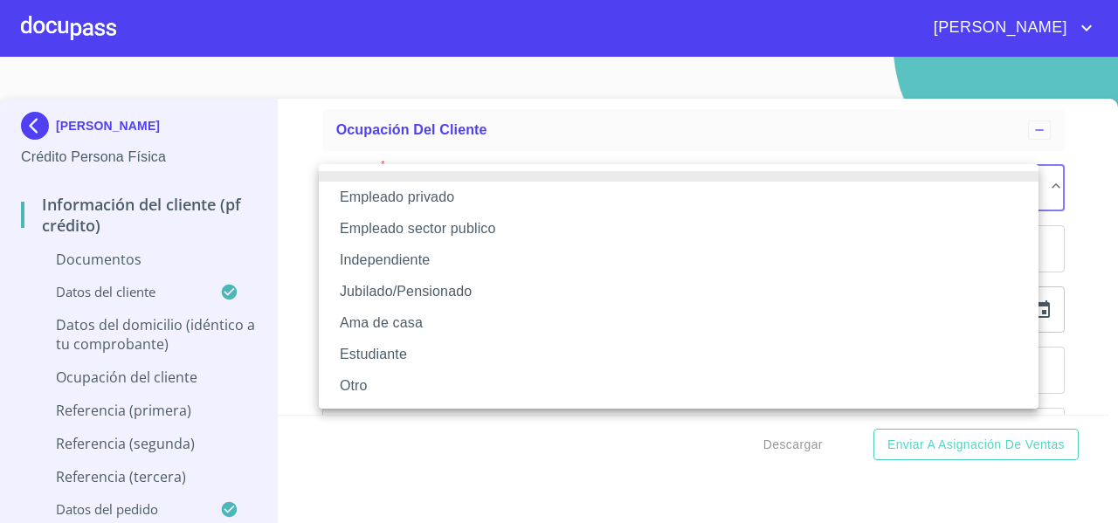
click at [351, 264] on li "Independiente" at bounding box center [679, 260] width 720 height 31
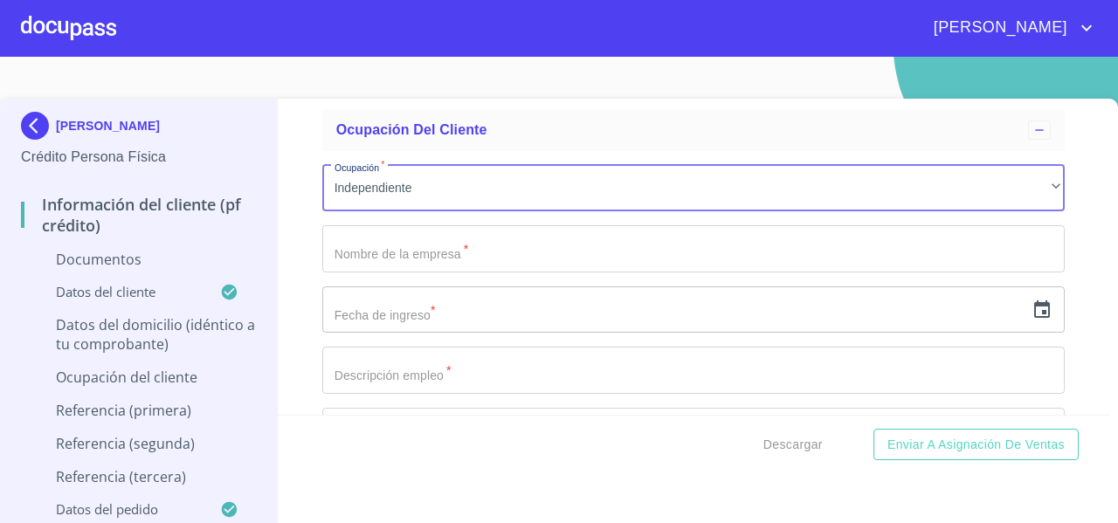
click at [305, 199] on div "Información del cliente (PF crédito) Documentos Documento de identificación   *…" at bounding box center [694, 257] width 833 height 316
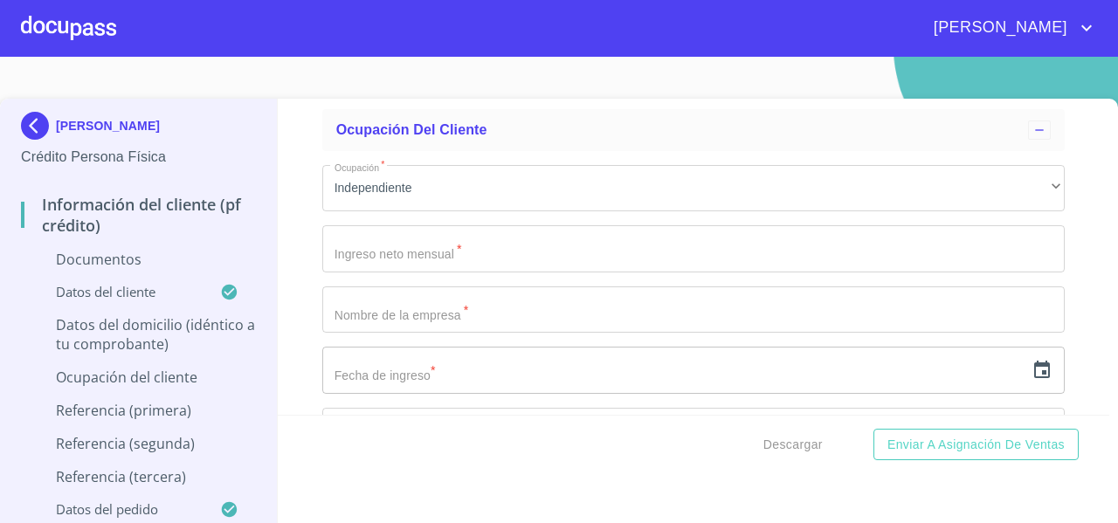
click at [77, 41] on div at bounding box center [68, 28] width 95 height 56
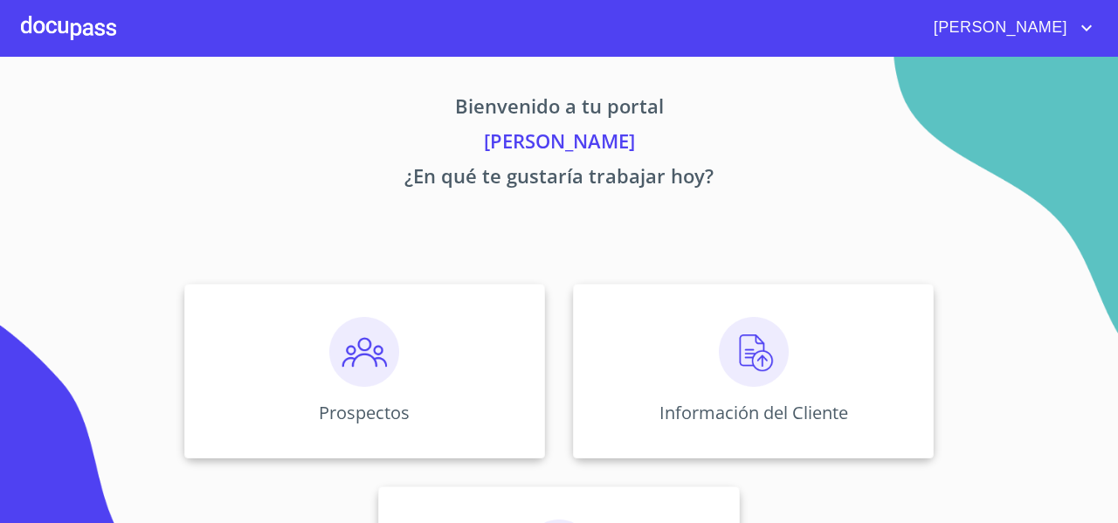
click at [589, 284] on div "Información del Cliente" at bounding box center [753, 371] width 361 height 175
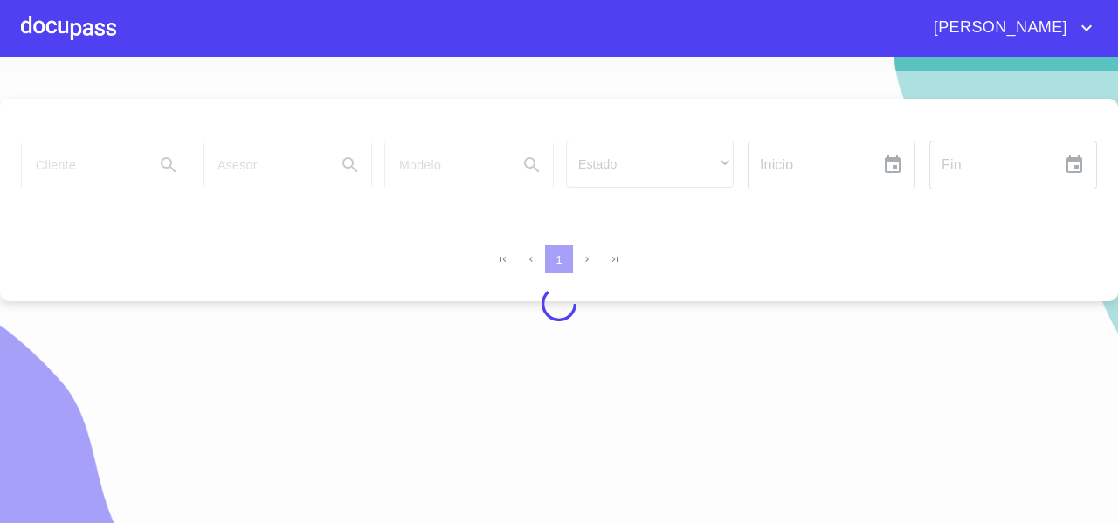
click at [64, 28] on div at bounding box center [68, 28] width 95 height 56
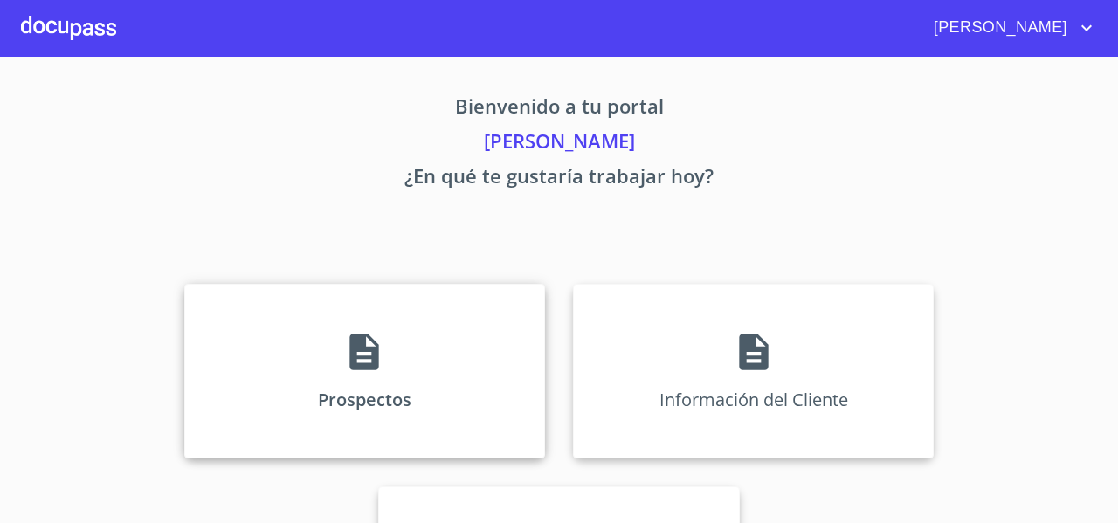
click at [259, 344] on div "Prospectos" at bounding box center [364, 371] width 361 height 175
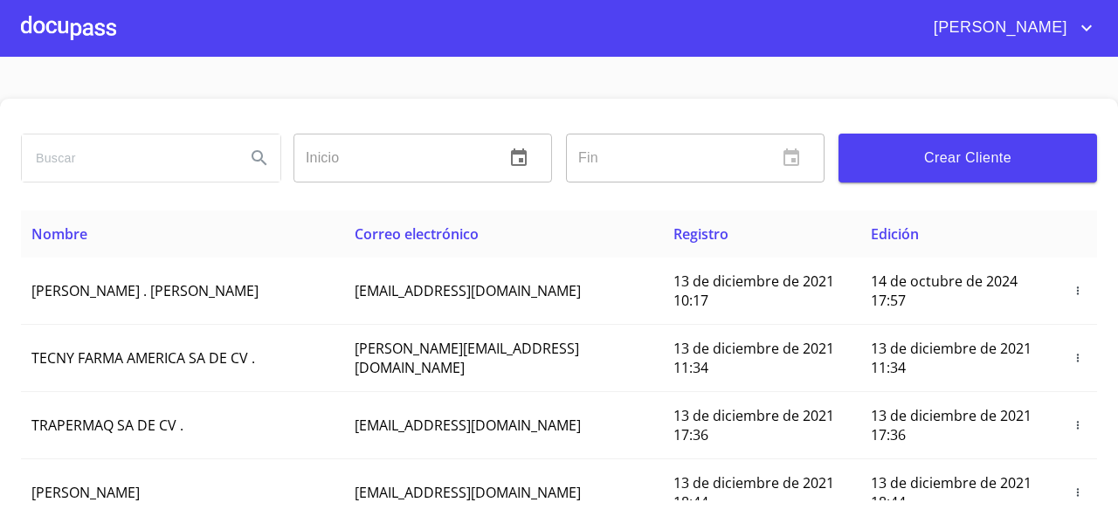
click at [66, 153] on input "search" at bounding box center [127, 158] width 210 height 47
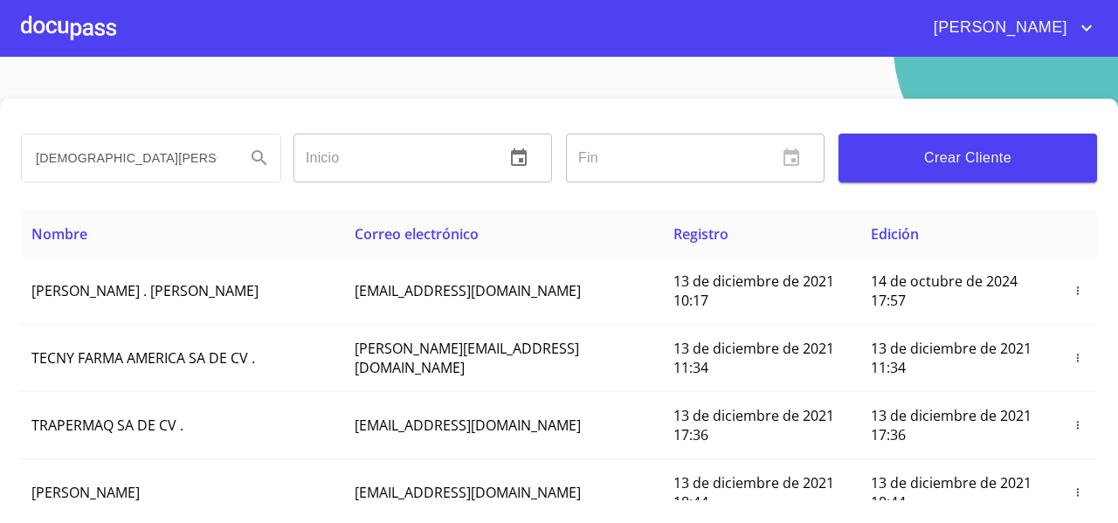
type input "[DEMOGRAPHIC_DATA][PERSON_NAME]"
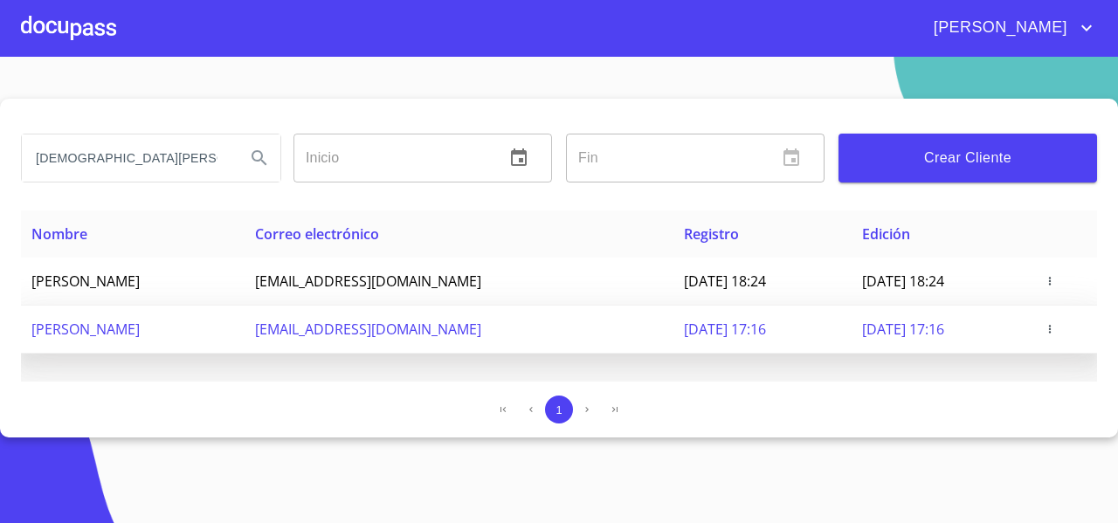
drag, startPoint x: 280, startPoint y: 338, endPoint x: 517, endPoint y: 349, distance: 237.8
click at [517, 349] on td "[EMAIL_ADDRESS][DOMAIN_NAME]" at bounding box center [459, 330] width 428 height 48
copy span "[EMAIL_ADDRESS][DOMAIN_NAME]"
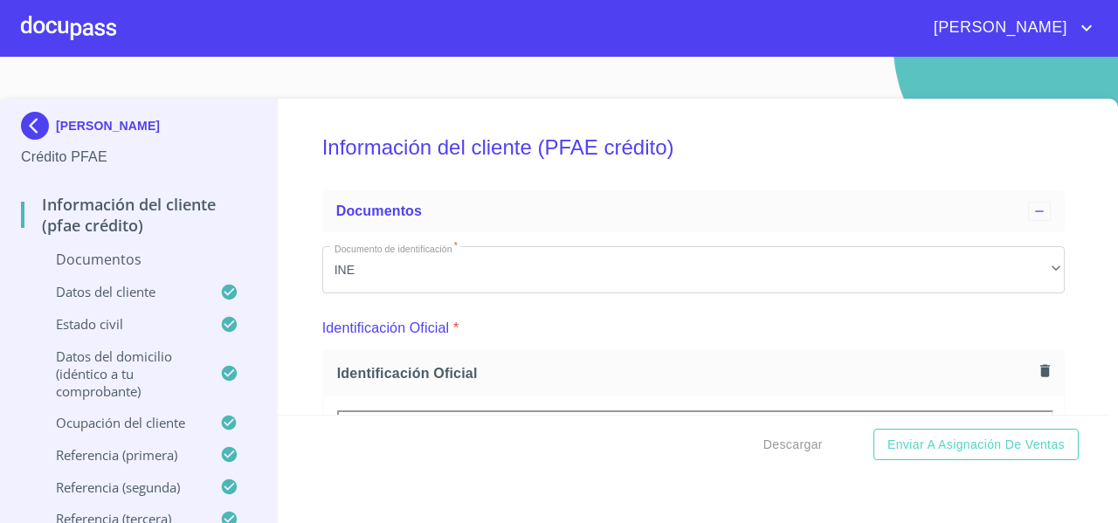
drag, startPoint x: 125, startPoint y: 137, endPoint x: 57, endPoint y: 83, distance: 87.0
click at [57, 83] on section "CHRISTIAN NOE ORTIZ FRANCO Crédito PFAE Información del cliente (PFAE crédito) …" at bounding box center [559, 290] width 1118 height 466
copy p "[PERSON_NAME]"
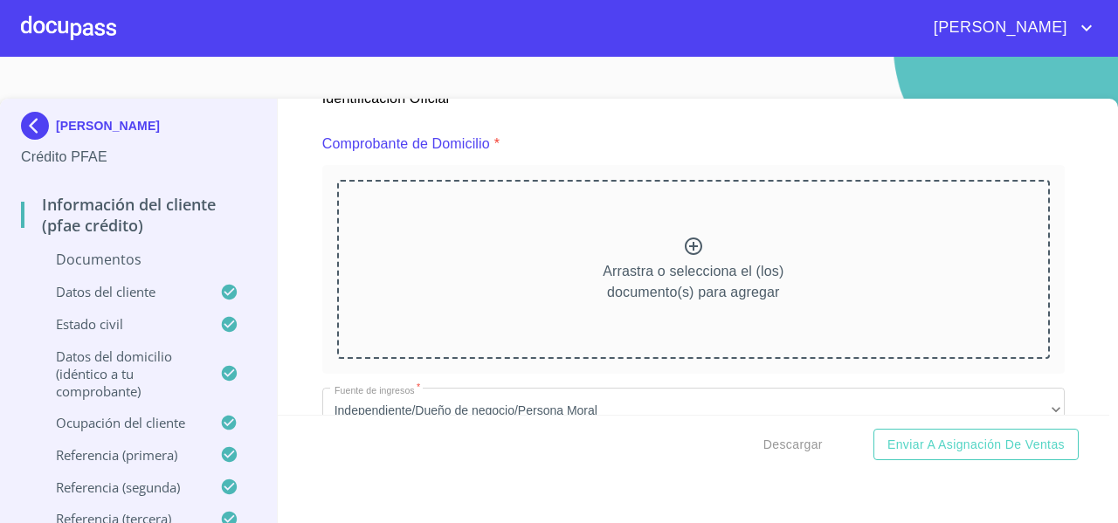
scroll to position [909, 0]
click at [298, 195] on div "Información del cliente (PFAE crédito) Documentos Documento de identificación  …" at bounding box center [694, 257] width 833 height 316
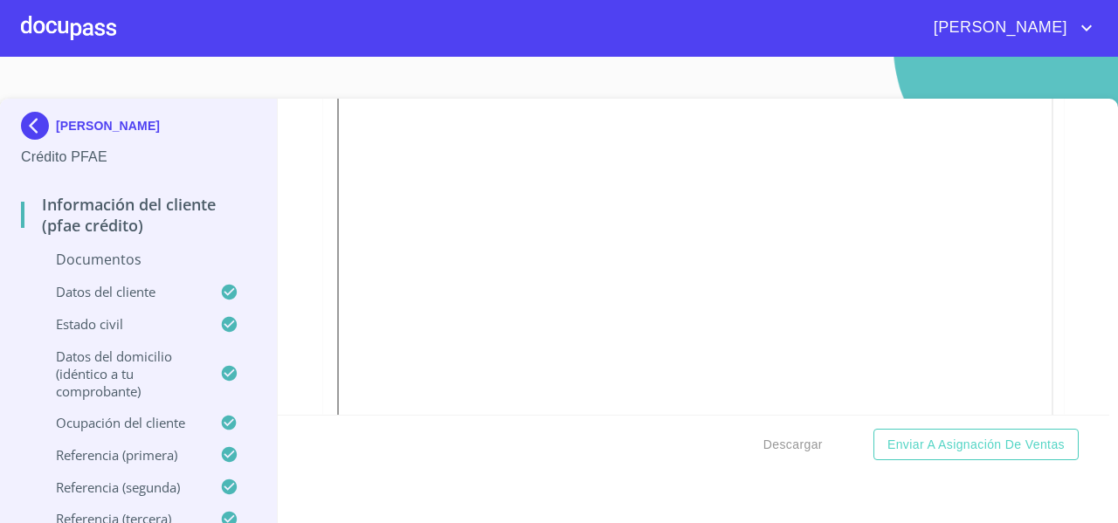
scroll to position [2246, 0]
